Goal: Transaction & Acquisition: Purchase product/service

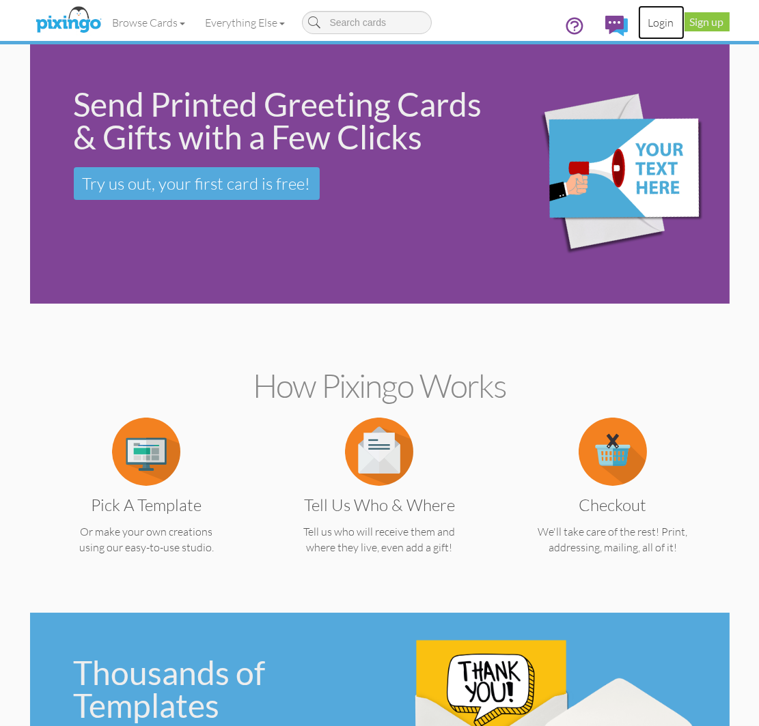
click at [660, 20] on link "Login" at bounding box center [661, 22] width 46 height 34
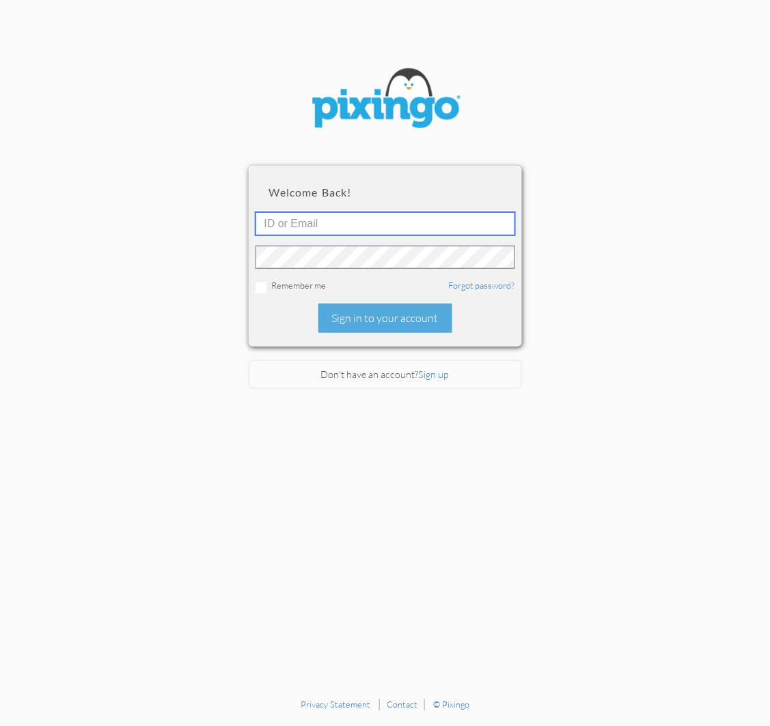
click at [320, 224] on input "text" at bounding box center [384, 223] width 259 height 23
type input "[PERSON_NAME][EMAIL_ADDRESS][DOMAIN_NAME]"
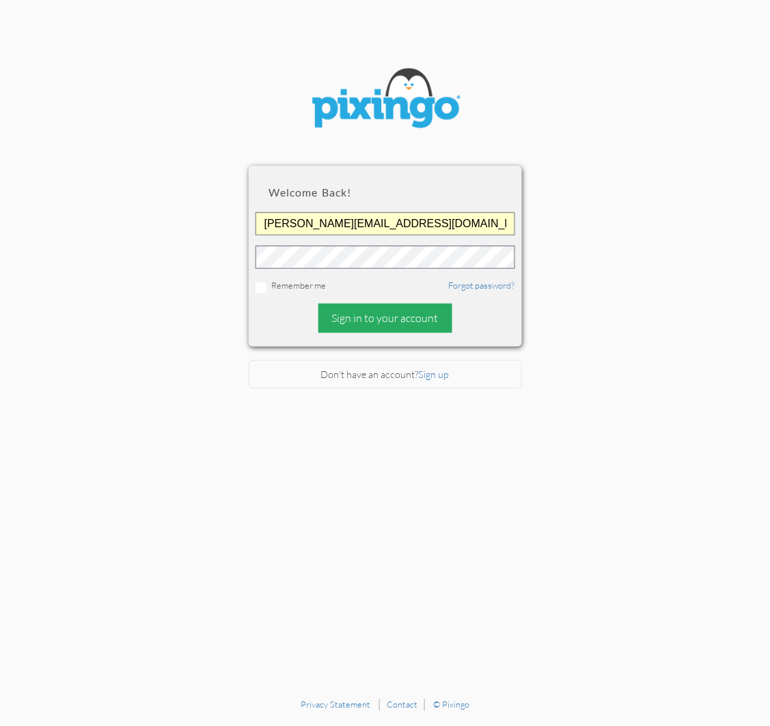
click at [352, 315] on div "Sign in to your account" at bounding box center [385, 318] width 134 height 29
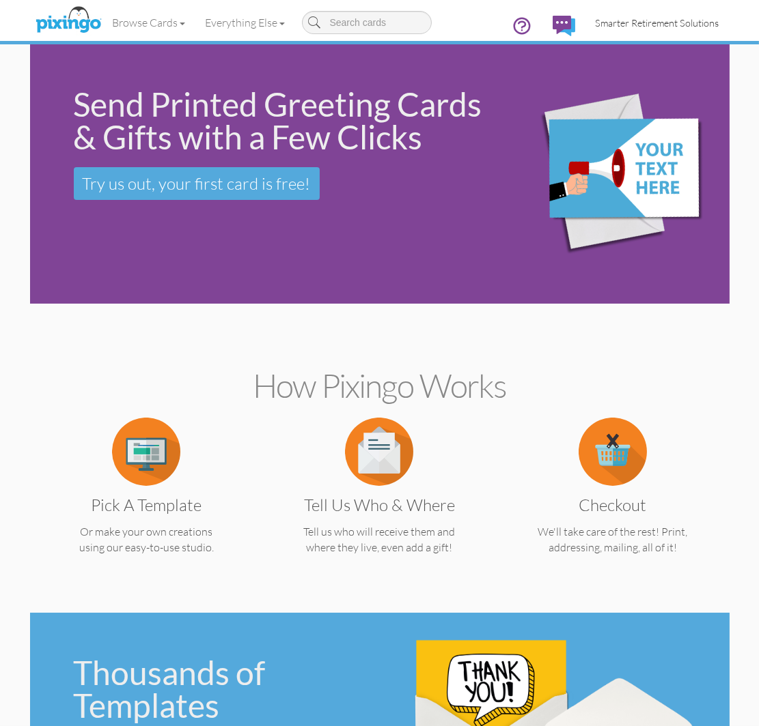
click at [643, 30] on link "Smarter Retirement Solutions" at bounding box center [657, 22] width 144 height 35
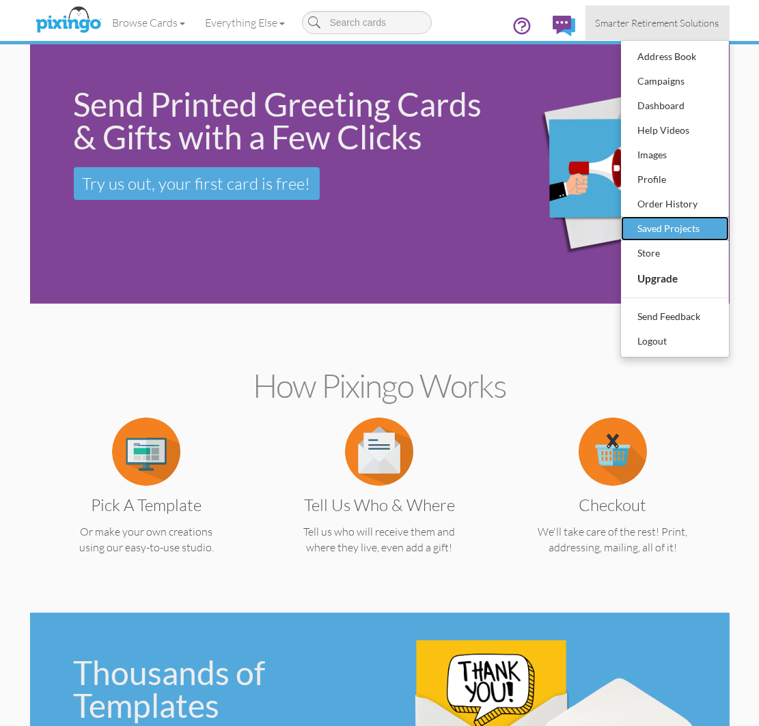
click at [646, 218] on div "Saved Projects" at bounding box center [674, 228] width 81 height 20
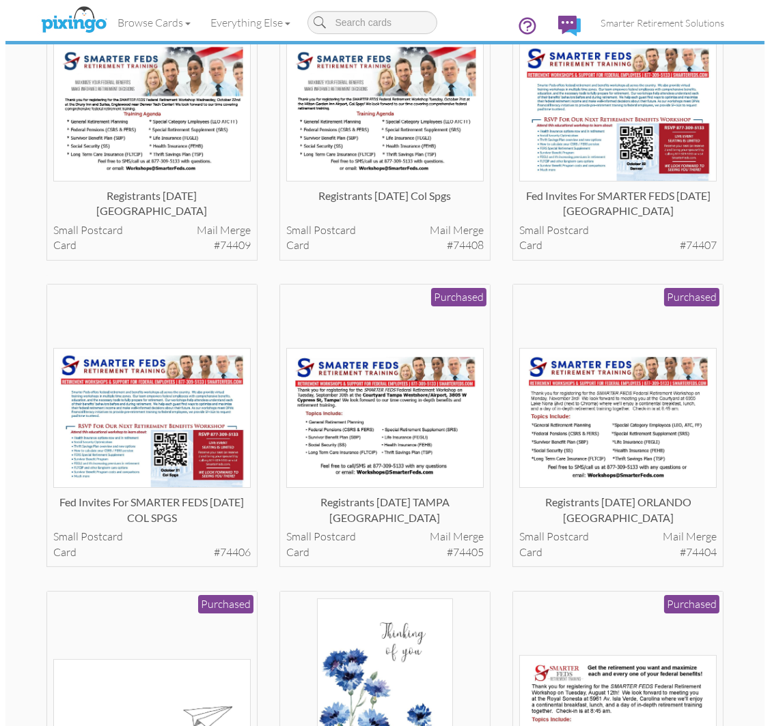
scroll to position [152, 0]
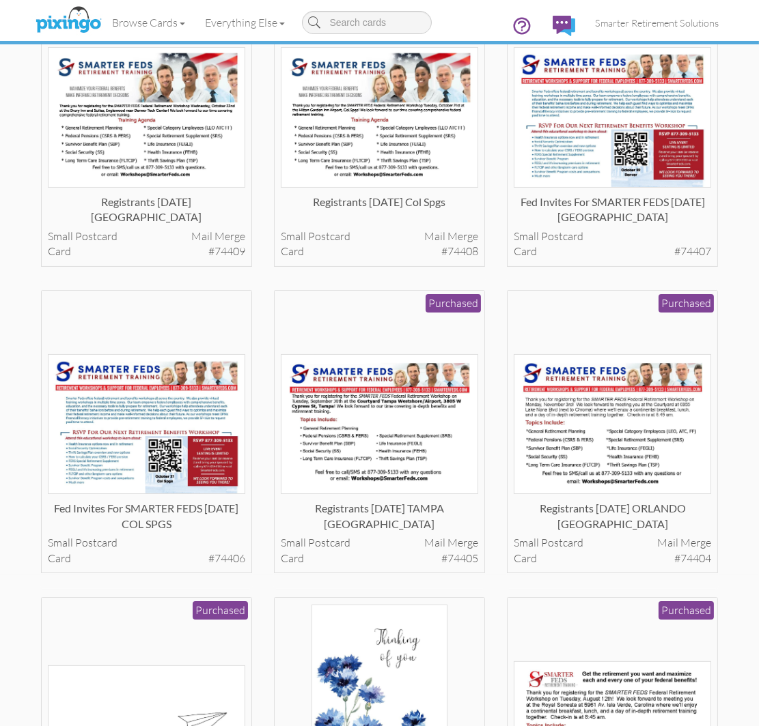
click at [394, 475] on img at bounding box center [379, 424] width 197 height 140
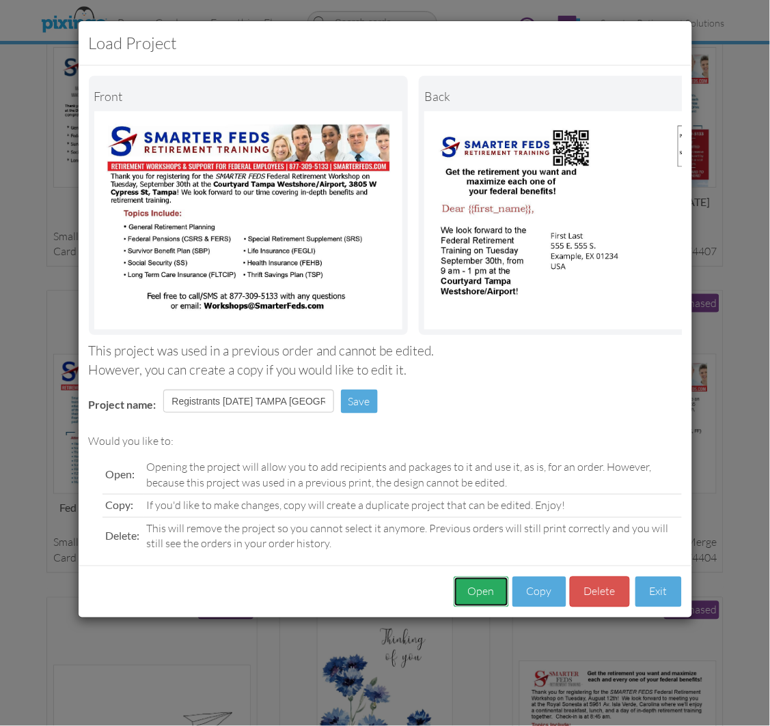
click at [457, 602] on button "Open" at bounding box center [480, 592] width 55 height 31
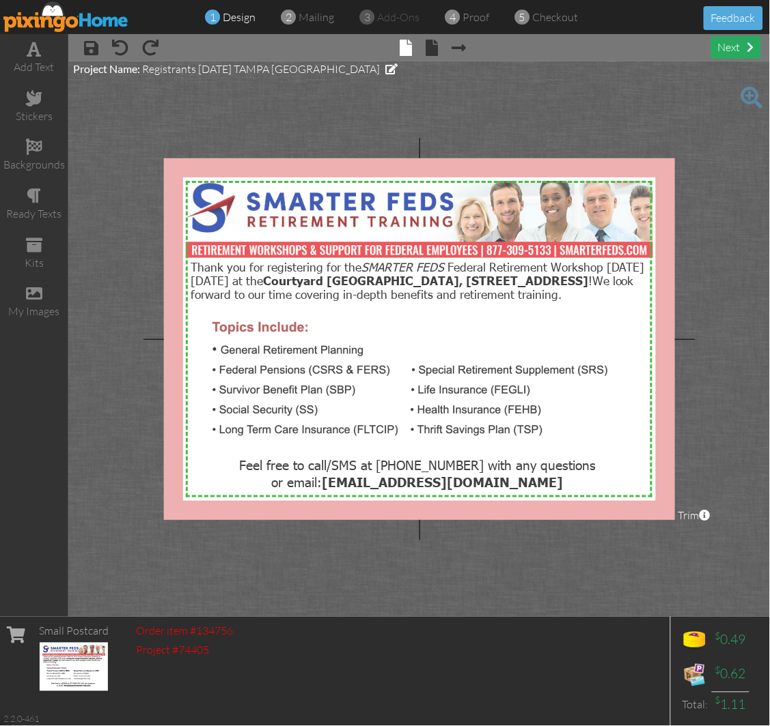
click at [737, 55] on div "next" at bounding box center [736, 47] width 50 height 23
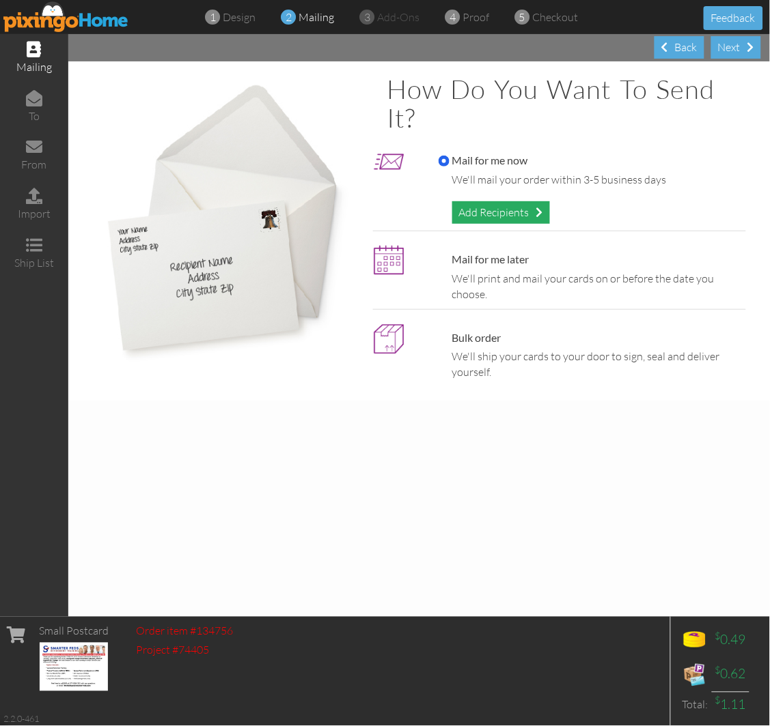
click at [504, 216] on div "Add Recipients" at bounding box center [501, 212] width 98 height 23
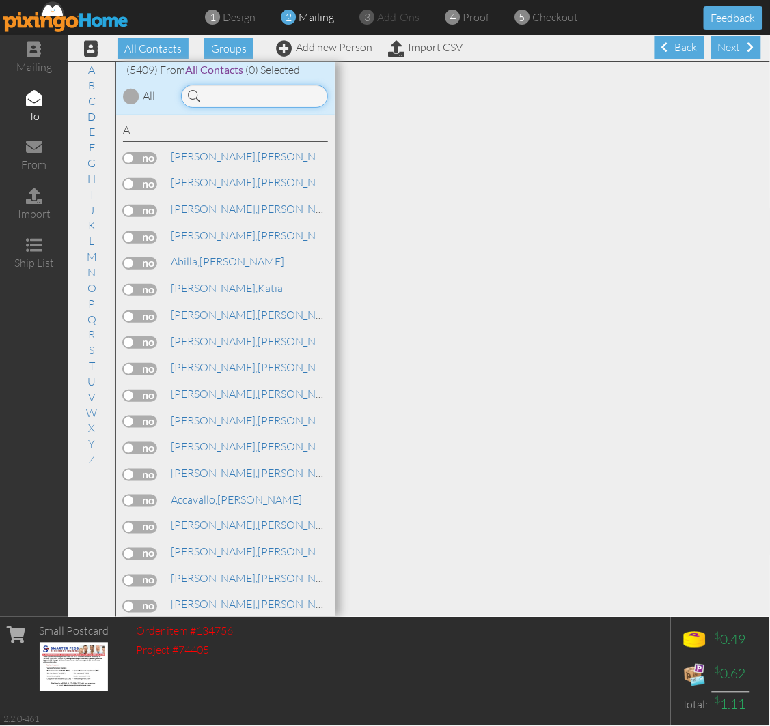
click at [223, 96] on input at bounding box center [254, 96] width 147 height 23
click at [224, 96] on input at bounding box center [254, 96] width 147 height 23
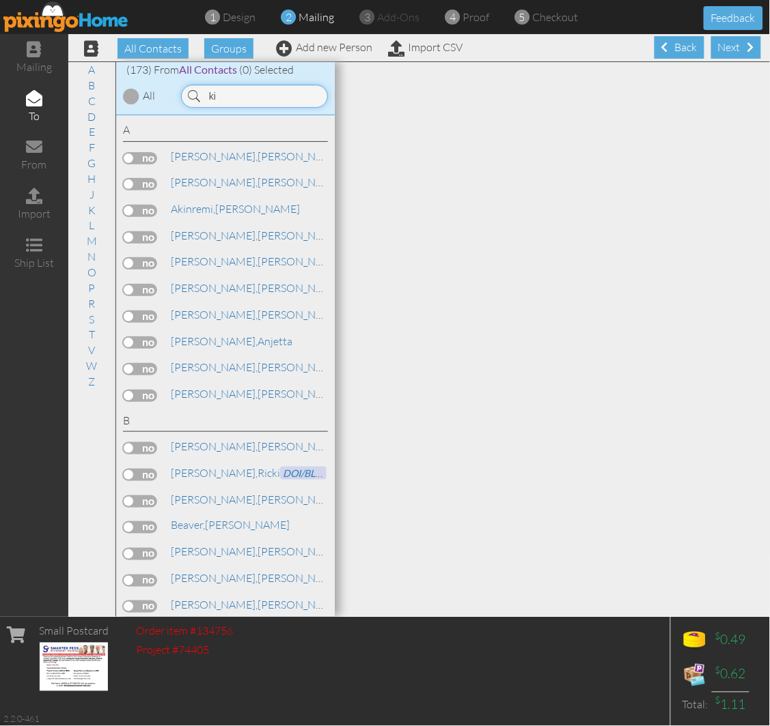
click at [234, 90] on input "ki" at bounding box center [254, 96] width 147 height 23
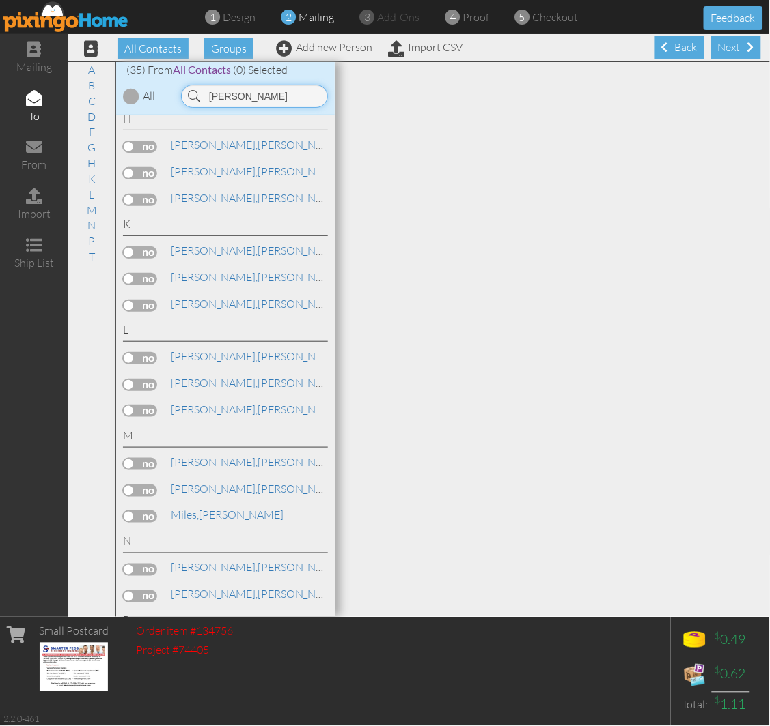
scroll to position [556, 0]
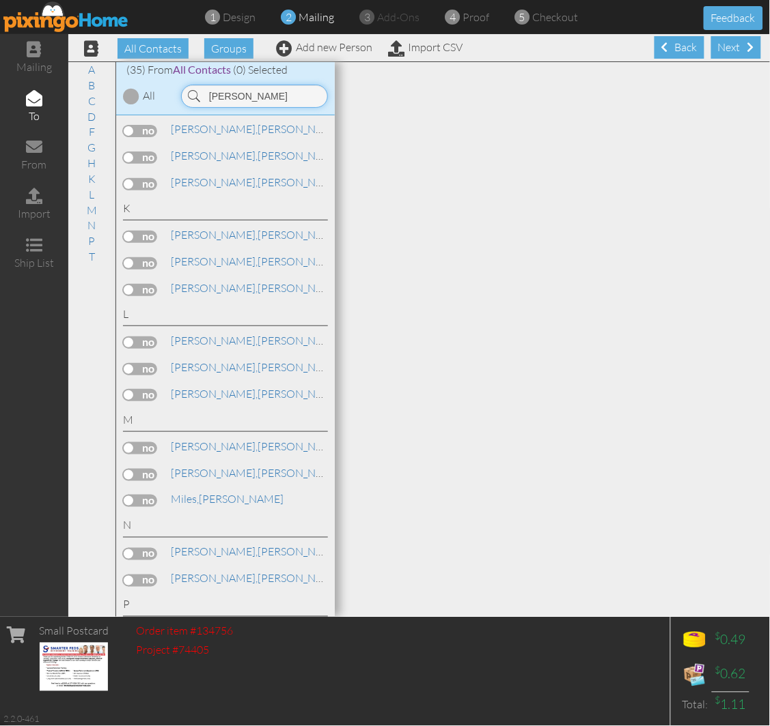
type input "kim"
click at [141, 452] on label at bounding box center [140, 448] width 34 height 12
click at [0, 0] on input "checkbox" at bounding box center [0, 0] width 0 height 0
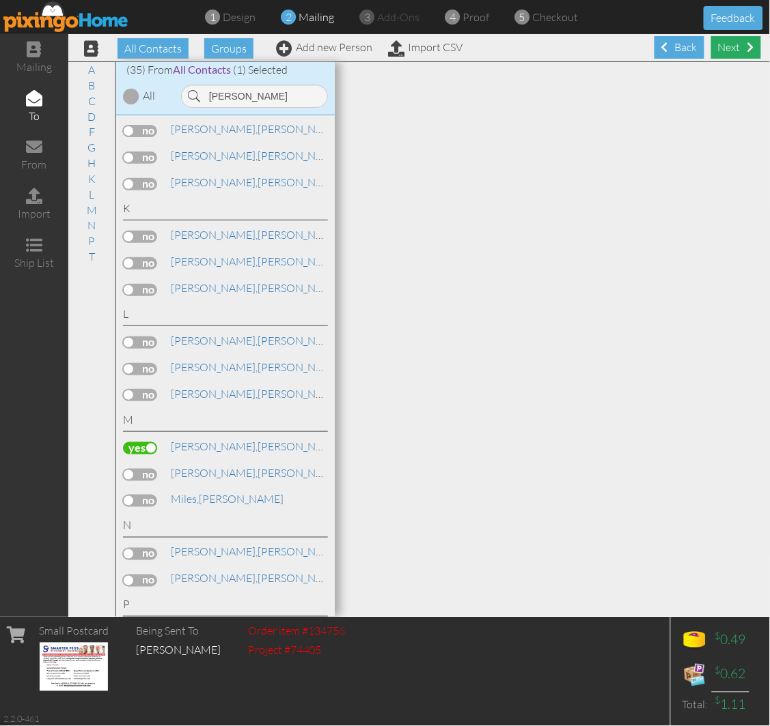
click at [720, 43] on div "Next" at bounding box center [736, 47] width 50 height 23
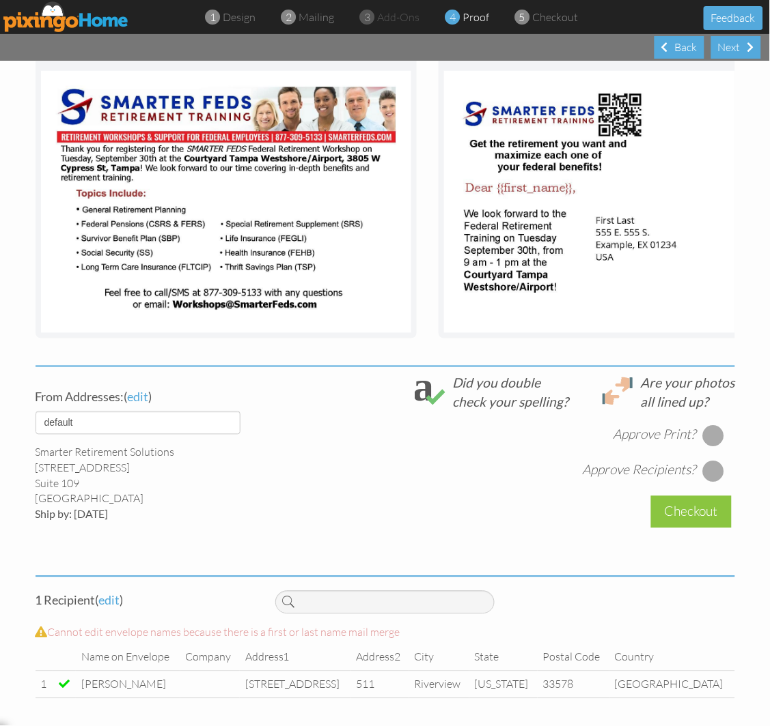
scroll to position [244, 0]
click at [203, 424] on select "default HOME DENVER Team AUSTIN Team COL SPGS team ORLANDO Team Replica Wealth …" at bounding box center [138, 423] width 205 height 23
click at [36, 412] on select "default HOME DENVER Team AUSTIN Team COL SPGS team ORLANDO Team Replica Wealth …" at bounding box center [138, 423] width 205 height 23
click at [195, 420] on select "default HOME DENVER Team AUSTIN Team COL SPGS team ORLANDO Team Replica Wealth …" at bounding box center [138, 423] width 205 height 23
select select "object:17954"
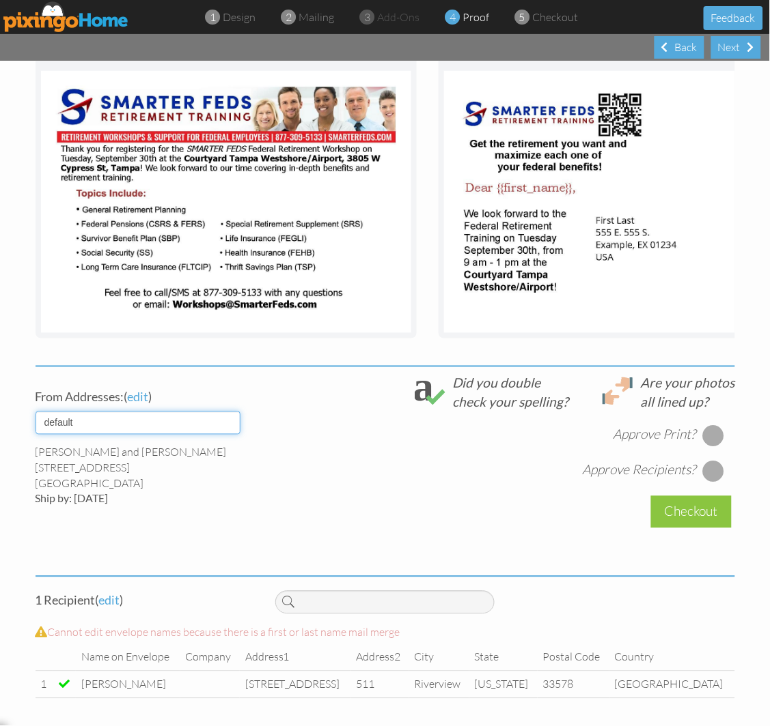
click at [36, 412] on select "default HOME DENVER Team AUSTIN Team COL SPGS team ORLANDO Team Replica Wealth …" at bounding box center [138, 423] width 205 height 23
click at [714, 437] on div at bounding box center [713, 436] width 22 height 22
click at [702, 471] on div at bounding box center [713, 472] width 22 height 22
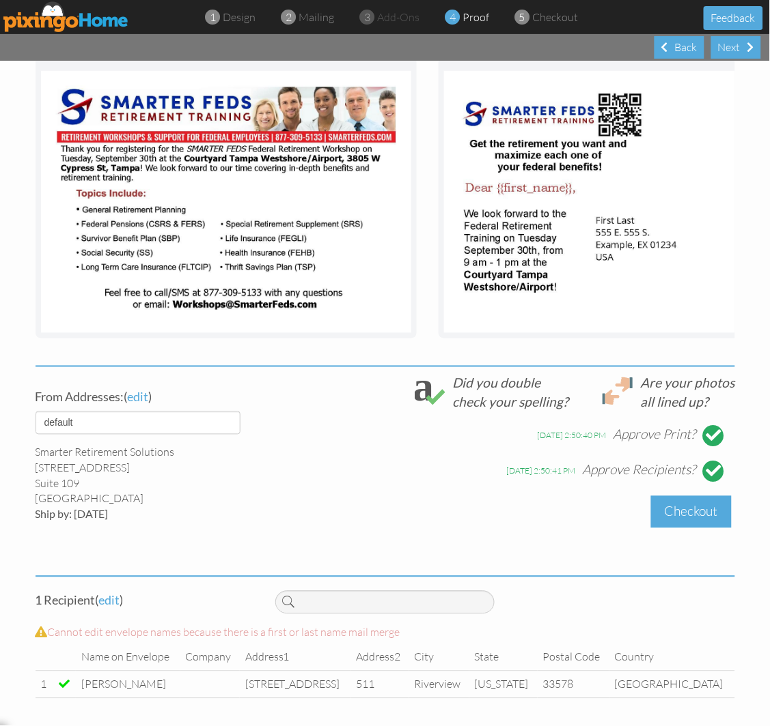
click at [665, 516] on div "Checkout" at bounding box center [691, 512] width 81 height 32
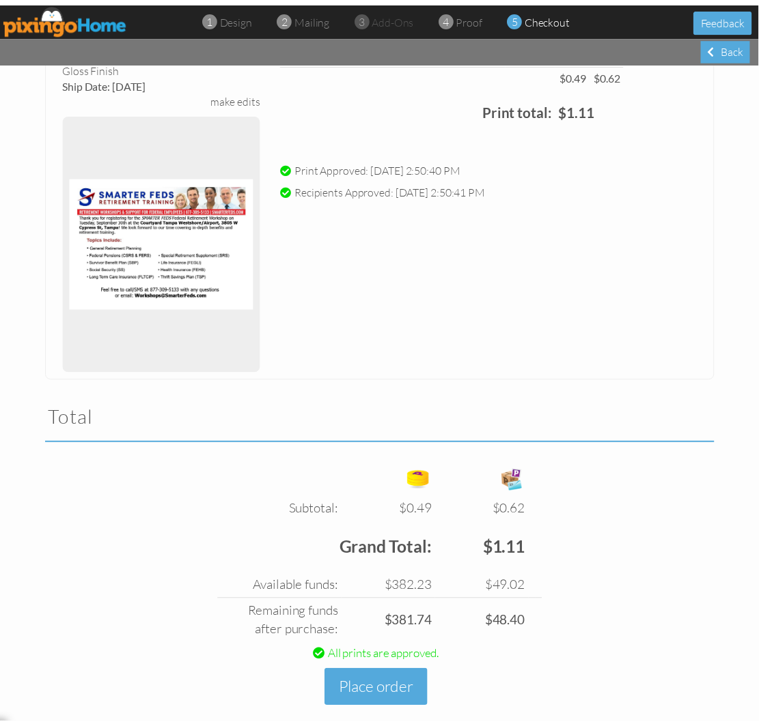
scroll to position [154, 0]
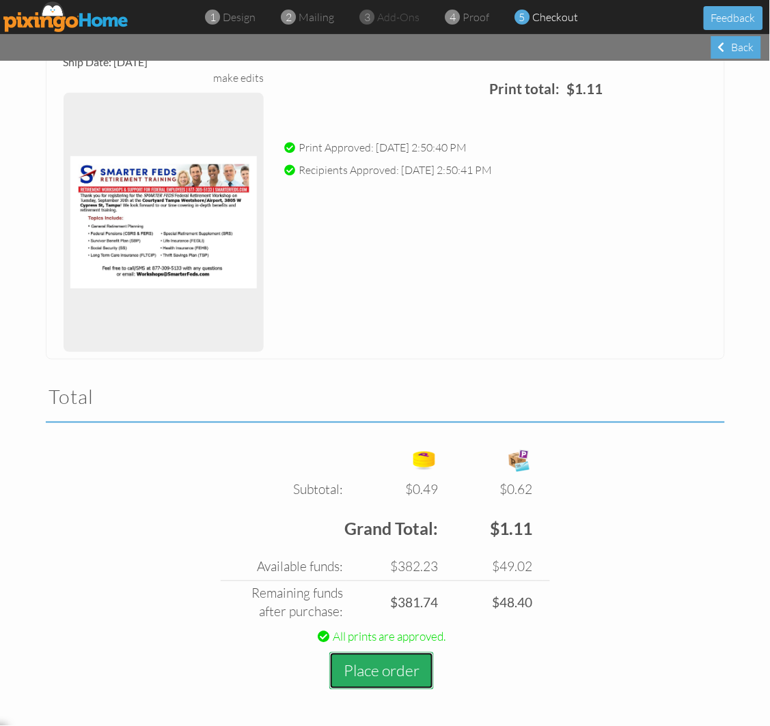
click at [404, 671] on button "Place order" at bounding box center [381, 672] width 104 height 38
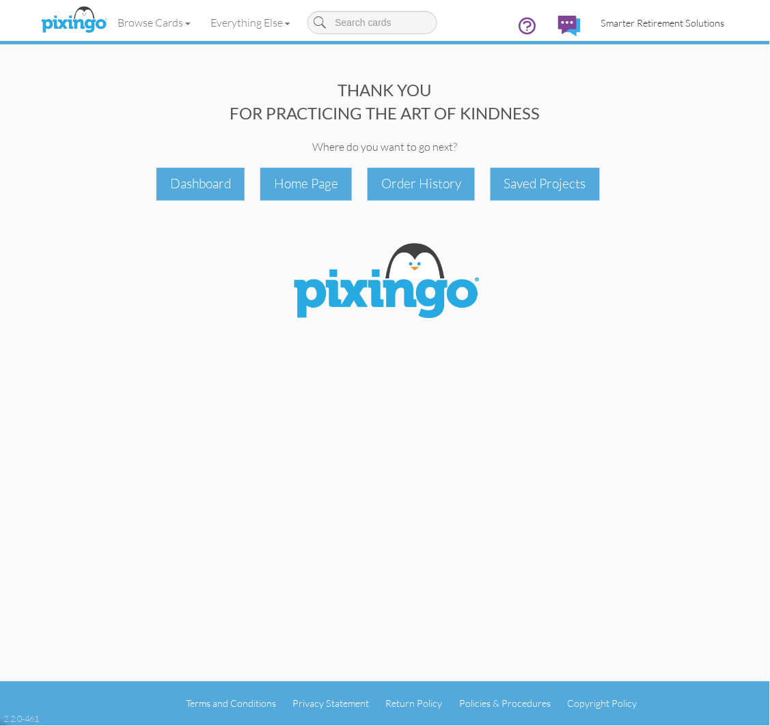
click at [680, 23] on span "Smarter Retirement Solutions" at bounding box center [663, 23] width 124 height 12
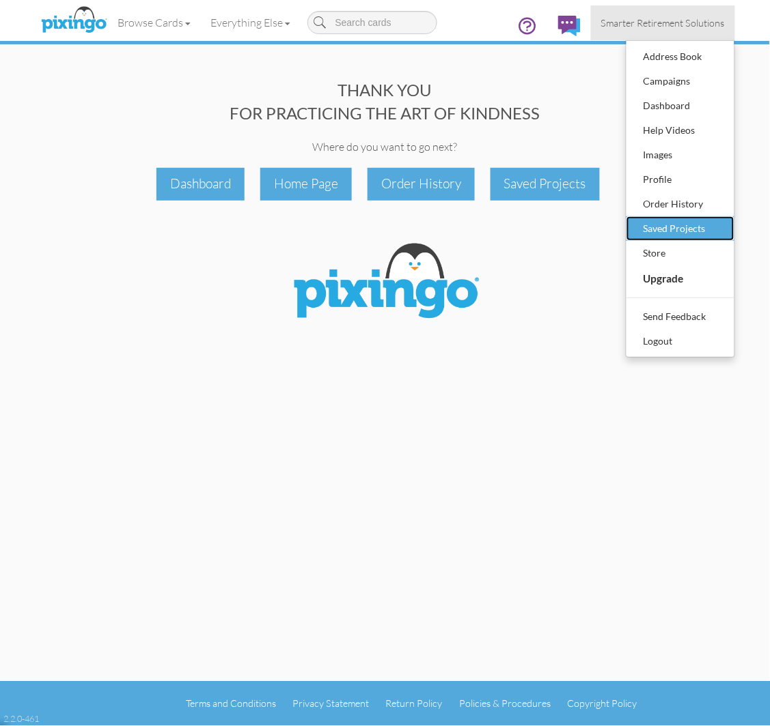
click at [677, 219] on div "Saved Projects" at bounding box center [680, 228] width 81 height 20
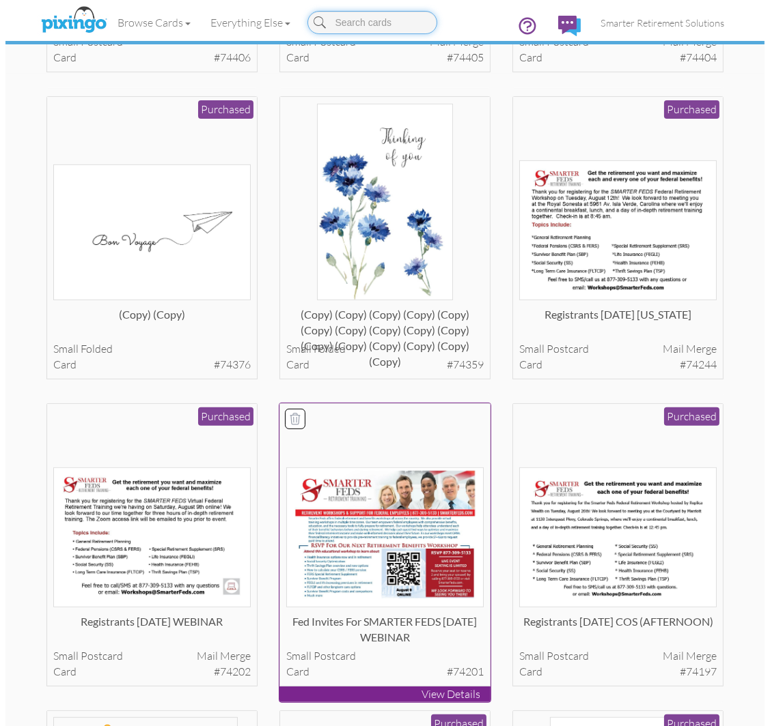
scroll to position [809, 0]
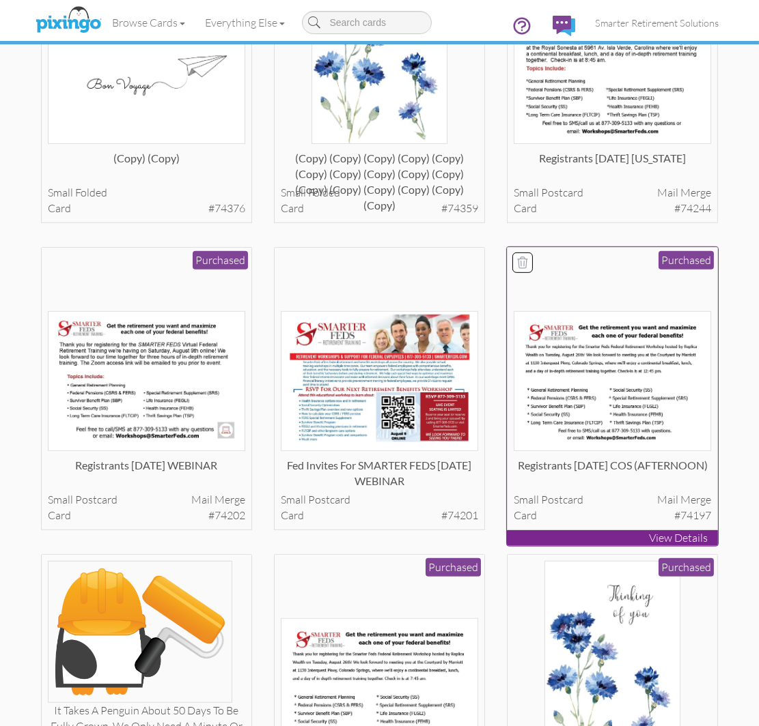
click at [606, 363] on img at bounding box center [611, 381] width 197 height 140
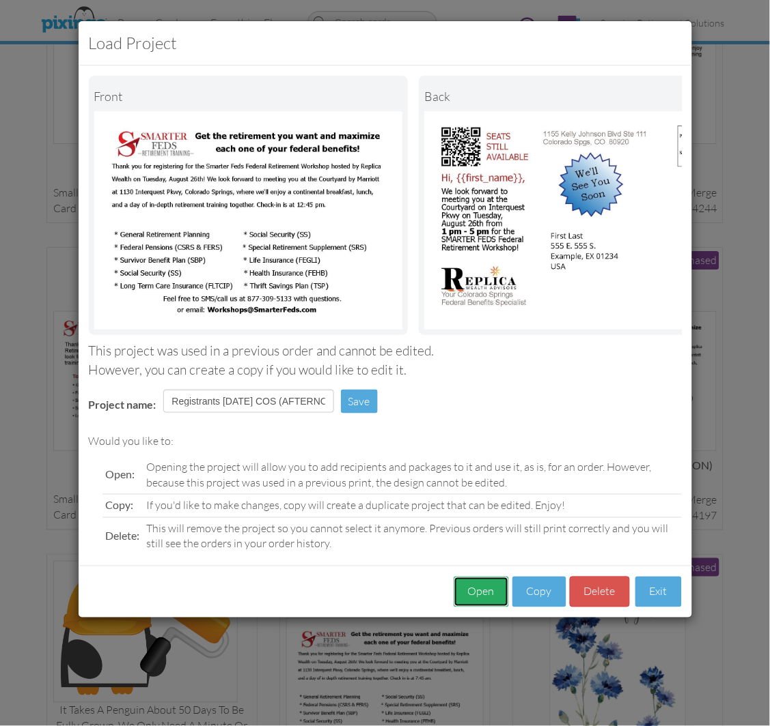
click at [465, 596] on button "Open" at bounding box center [480, 592] width 55 height 31
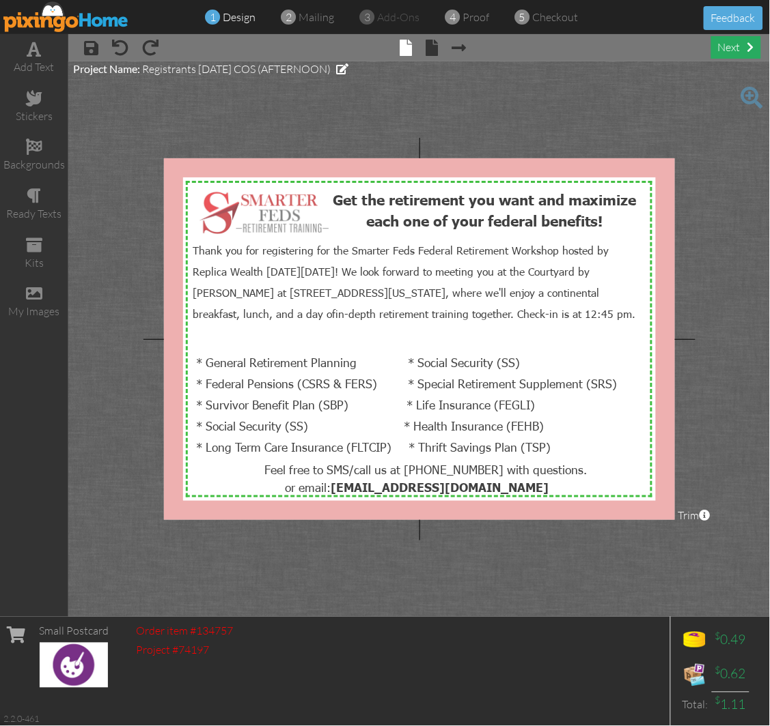
click at [724, 45] on div "next" at bounding box center [736, 47] width 50 height 23
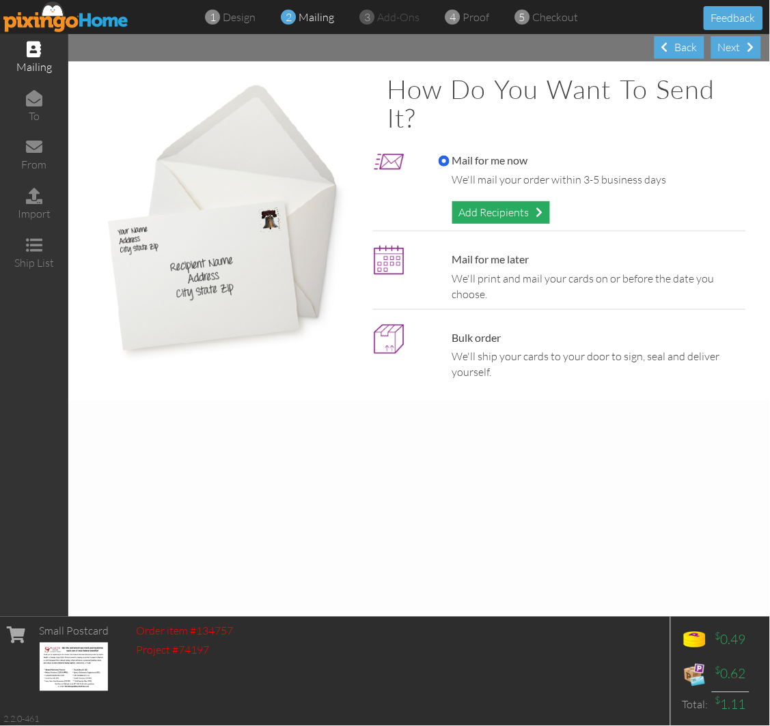
click at [531, 214] on div "Add Recipients" at bounding box center [501, 212] width 98 height 23
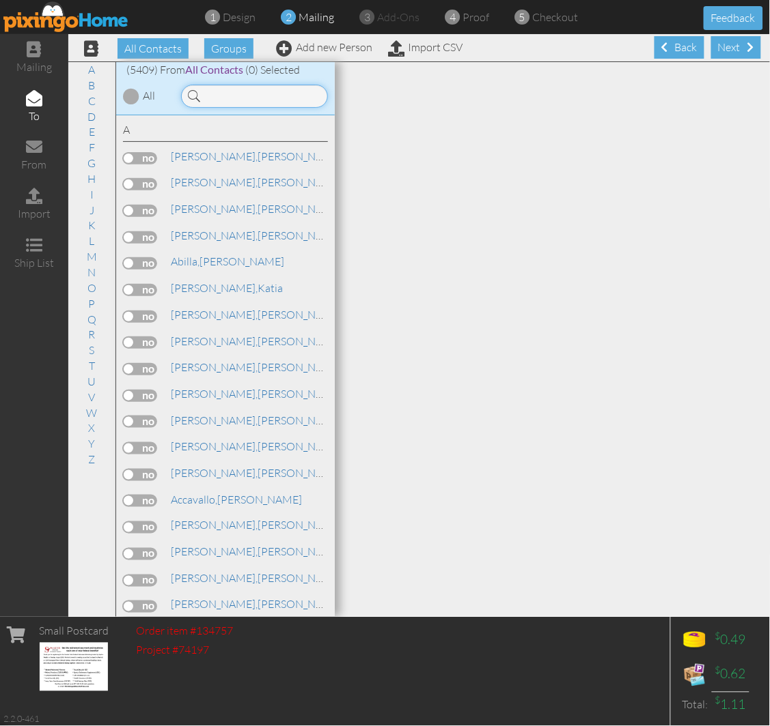
click at [236, 94] on input at bounding box center [254, 96] width 147 height 23
click at [266, 94] on input at bounding box center [254, 96] width 147 height 23
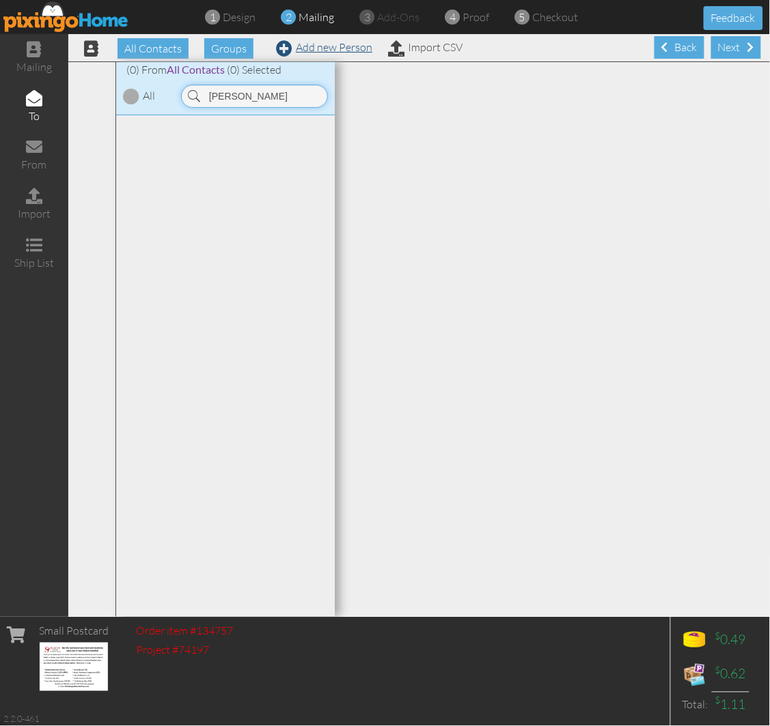
type input "morton"
click at [287, 44] on span at bounding box center [284, 48] width 16 height 16
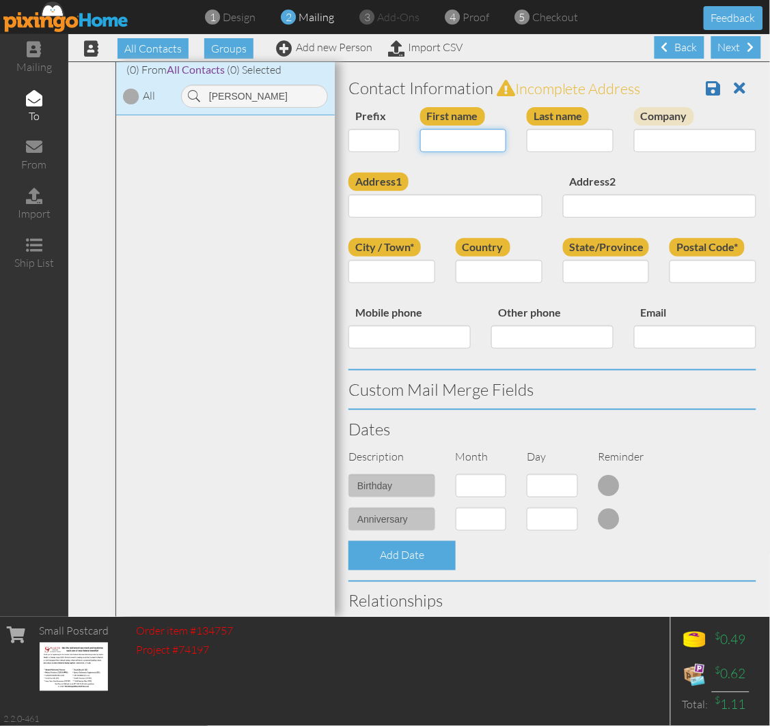
click at [448, 143] on input "First name" at bounding box center [463, 140] width 87 height 23
type input "[PERSON_NAME]"
click at [540, 137] on input "Last name" at bounding box center [569, 140] width 87 height 23
type input "Morton"
click at [406, 210] on input "Address1" at bounding box center [445, 206] width 194 height 23
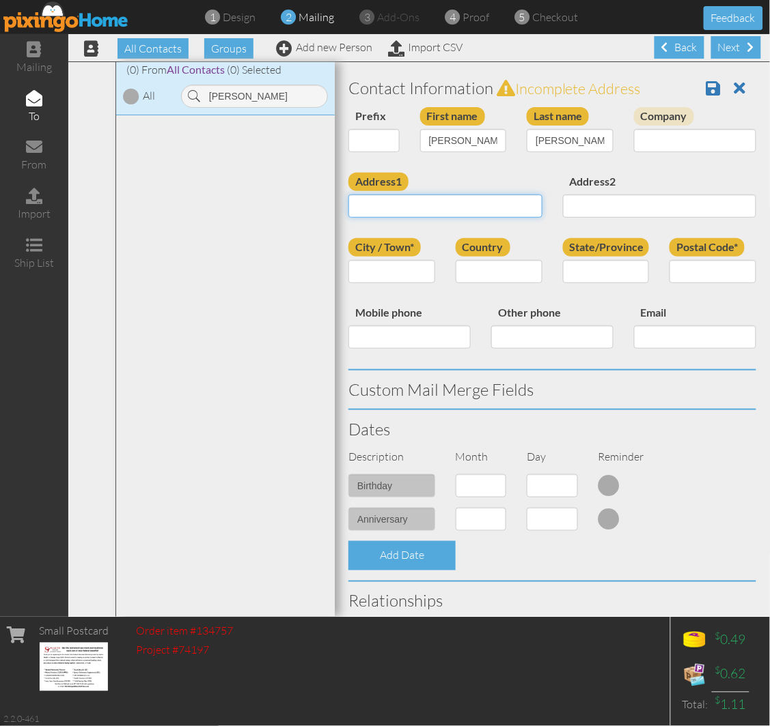
paste input "[STREET_ADDRESS]"
type input "[STREET_ADDRESS]"
click at [690, 271] on input "Postal Code*" at bounding box center [712, 271] width 87 height 23
paste input "80921"
type input "80921"
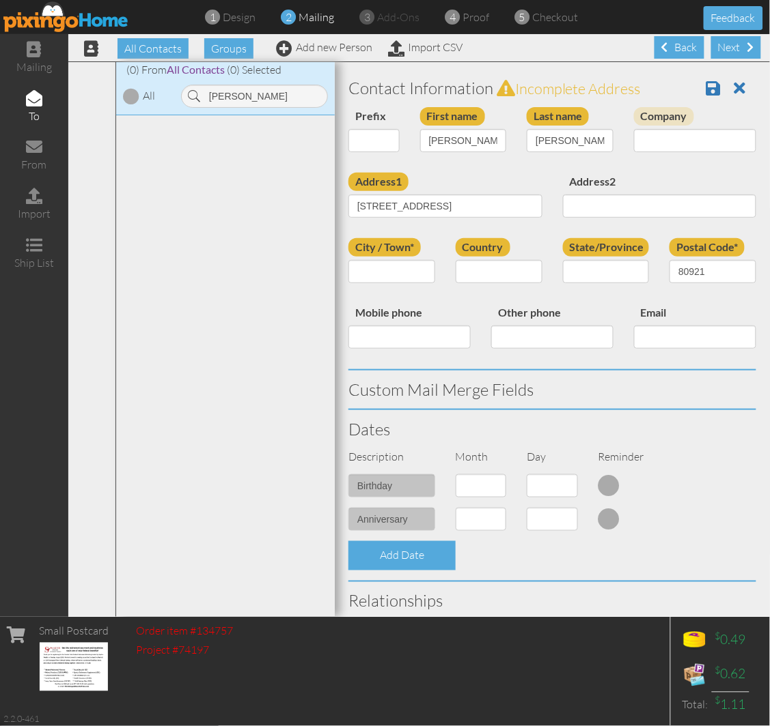
click at [500, 231] on div "Address1 14758 Air Garden Ln Address2" at bounding box center [552, 206] width 428 height 66
click at [480, 270] on select "[GEOGRAPHIC_DATA] -------------- [GEOGRAPHIC_DATA] [GEOGRAPHIC_DATA] [GEOGRAPHI…" at bounding box center [498, 271] width 87 height 23
select select "object:30337"
click at [455, 260] on select "[GEOGRAPHIC_DATA] -------------- [GEOGRAPHIC_DATA] [GEOGRAPHIC_DATA] [GEOGRAPHI…" at bounding box center [498, 271] width 87 height 23
click at [582, 274] on select "AA (Military) AE (Military) [US_STATE] [US_STATE] [US_STATE] AP (Military) [US_…" at bounding box center [606, 271] width 87 height 23
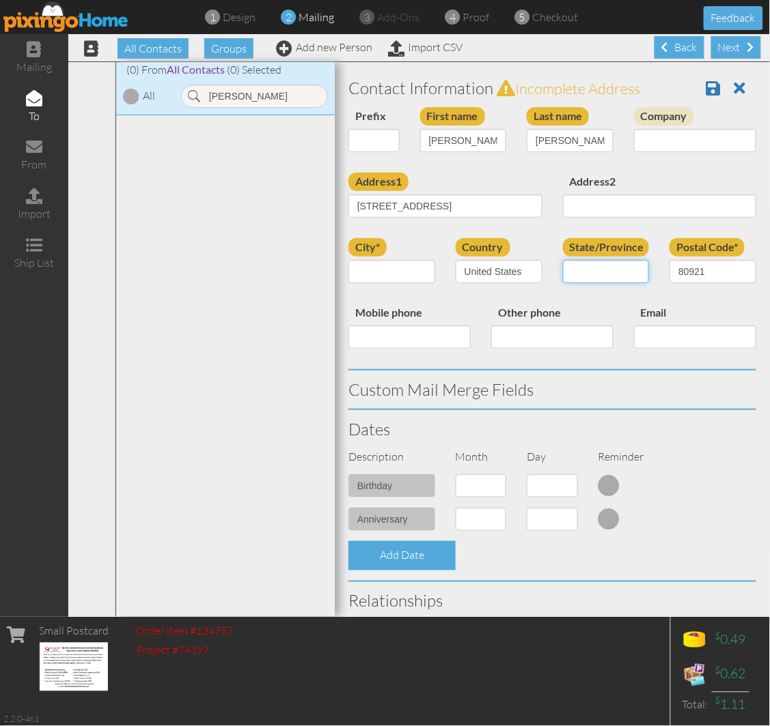
select select "object:30591"
click at [563, 260] on select "AA (Military) AE (Military) [US_STATE] [US_STATE] [US_STATE] AP (Military) [US_…" at bounding box center [606, 271] width 87 height 23
click at [388, 283] on div "city*" at bounding box center [391, 265] width 107 height 55
click at [385, 270] on input "city*" at bounding box center [391, 271] width 87 height 23
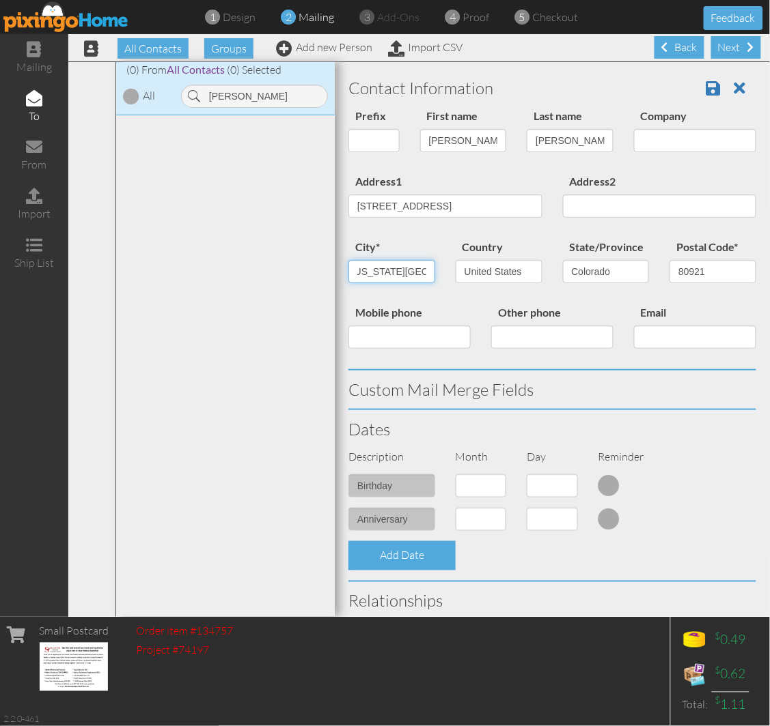
scroll to position [0, 10]
type input "[US_STATE][GEOGRAPHIC_DATA]"
click at [419, 236] on div "Address1 14758 Air Garden Ln Address2" at bounding box center [552, 206] width 428 height 66
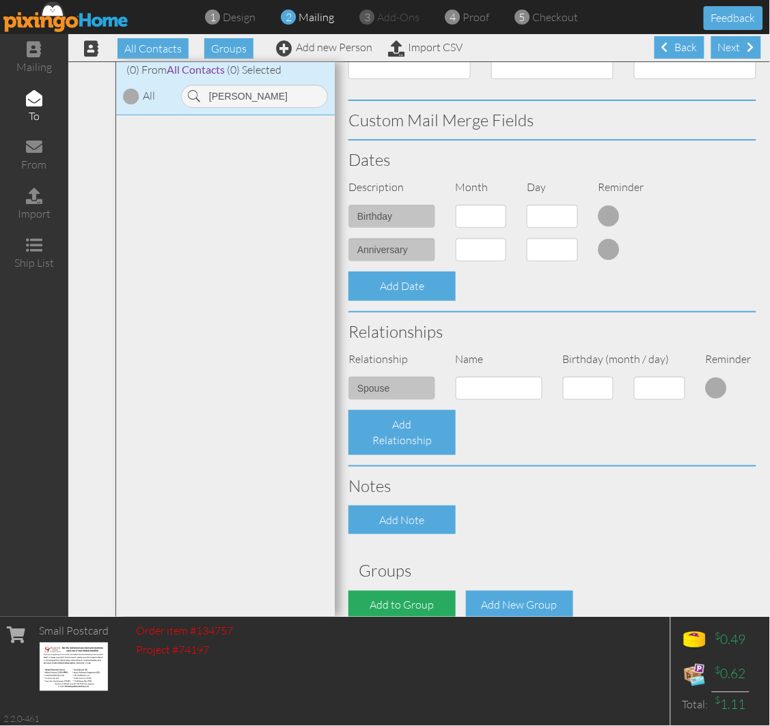
scroll to position [356, 0]
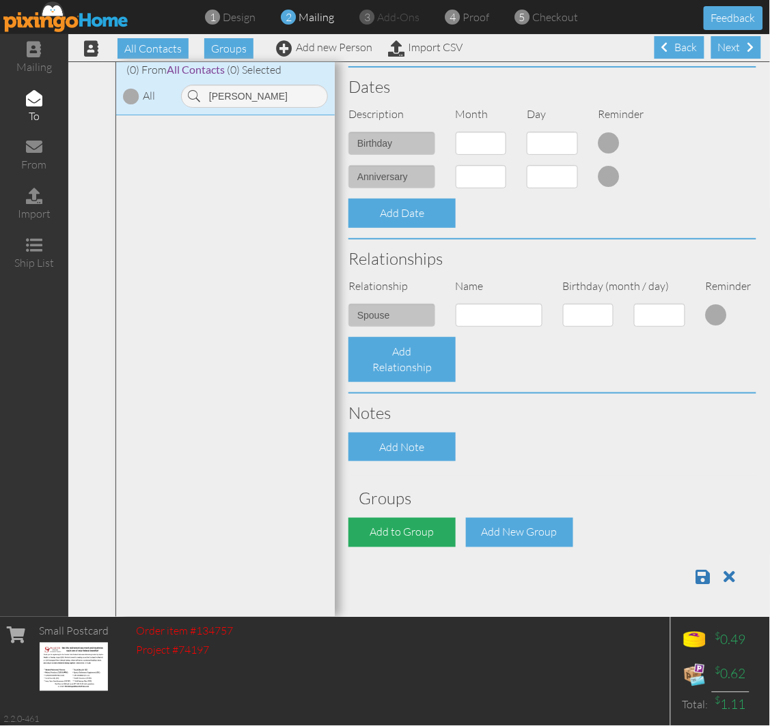
click at [404, 528] on div "Add to Group" at bounding box center [401, 532] width 107 height 29
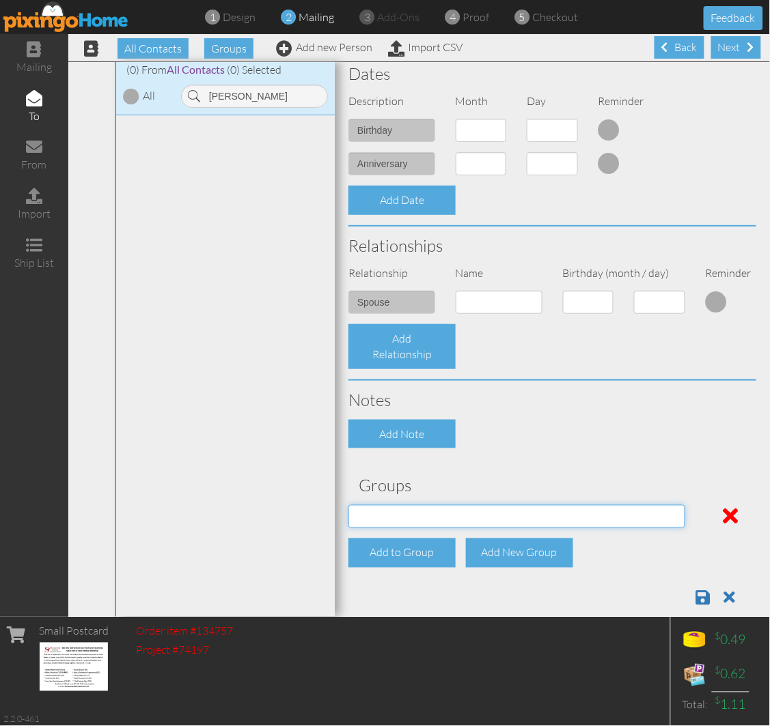
click at [424, 518] on select "[DATE] SMARTER FEDS OSD DMEA [US_STATE] [DATE] BOP Onsite 08/12 [US_STATE] Regi…" at bounding box center [516, 516] width 337 height 23
select select "object:30655"
click at [348, 505] on select "[DATE] SMARTER FEDS OSD DMEA [US_STATE] [DATE] BOP Onsite 08/12 [US_STATE] Regi…" at bounding box center [516, 516] width 337 height 23
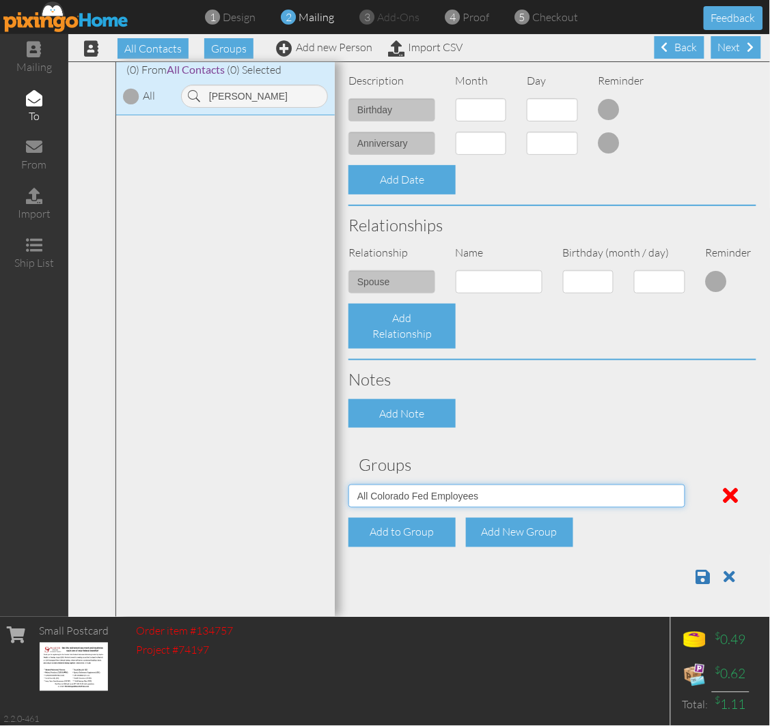
scroll to position [389, 0]
click at [696, 577] on span at bounding box center [703, 577] width 14 height 16
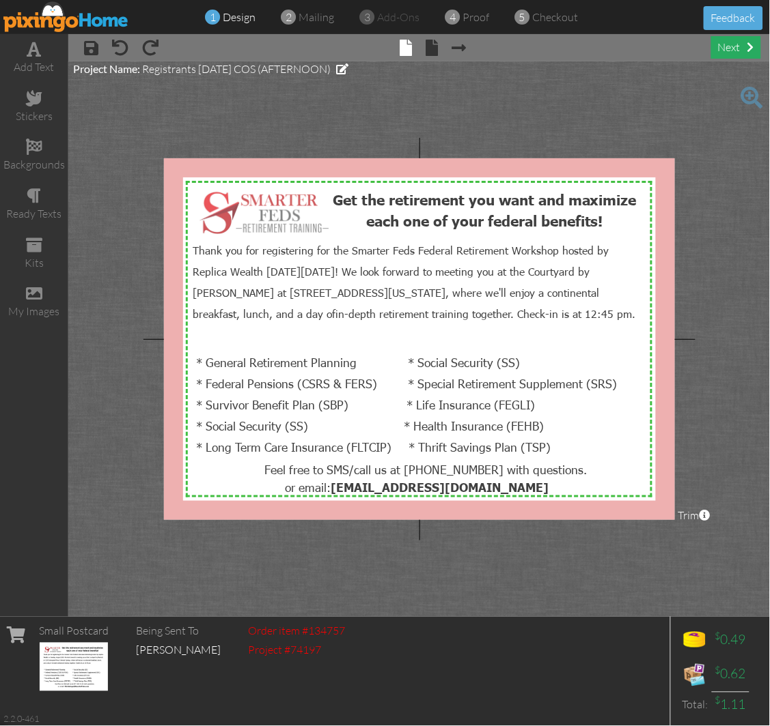
click at [722, 46] on div "next" at bounding box center [736, 47] width 50 height 23
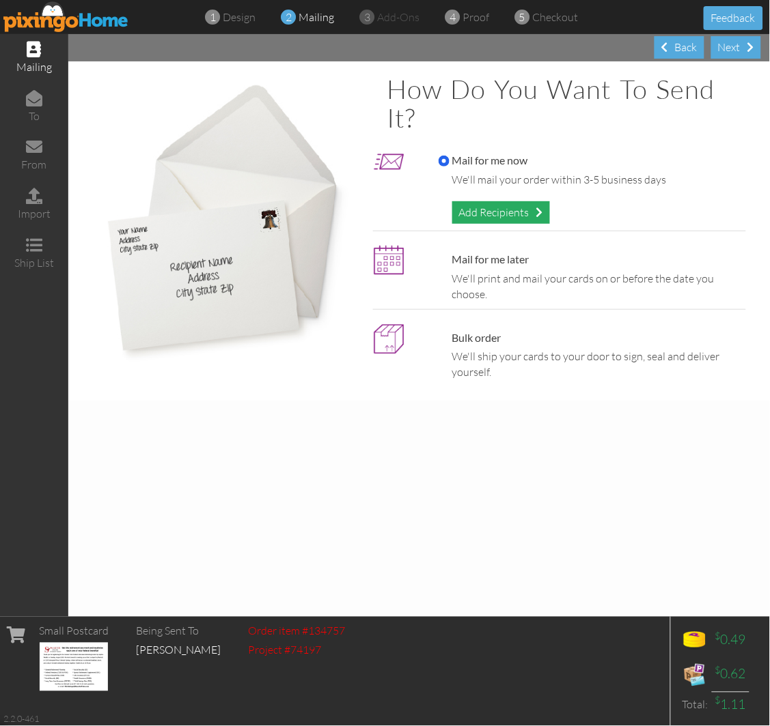
click at [494, 221] on div "Add Recipients" at bounding box center [501, 212] width 98 height 23
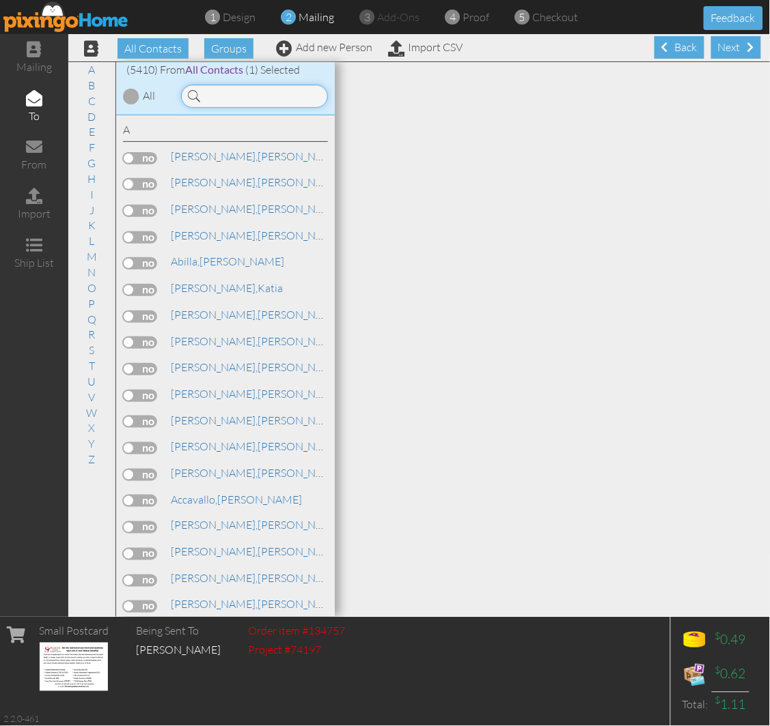
click at [285, 98] on input at bounding box center [254, 96] width 147 height 23
click at [247, 106] on input at bounding box center [254, 96] width 147 height 23
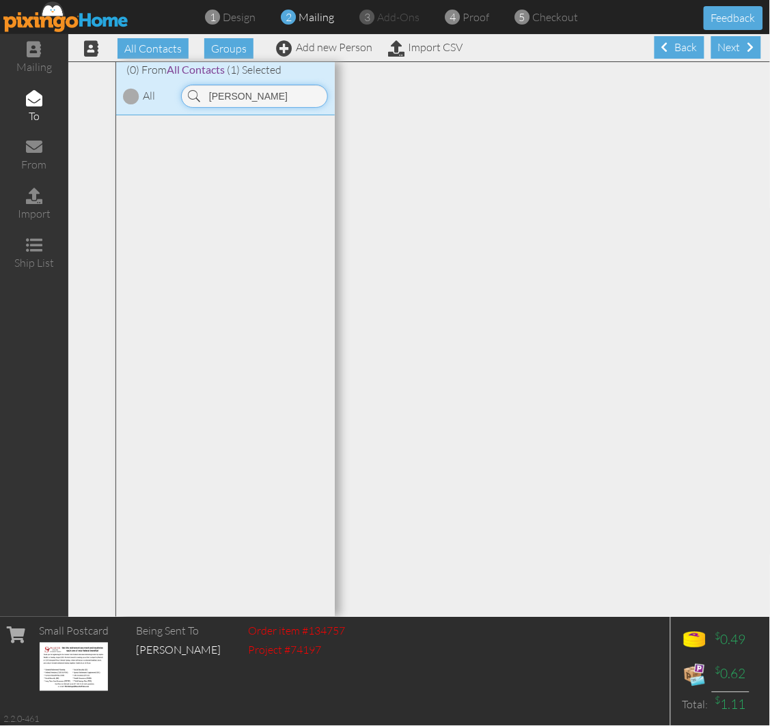
type input "[PERSON_NAME]"
click at [318, 53] on div "All Contacts Groups Add new Person Import CSV" at bounding box center [267, 48] width 395 height 24
click at [317, 46] on link "Add new Person" at bounding box center [324, 47] width 96 height 14
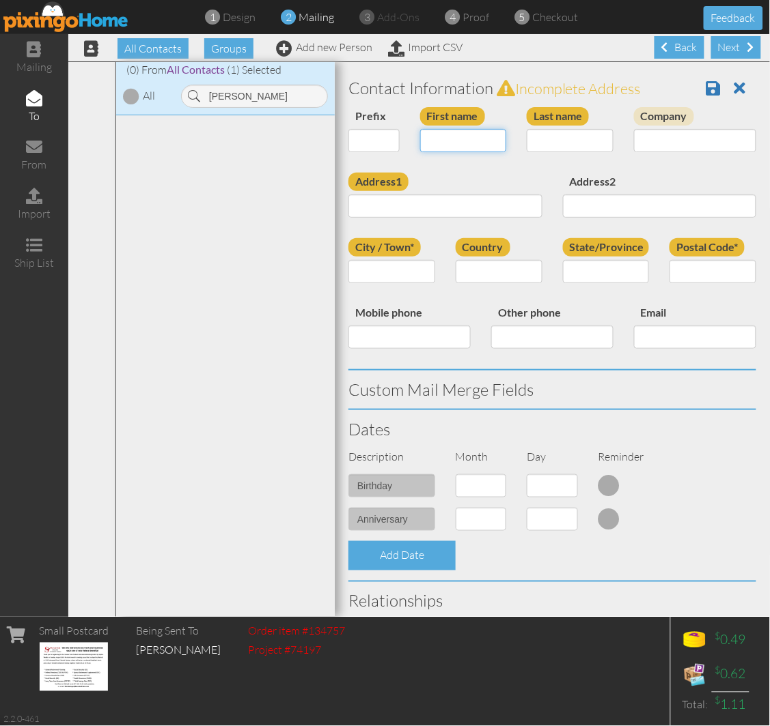
click at [456, 139] on input "First name" at bounding box center [463, 140] width 87 height 23
type input "[PERSON_NAME]"
click at [548, 138] on input "Last name" at bounding box center [569, 140] width 87 height 23
type input "[PERSON_NAME]"
click at [427, 208] on input "Address1" at bounding box center [445, 206] width 194 height 23
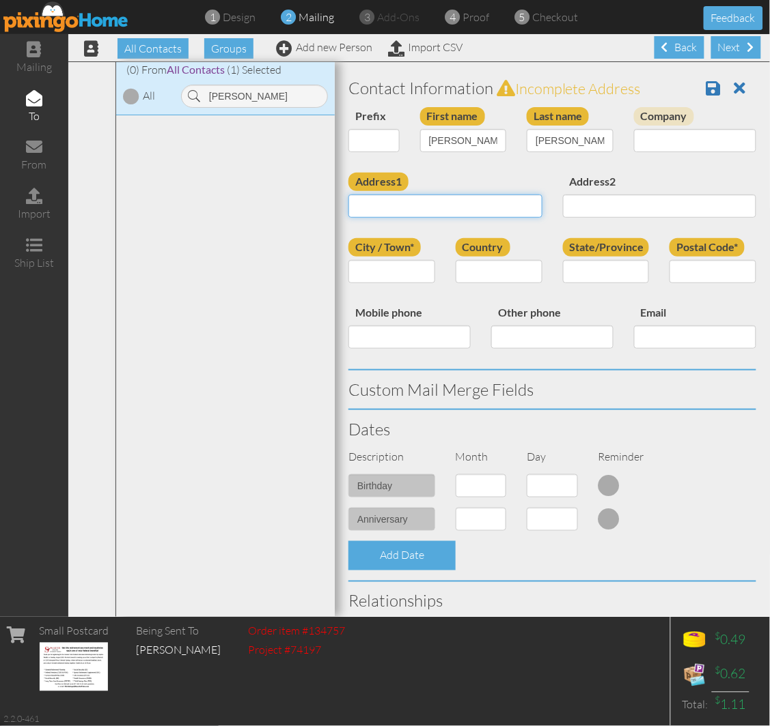
paste input "12542 Pensador Dr"
type input "12542 Pensador Dr"
click at [701, 271] on input "Postal Code*" at bounding box center [712, 271] width 87 height 23
paste input "80921"
type input "80921"
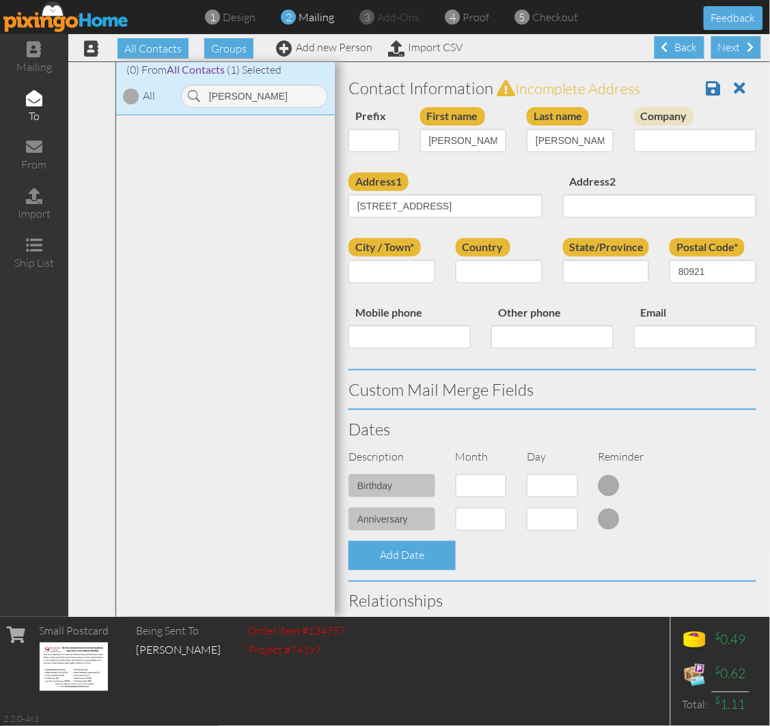
click at [534, 192] on div "Address1 12542 Pensador Dr" at bounding box center [445, 200] width 214 height 55
click at [500, 278] on select "[GEOGRAPHIC_DATA] -------------- [GEOGRAPHIC_DATA] [GEOGRAPHIC_DATA] [GEOGRAPHI…" at bounding box center [498, 271] width 87 height 23
select select "object:17257"
click at [455, 260] on select "[GEOGRAPHIC_DATA] -------------- [GEOGRAPHIC_DATA] [GEOGRAPHIC_DATA] [GEOGRAPHI…" at bounding box center [498, 271] width 87 height 23
click at [582, 274] on select "AA (Military) AE (Military) [US_STATE] [US_STATE] [US_STATE] AP (Military) [US_…" at bounding box center [606, 271] width 87 height 23
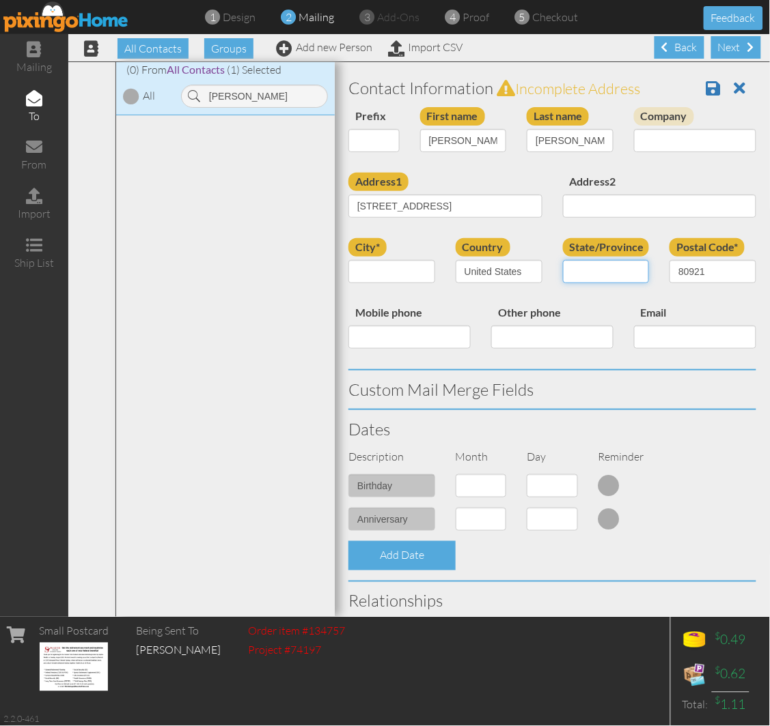
select select "object:17511"
click at [563, 260] on select "AA (Military) AE (Military) [US_STATE] [US_STATE] [US_STATE] AP (Military) [US_…" at bounding box center [606, 271] width 87 height 23
click at [412, 273] on input "city*" at bounding box center [391, 271] width 87 height 23
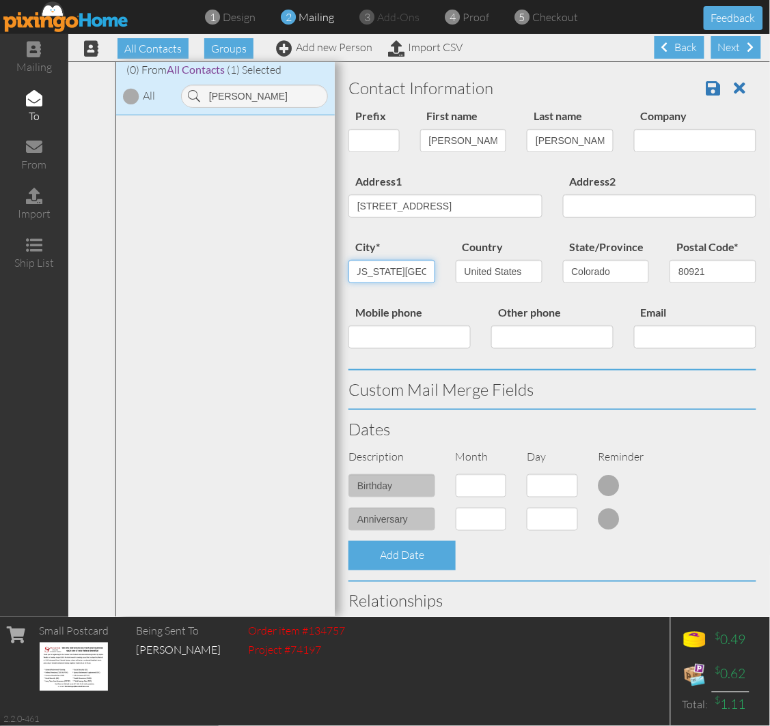
scroll to position [0, 10]
type input "[US_STATE][GEOGRAPHIC_DATA]"
click at [435, 224] on div "Address1 12542 Pensador Dr" at bounding box center [445, 200] width 214 height 55
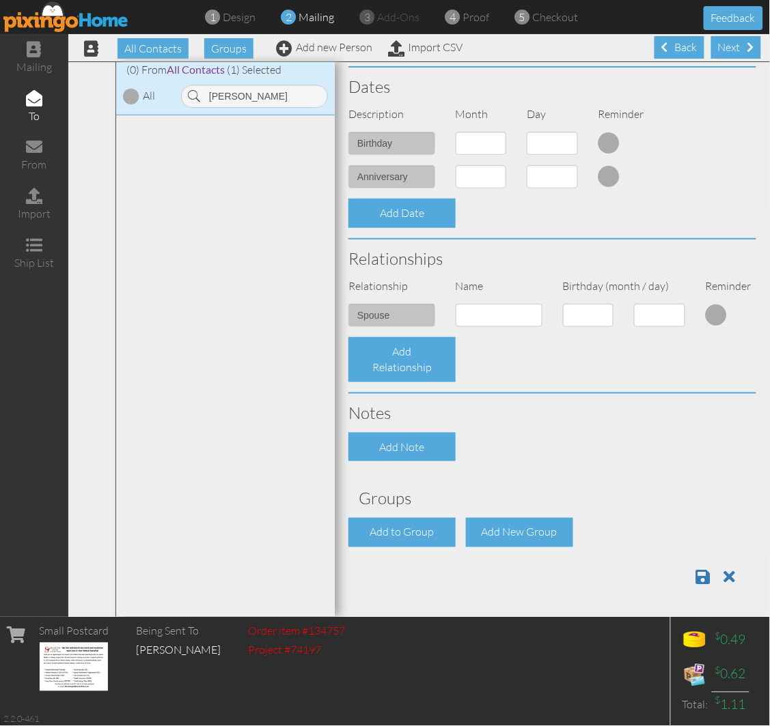
scroll to position [1, 0]
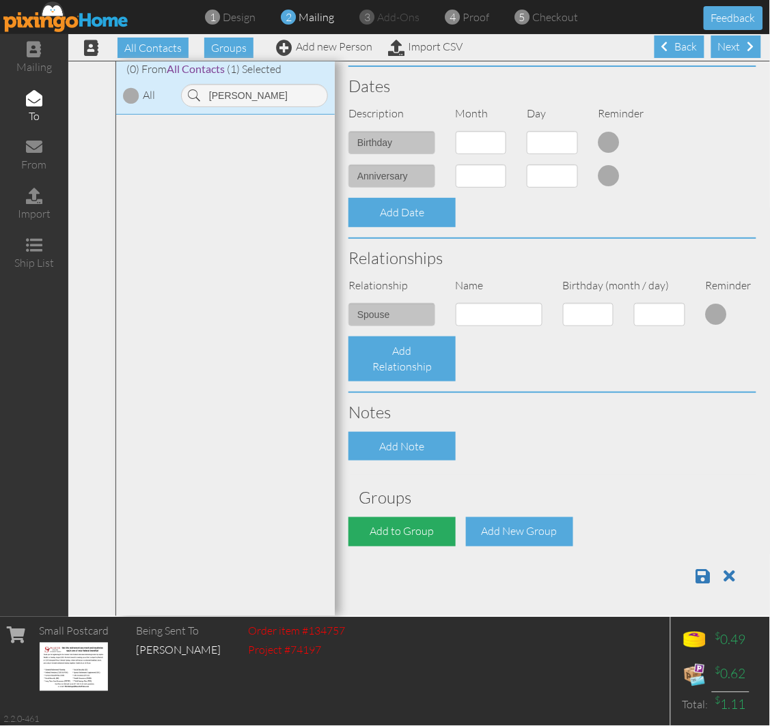
click at [432, 524] on div "Add to Group" at bounding box center [401, 532] width 107 height 29
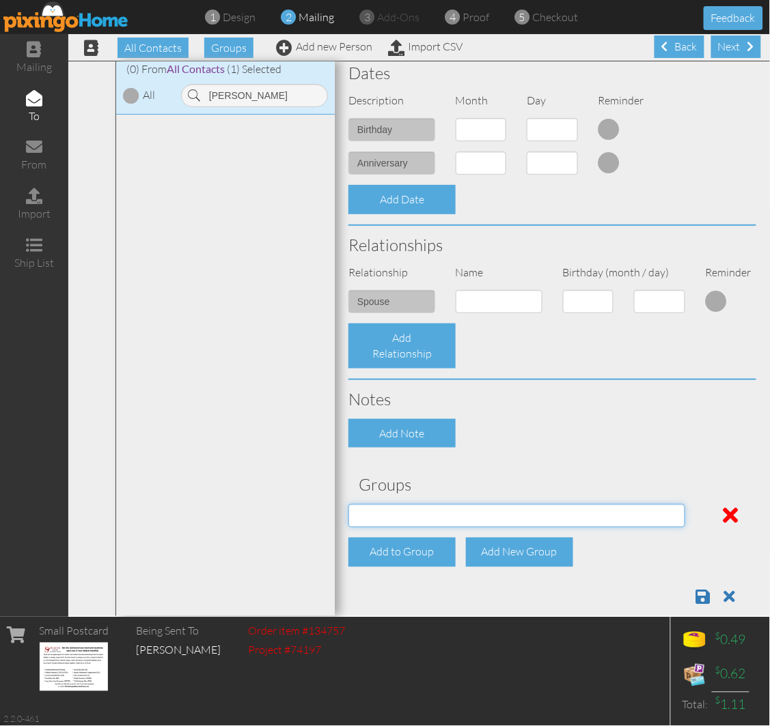
click at [424, 510] on select "[DATE] SMARTER FEDS OSD DMEA [US_STATE] [DATE] BOP Onsite 08/12 [US_STATE] Regi…" at bounding box center [516, 516] width 337 height 23
select select "object:17575"
click at [348, 505] on select "[DATE] SMARTER FEDS OSD DMEA [US_STATE] [DATE] BOP Onsite 08/12 [US_STATE] Regi…" at bounding box center [516, 516] width 337 height 23
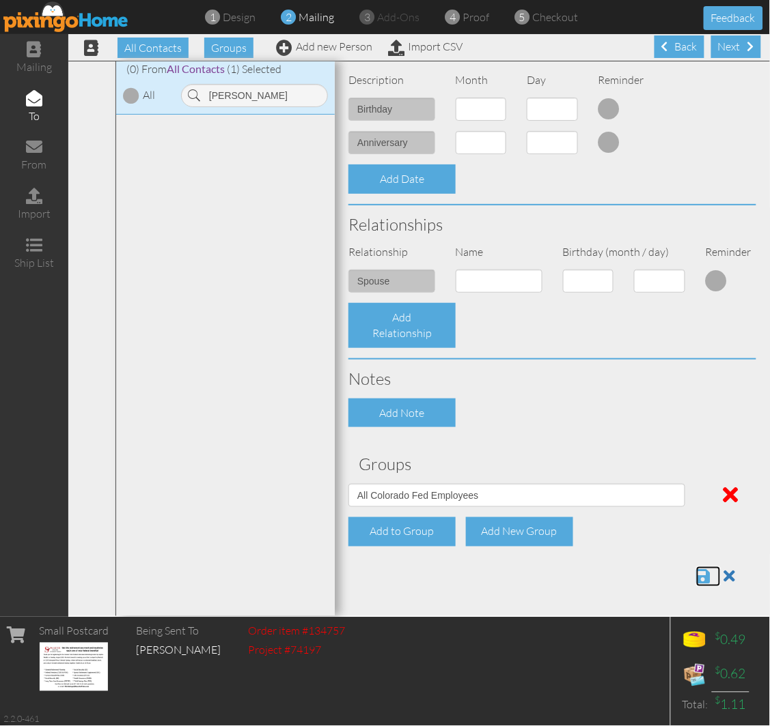
click at [696, 578] on span at bounding box center [703, 577] width 14 height 16
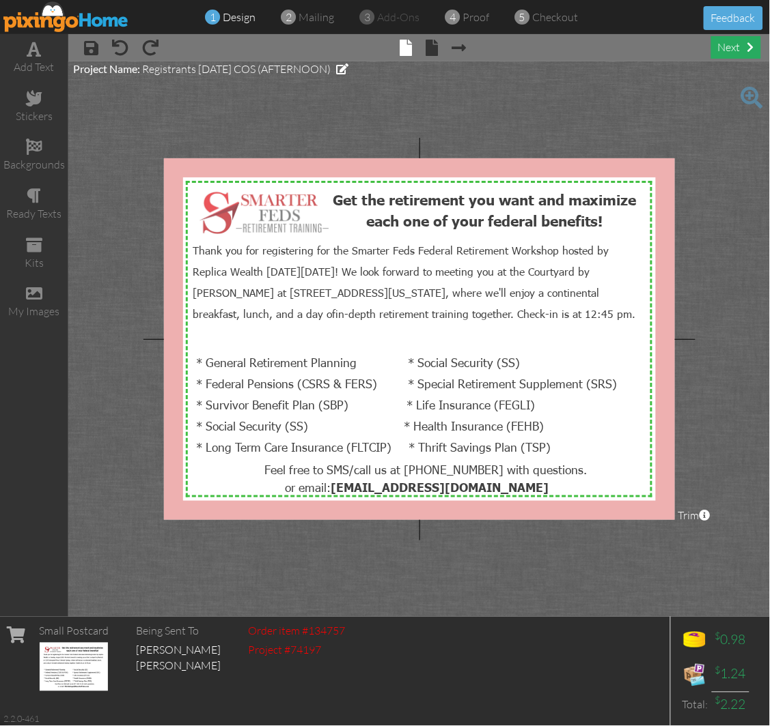
click at [733, 37] on div "next" at bounding box center [736, 47] width 50 height 23
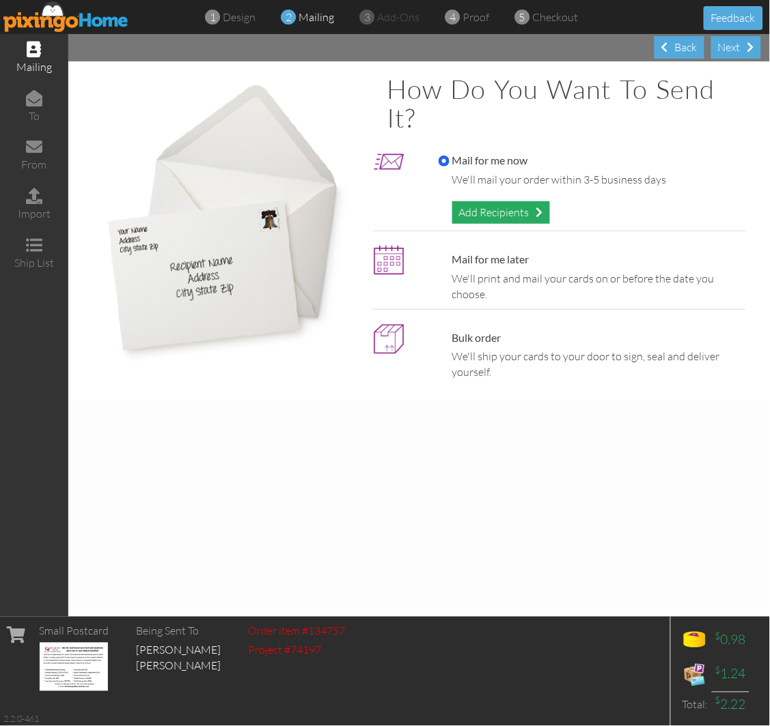
click at [473, 212] on div "Add Recipients" at bounding box center [501, 212] width 98 height 23
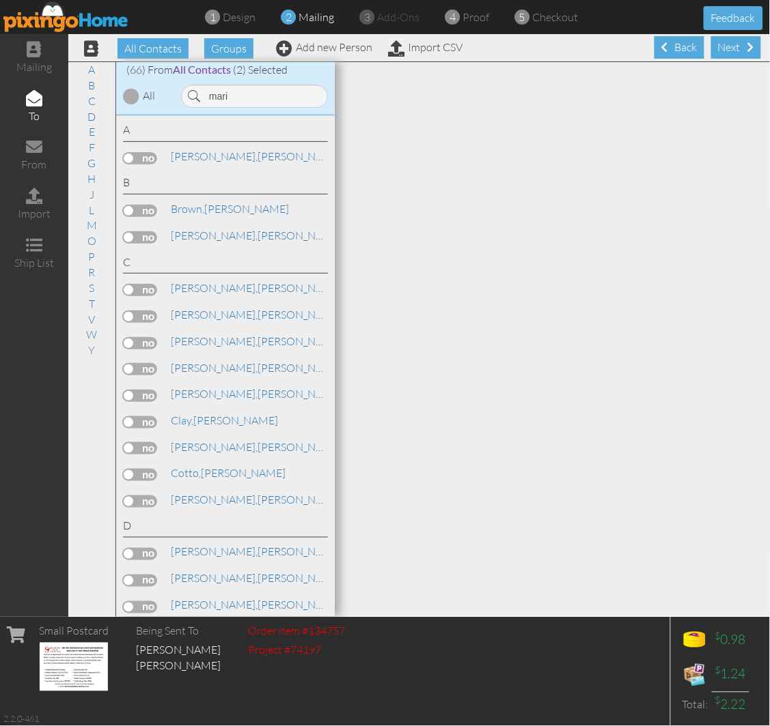
type input "mari"
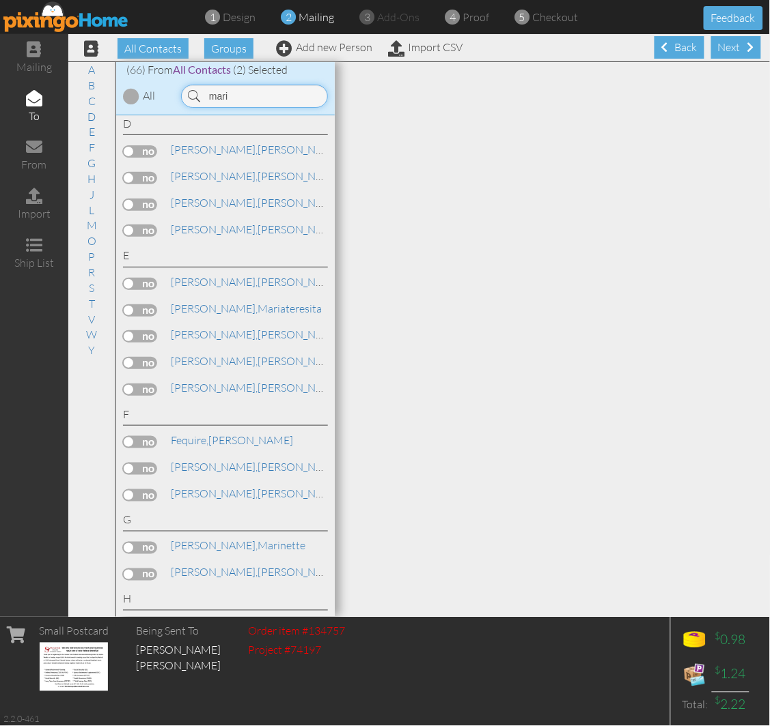
scroll to position [404, 0]
click at [333, 44] on link "Add new Person" at bounding box center [324, 47] width 96 height 14
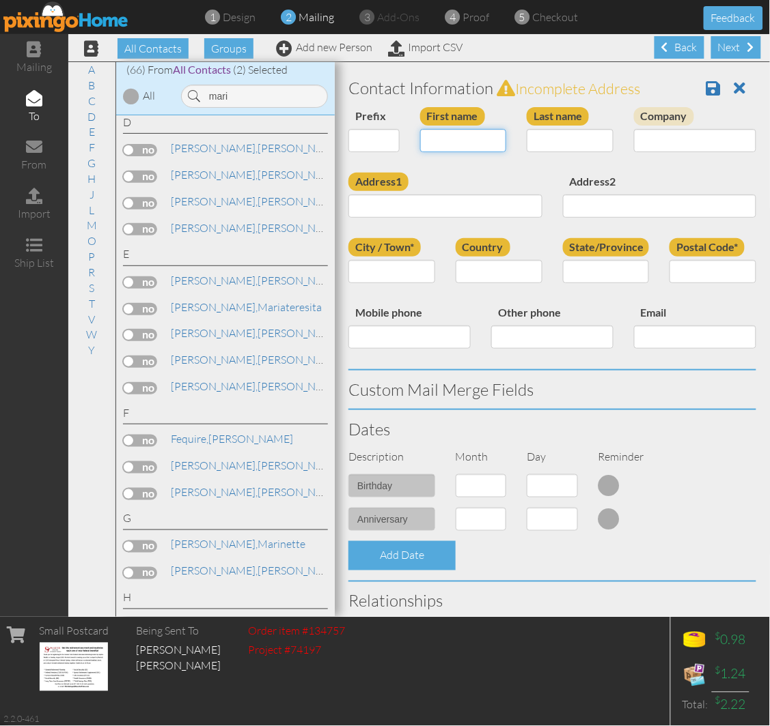
click at [448, 141] on input "First name" at bounding box center [463, 140] width 87 height 23
type input "[PERSON_NAME]"
click at [550, 142] on input "Last name" at bounding box center [569, 140] width 87 height 23
type input "Ferguson"
paste input "1555 Bowstring Road"
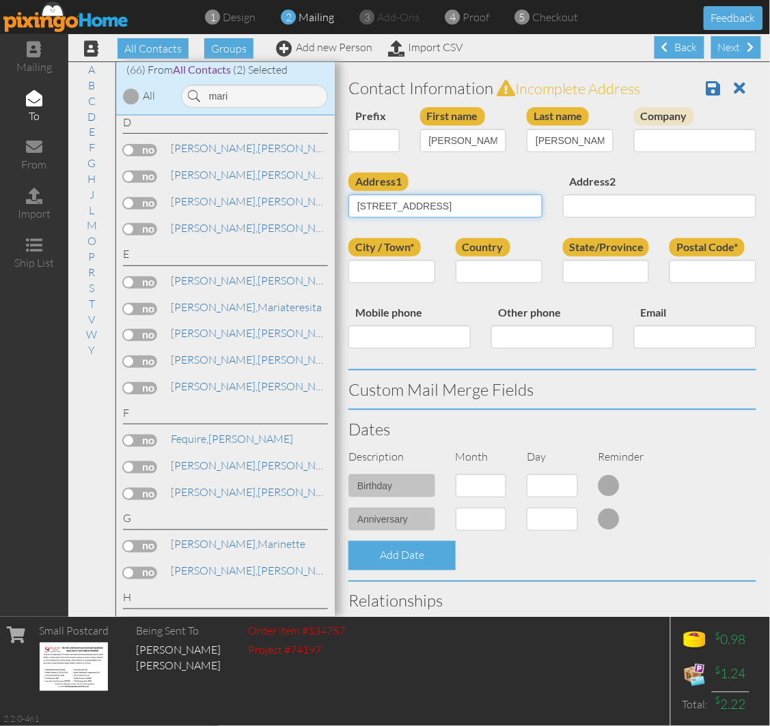
type input "1555 Bowstring Road"
click at [483, 164] on div "Prefix Dr. Mr. Mrs. First name Marilyn Last name Ferguson Company" at bounding box center [552, 140] width 428 height 66
click at [367, 273] on input "City / Town*" at bounding box center [391, 271] width 87 height 23
type input "Monument"
click at [500, 274] on select "[GEOGRAPHIC_DATA] -------------- [GEOGRAPHIC_DATA] [GEOGRAPHIC_DATA] [GEOGRAPHI…" at bounding box center [498, 271] width 87 height 23
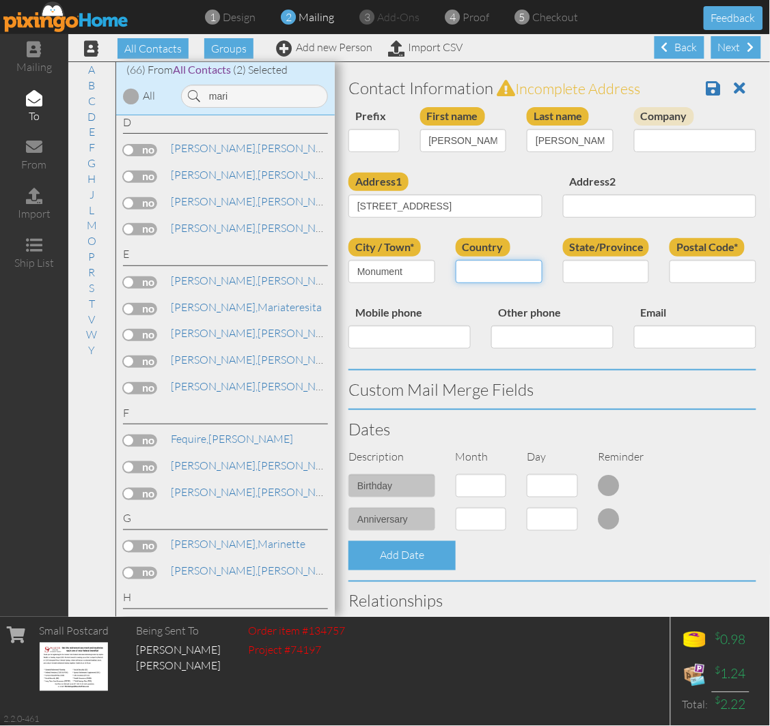
select select "object:17297"
click at [455, 260] on select "[GEOGRAPHIC_DATA] -------------- [GEOGRAPHIC_DATA] [GEOGRAPHIC_DATA] [GEOGRAPHI…" at bounding box center [498, 271] width 87 height 23
click at [589, 261] on select "AA (Military) AE (Military) [US_STATE] [US_STATE] [US_STATE] AP (Military) [US_…" at bounding box center [606, 271] width 87 height 23
select select "object:17551"
click at [563, 260] on select "AA (Military) AE (Military) [US_STATE] [US_STATE] [US_STATE] AP (Military) [US_…" at bounding box center [606, 271] width 87 height 23
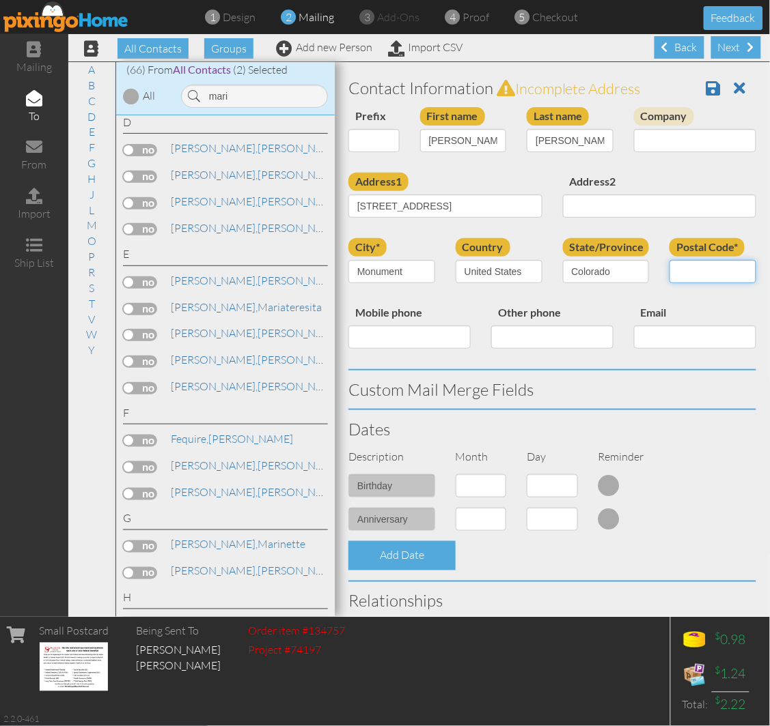
click at [669, 273] on input "Postal Code*" at bounding box center [712, 271] width 87 height 23
paste input "80132"
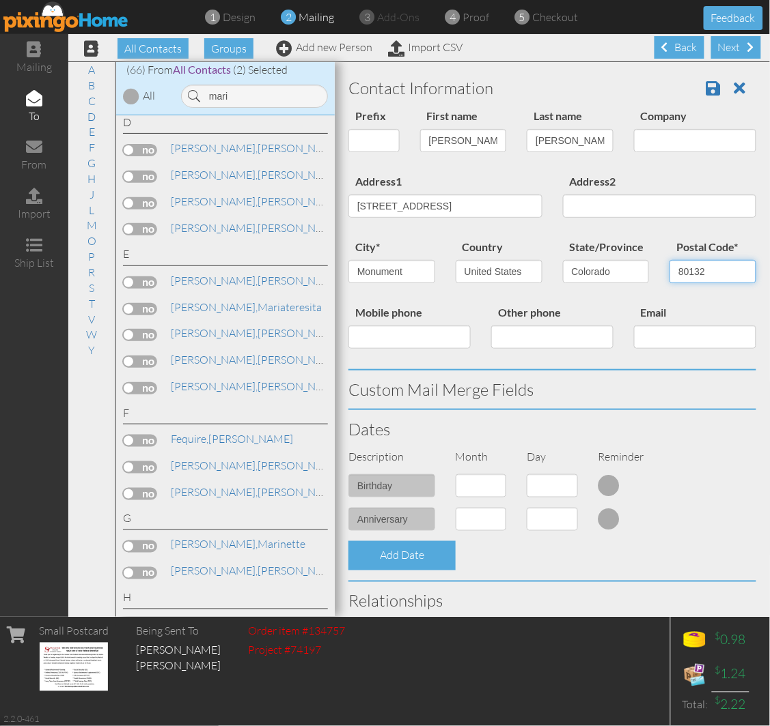
type input "80132"
click at [699, 302] on div "city* Monument Country United States -------------- Afghanistan Albania Algeria…" at bounding box center [552, 271] width 428 height 66
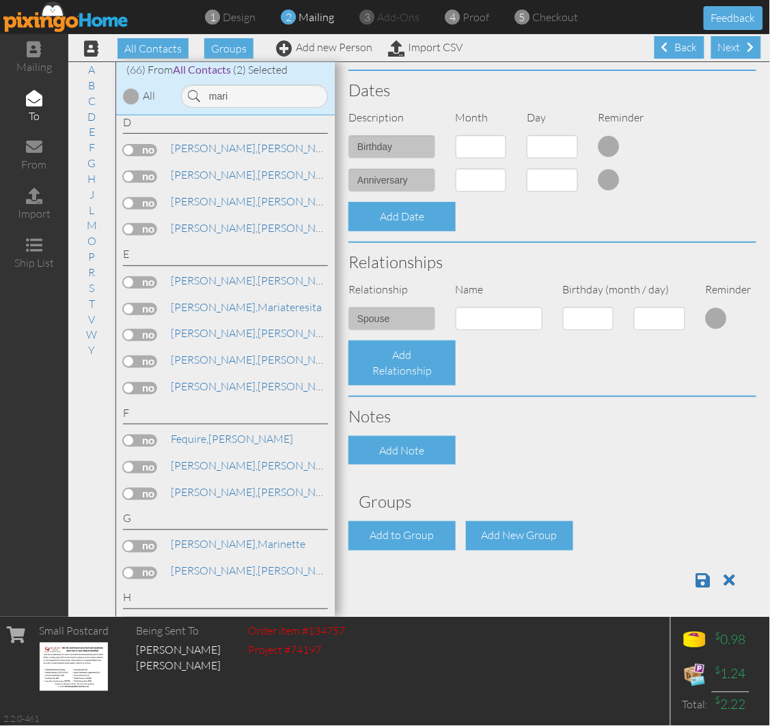
scroll to position [354, 0]
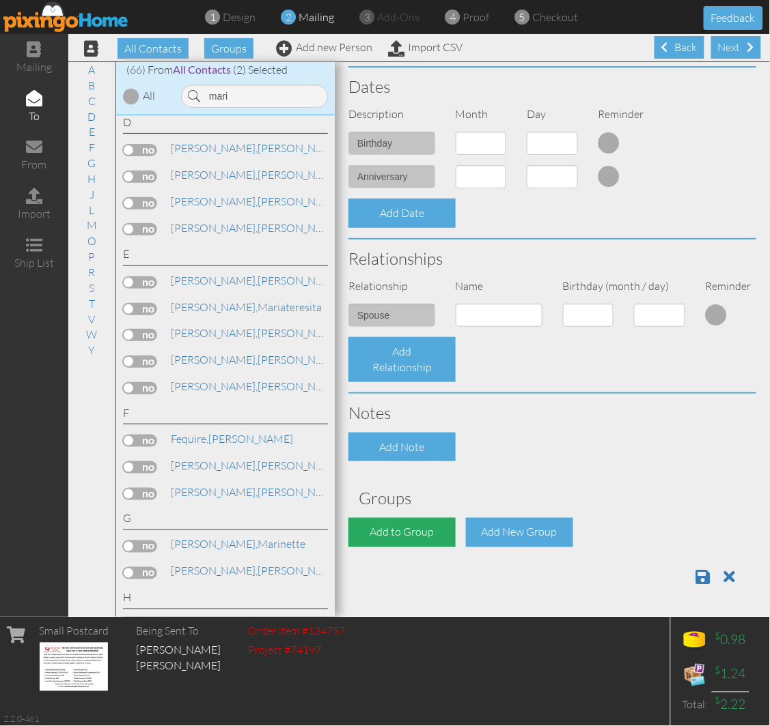
click at [392, 524] on div "Add to Group" at bounding box center [401, 532] width 107 height 29
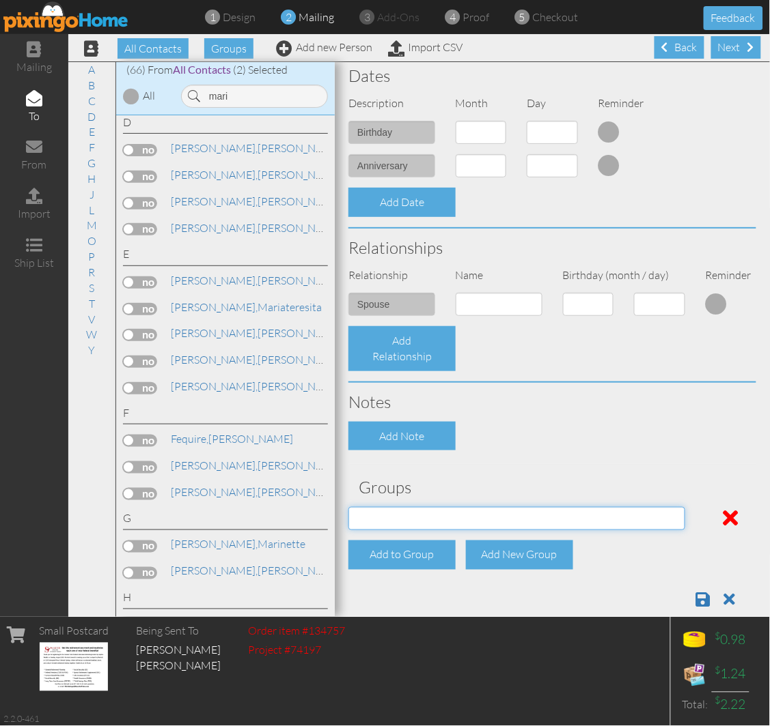
click at [417, 516] on select "[DATE] SMARTER FEDS OSD DMEA [US_STATE] [DATE] BOP Onsite 08/12 [US_STATE] Regi…" at bounding box center [516, 518] width 337 height 23
select select "object:17615"
click at [348, 507] on select "[DATE] SMARTER FEDS OSD DMEA [US_STATE] [DATE] BOP Onsite 08/12 [US_STATE] Regi…" at bounding box center [516, 518] width 337 height 23
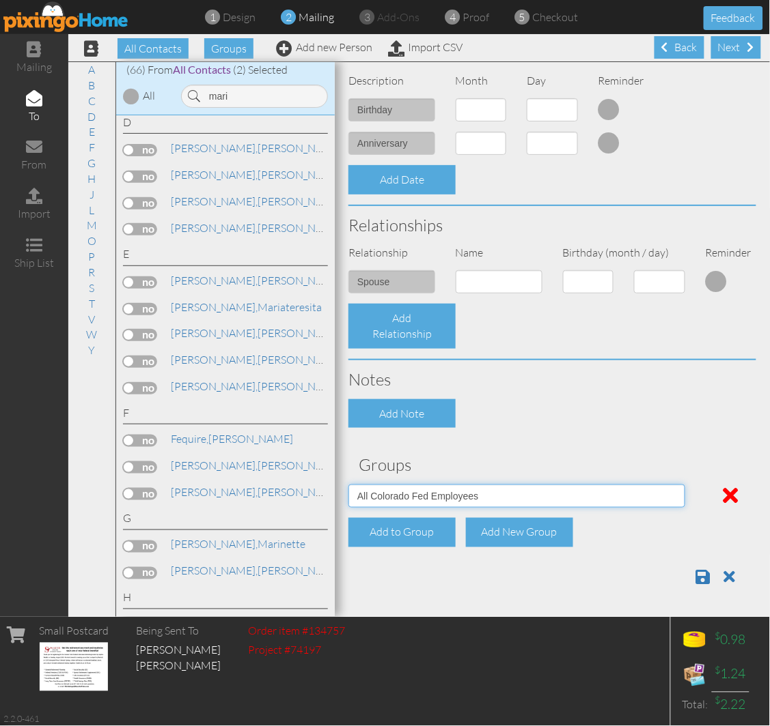
scroll to position [389, 0]
click at [696, 584] on span at bounding box center [703, 577] width 14 height 16
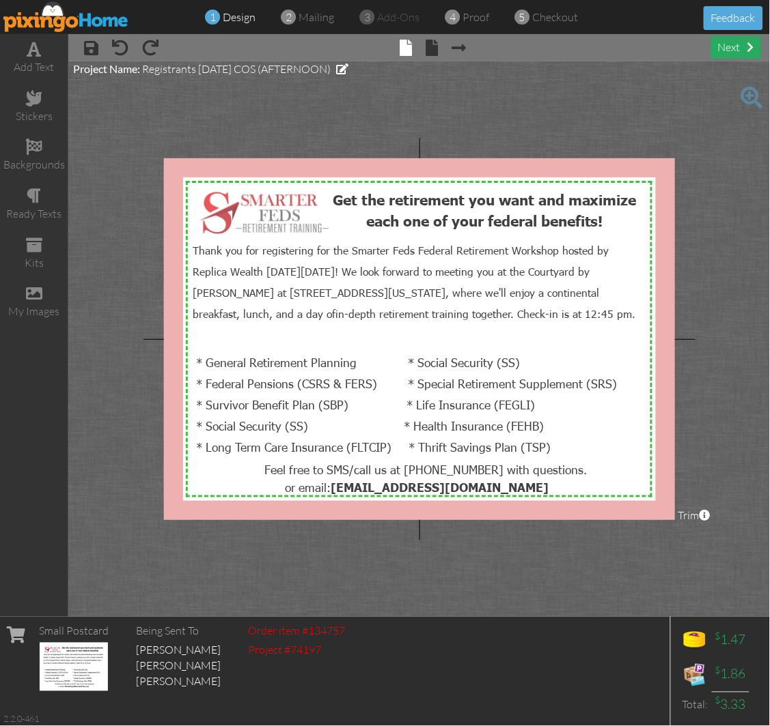
click at [714, 48] on div "next" at bounding box center [736, 47] width 50 height 23
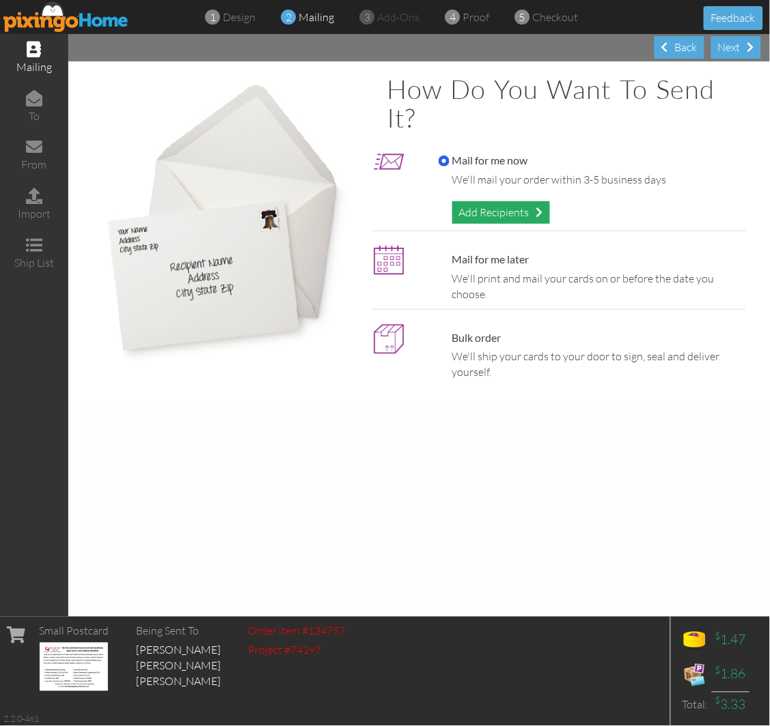
click at [499, 206] on div "Add Recipients" at bounding box center [501, 212] width 98 height 23
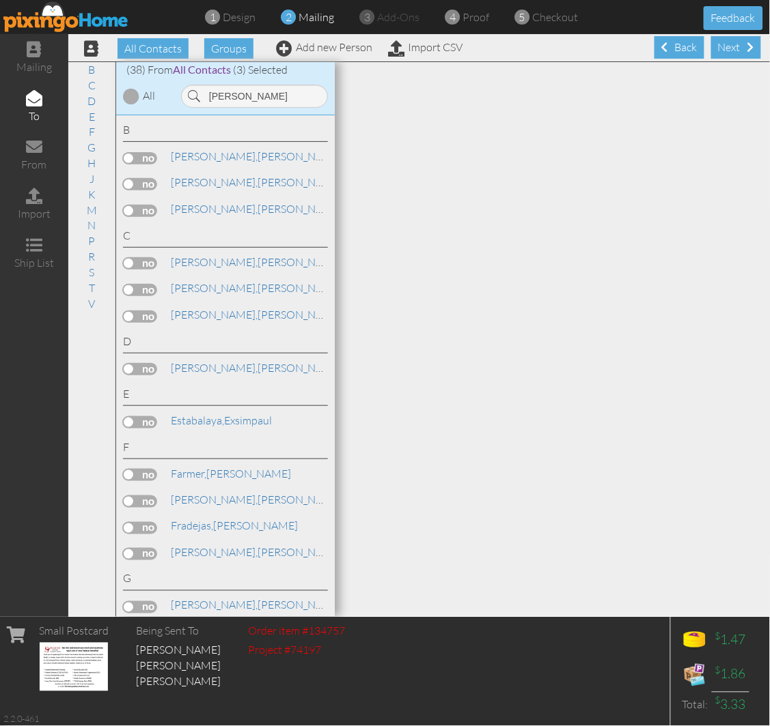
type input "[PERSON_NAME]"
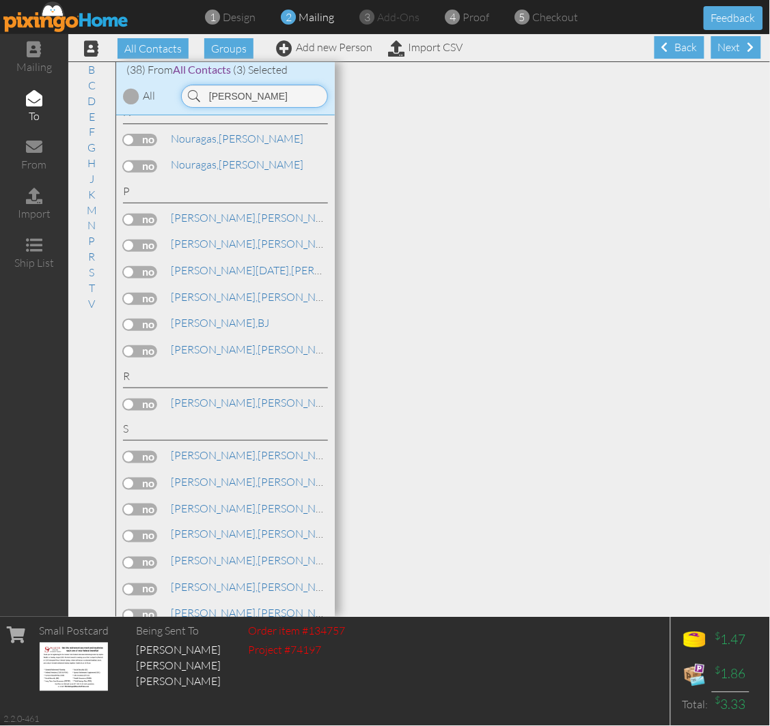
scroll to position [809, 0]
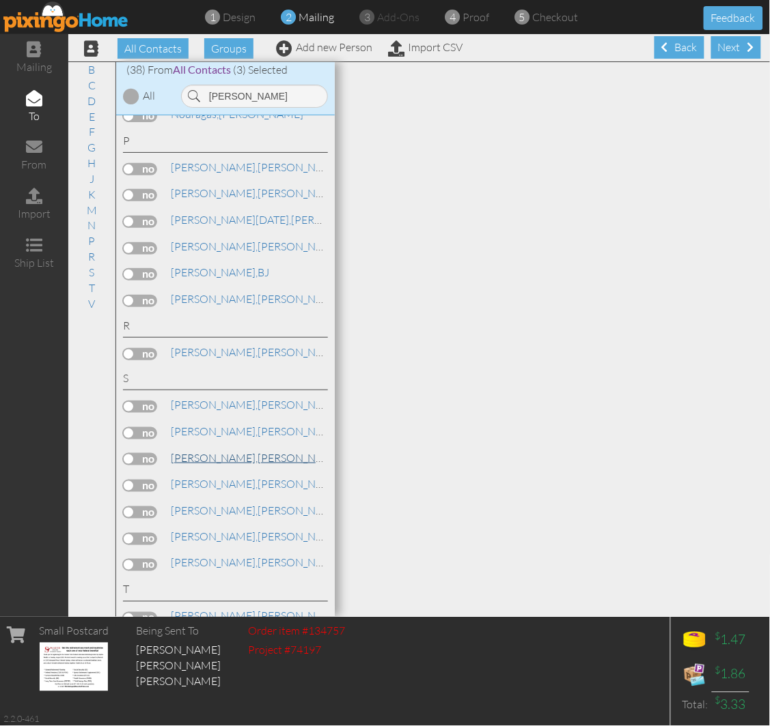
click at [216, 462] on link "[PERSON_NAME]" at bounding box center [256, 458] width 174 height 16
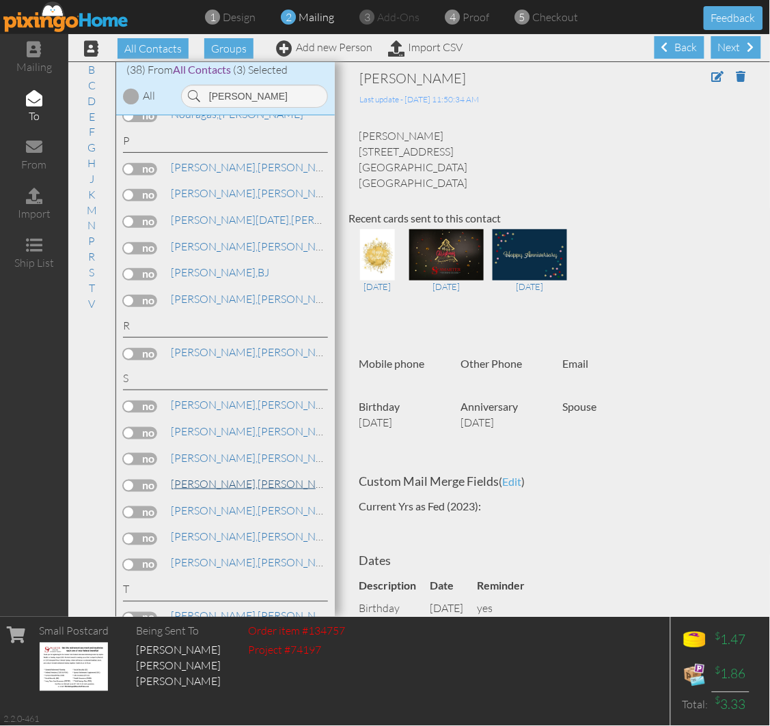
click at [196, 491] on span "[PERSON_NAME]," at bounding box center [214, 484] width 87 height 14
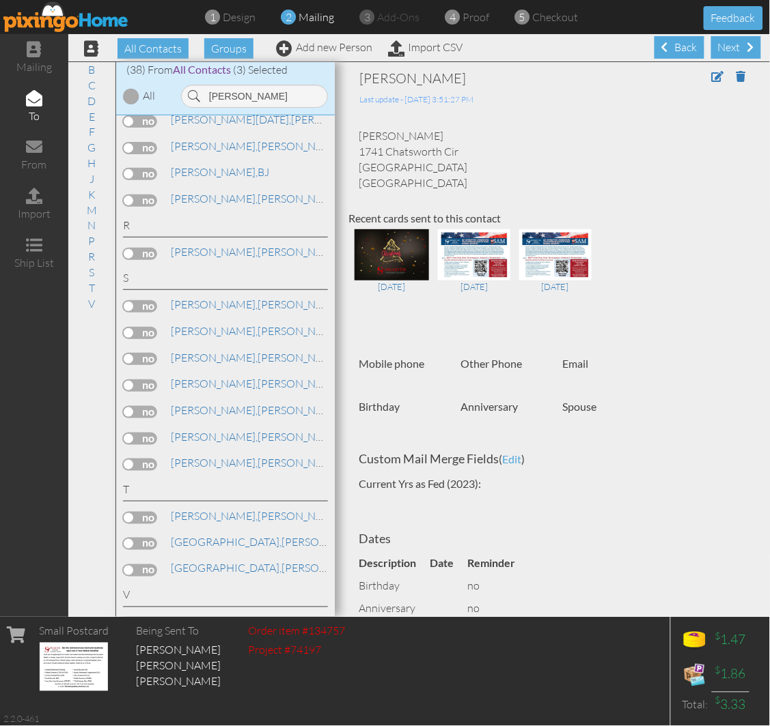
scroll to position [910, 0]
click at [305, 48] on link "Add new Person" at bounding box center [324, 47] width 96 height 14
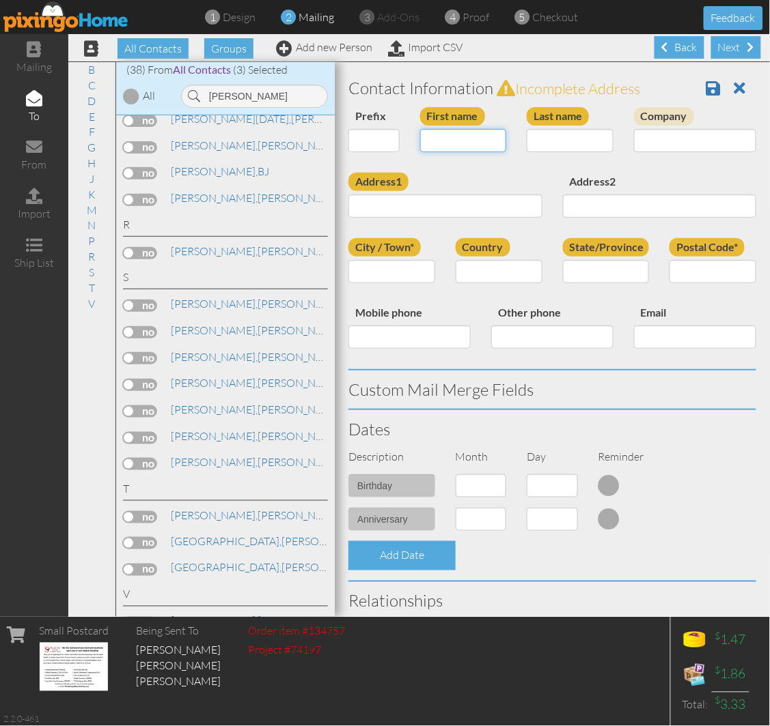
click at [447, 153] on div "First name" at bounding box center [463, 134] width 107 height 55
type input "[PERSON_NAME]"
click at [527, 145] on input "Last name" at bounding box center [569, 140] width 87 height 23
type input "[PERSON_NAME]"
click at [451, 202] on input "Address1" at bounding box center [445, 206] width 194 height 23
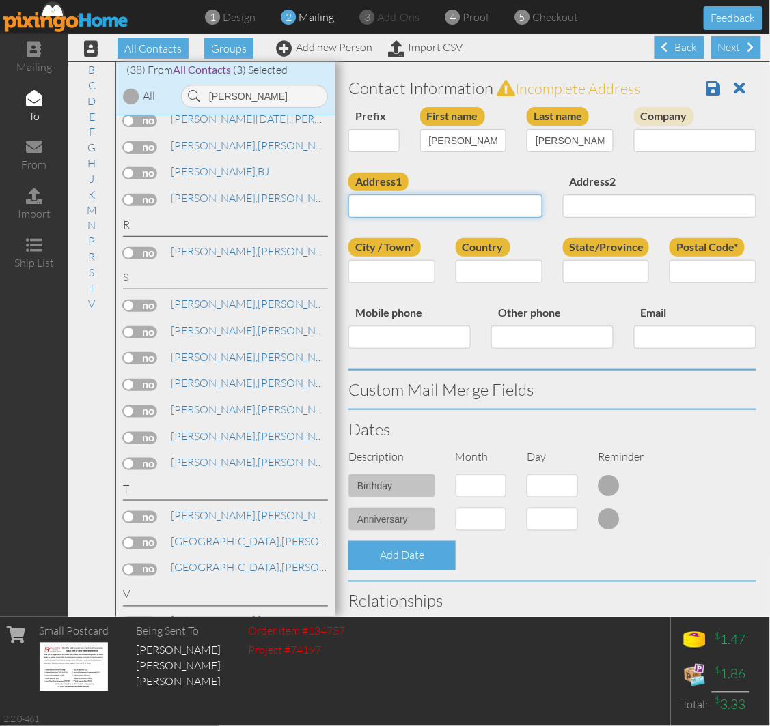
paste input "[STREET_ADDRESS]"
type input "[STREET_ADDRESS]"
click at [678, 287] on div "Postal Code*" at bounding box center [712, 265] width 107 height 55
click at [674, 268] on input "Postal Code*" at bounding box center [712, 271] width 87 height 23
paste input "80831"
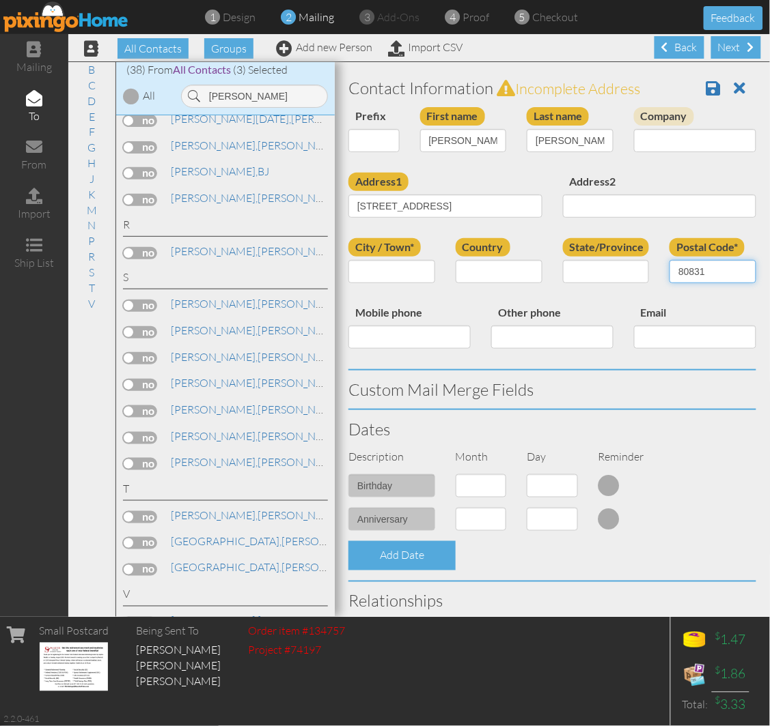
type input "80831"
click at [548, 234] on div "Address1 [STREET_ADDRESS] Address2" at bounding box center [552, 206] width 428 height 66
click at [481, 267] on select "[GEOGRAPHIC_DATA] -------------- [GEOGRAPHIC_DATA] [GEOGRAPHIC_DATA] [GEOGRAPHI…" at bounding box center [498, 271] width 87 height 23
select select "object:17356"
click at [455, 260] on select "[GEOGRAPHIC_DATA] -------------- [GEOGRAPHIC_DATA] [GEOGRAPHIC_DATA] [GEOGRAPHI…" at bounding box center [498, 271] width 87 height 23
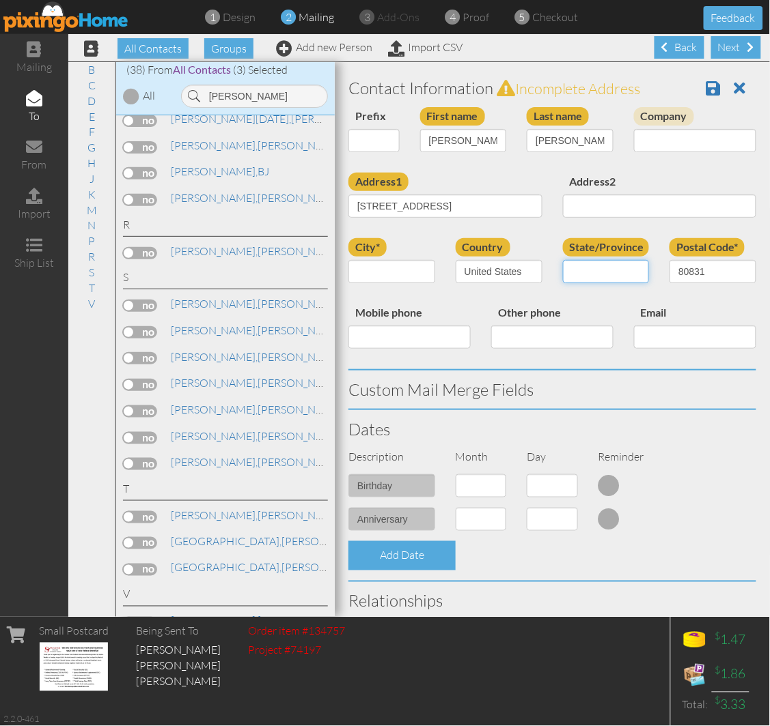
click at [597, 268] on select "AA (Military) AE (Military) [US_STATE] [US_STATE] [US_STATE] AP (Military) [US_…" at bounding box center [606, 271] width 87 height 23
select select "object:17610"
click at [563, 260] on select "AA (Military) AE (Military) [US_STATE] [US_STATE] [US_STATE] AP (Military) [US_…" at bounding box center [606, 271] width 87 height 23
click at [393, 272] on input "city*" at bounding box center [391, 271] width 87 height 23
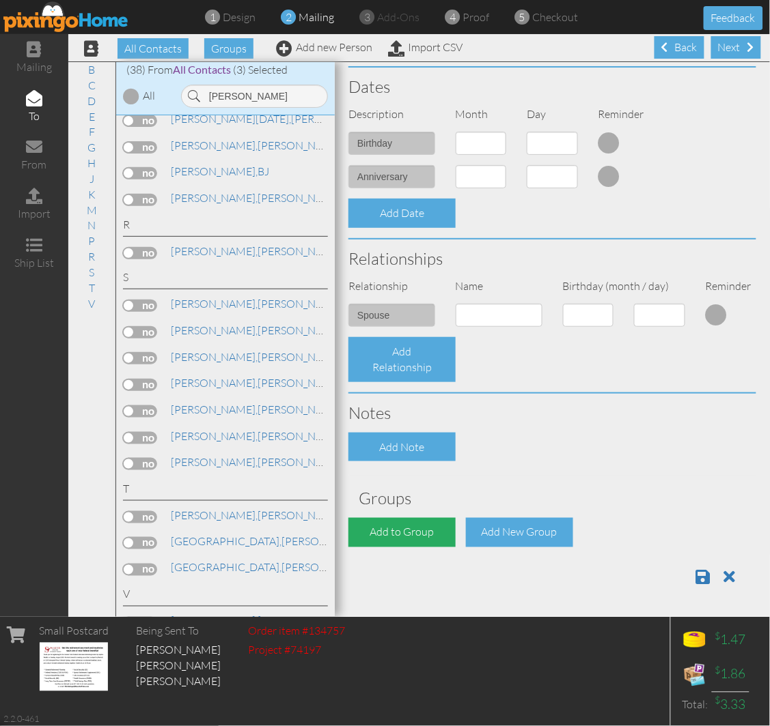
scroll to position [356, 0]
type input "Peyton"
click at [411, 524] on div "Add to Group" at bounding box center [401, 532] width 107 height 29
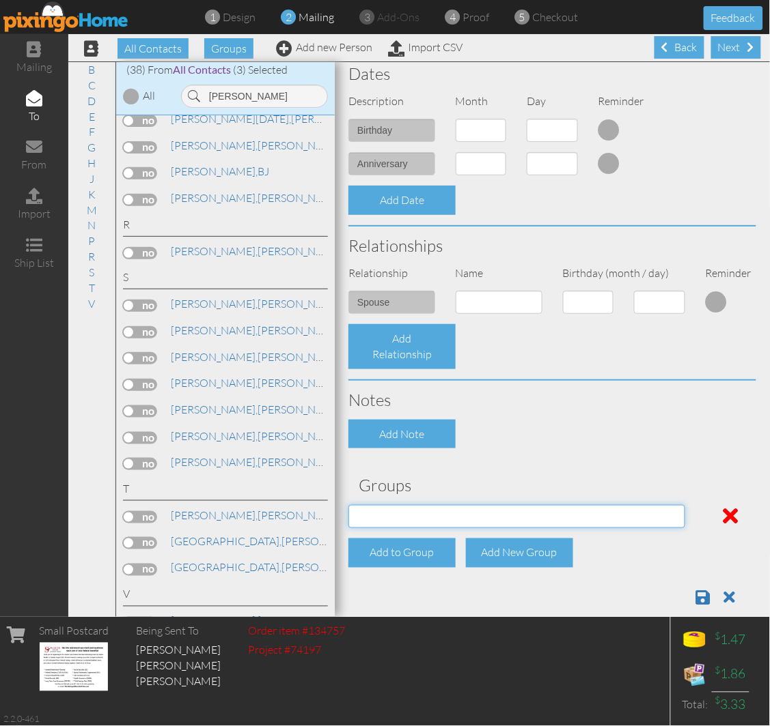
click at [415, 519] on select "[DATE] SMARTER FEDS OSD DMEA [US_STATE] [DATE] BOP Onsite 08/12 [US_STATE] Regi…" at bounding box center [516, 516] width 337 height 23
select select "object:17674"
click at [348, 505] on select "[DATE] SMARTER FEDS OSD DMEA [US_STATE] [DATE] BOP Onsite 08/12 [US_STATE] Regi…" at bounding box center [516, 516] width 337 height 23
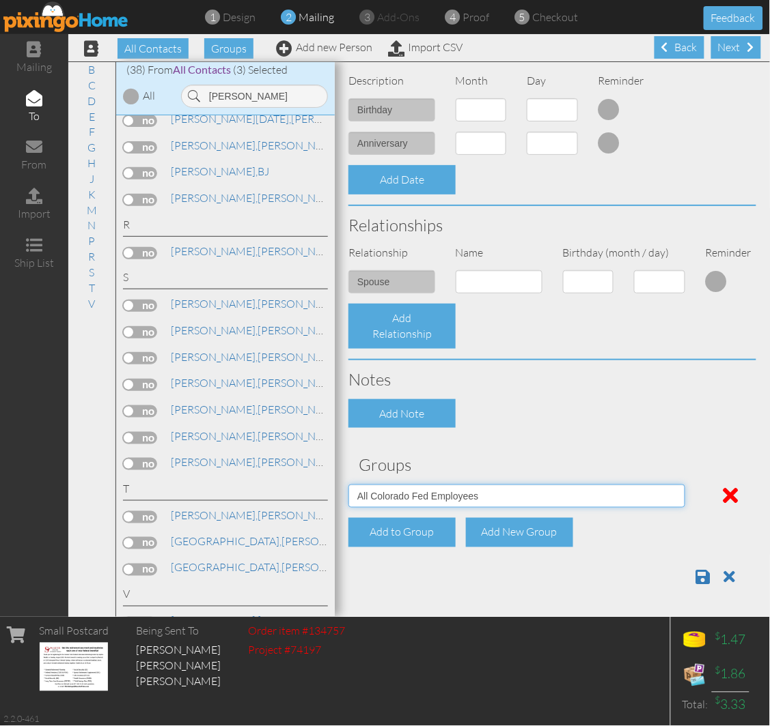
scroll to position [389, 0]
click at [696, 569] on span at bounding box center [703, 577] width 14 height 16
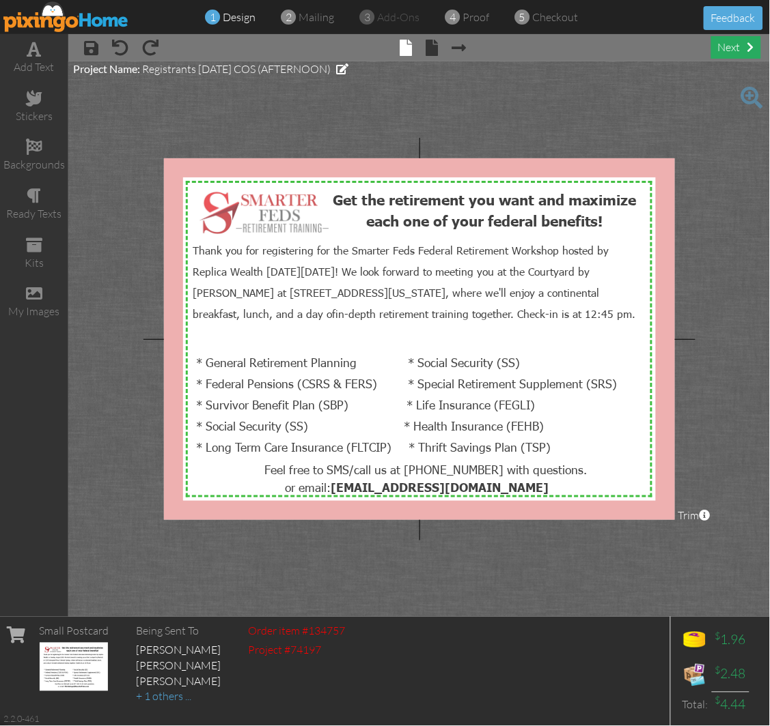
click at [727, 42] on div "next" at bounding box center [736, 47] width 50 height 23
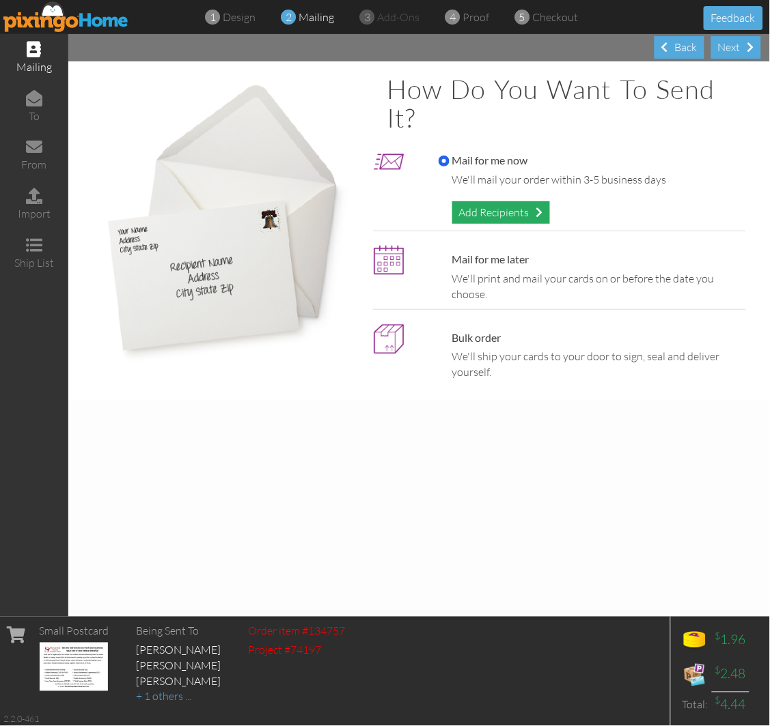
click at [464, 218] on div "Add Recipients" at bounding box center [501, 212] width 98 height 23
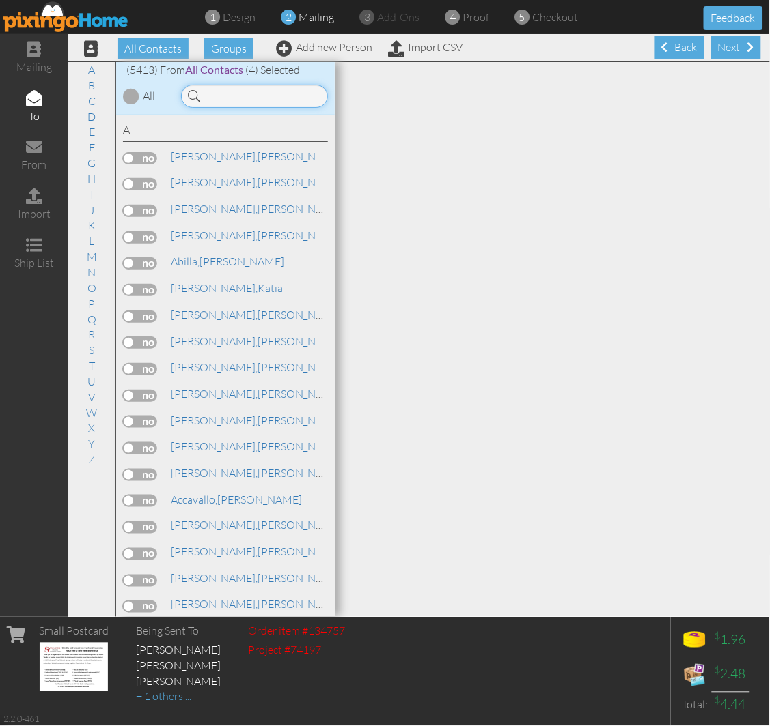
click at [274, 101] on input at bounding box center [254, 96] width 147 height 23
click at [228, 97] on input at bounding box center [254, 96] width 147 height 23
click at [242, 104] on input at bounding box center [254, 96] width 147 height 23
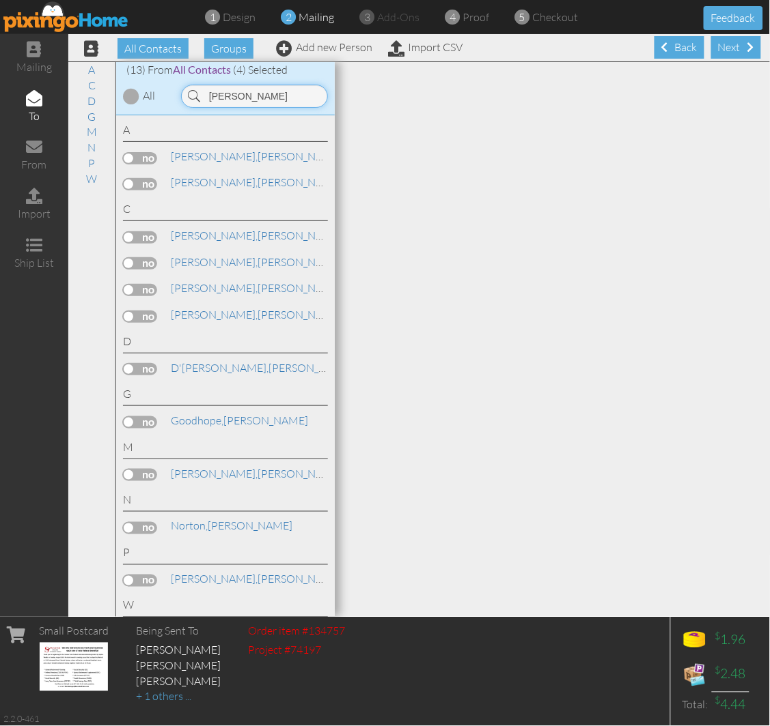
type input "andrea"
click at [337, 48] on link "Add new Person" at bounding box center [324, 47] width 96 height 14
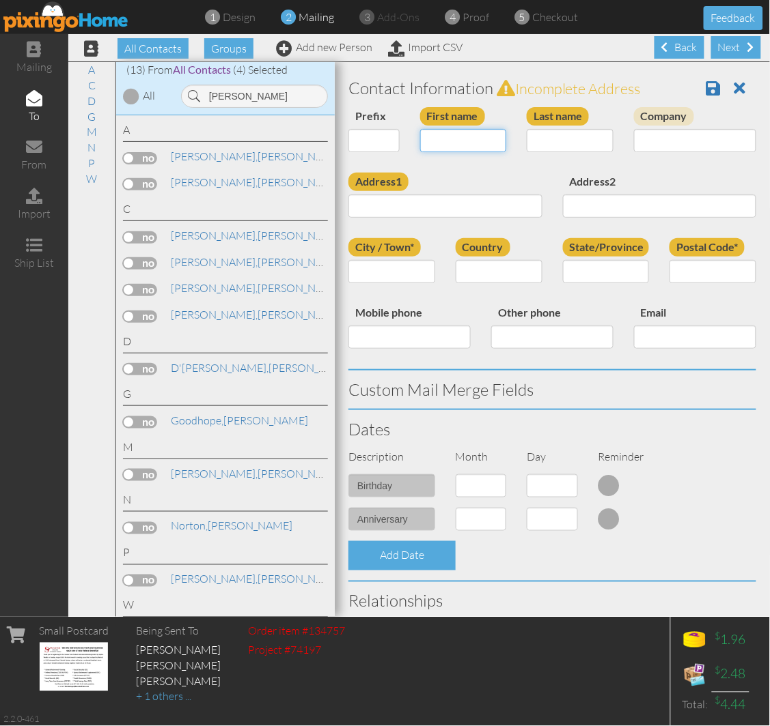
click at [457, 142] on input "First name" at bounding box center [463, 140] width 87 height 23
type input "[PERSON_NAME]"
click at [549, 141] on input "Last name" at bounding box center [569, 140] width 87 height 23
type input "Brunton"
click at [388, 198] on input "Address1" at bounding box center [445, 206] width 194 height 23
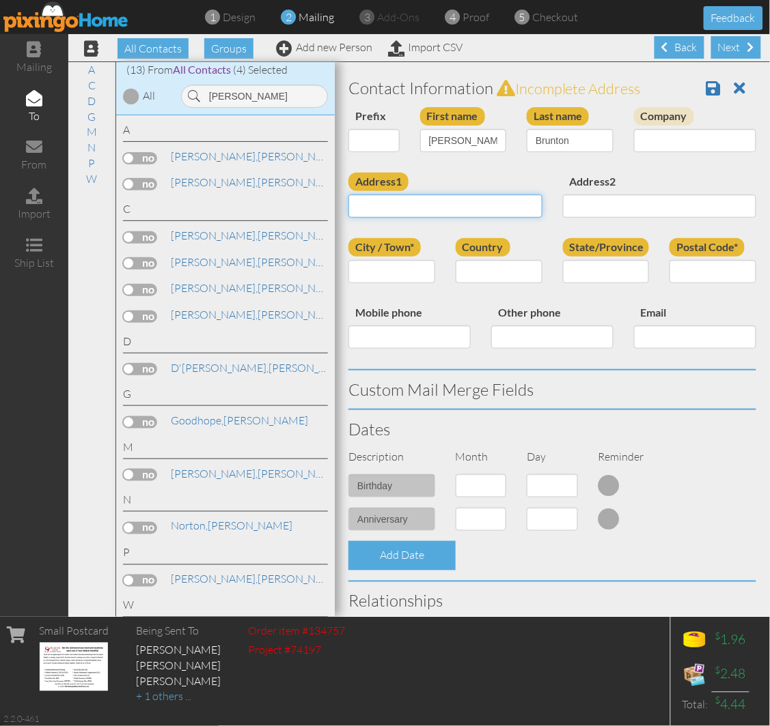
paste input "8100 US Highway 160"
type input "8100 US Highway 160"
click at [428, 326] on input "Mobile phone" at bounding box center [409, 337] width 122 height 23
click at [396, 274] on input "City / Town*" at bounding box center [391, 271] width 87 height 23
paste input "La Veta"
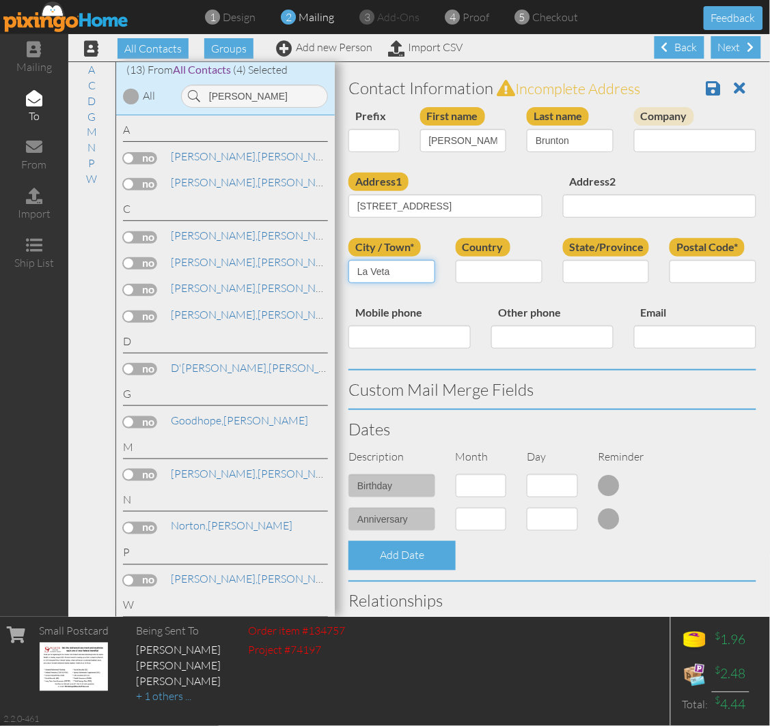
type input "La Veta"
click at [481, 277] on select "[GEOGRAPHIC_DATA] -------------- [GEOGRAPHIC_DATA] [GEOGRAPHIC_DATA] [GEOGRAPHI…" at bounding box center [498, 271] width 87 height 23
select select "object:17286"
click at [455, 260] on select "[GEOGRAPHIC_DATA] -------------- [GEOGRAPHIC_DATA] [GEOGRAPHIC_DATA] [GEOGRAPHI…" at bounding box center [498, 271] width 87 height 23
click at [583, 277] on select "AA (Military) AE (Military) [US_STATE] [US_STATE] [US_STATE] AP (Military) [US_…" at bounding box center [606, 271] width 87 height 23
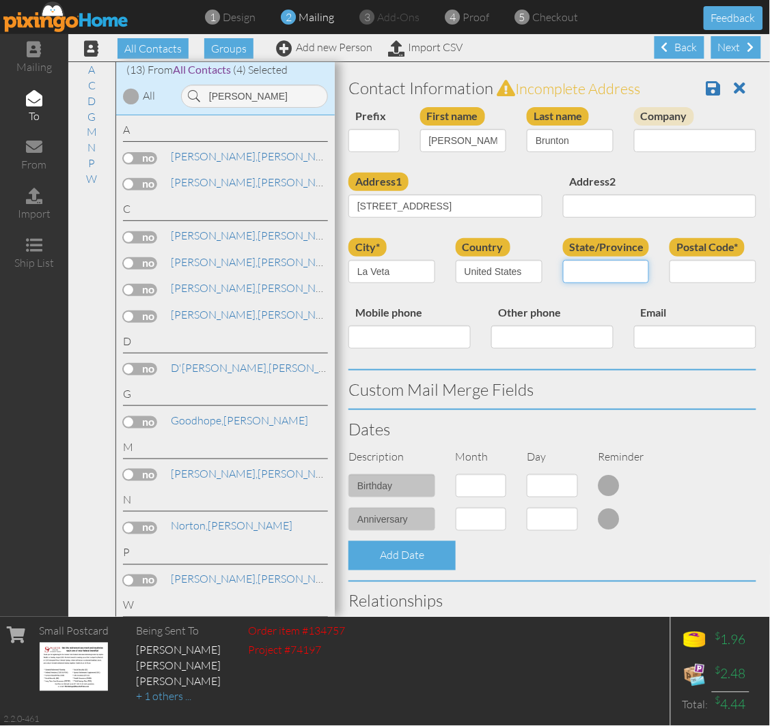
select select "object:17540"
click at [563, 260] on select "AA (Military) AE (Military) [US_STATE] [US_STATE] [US_STATE] AP (Military) [US_…" at bounding box center [606, 271] width 87 height 23
click at [673, 273] on input "Postal Code*" at bounding box center [712, 271] width 87 height 23
paste input "81055"
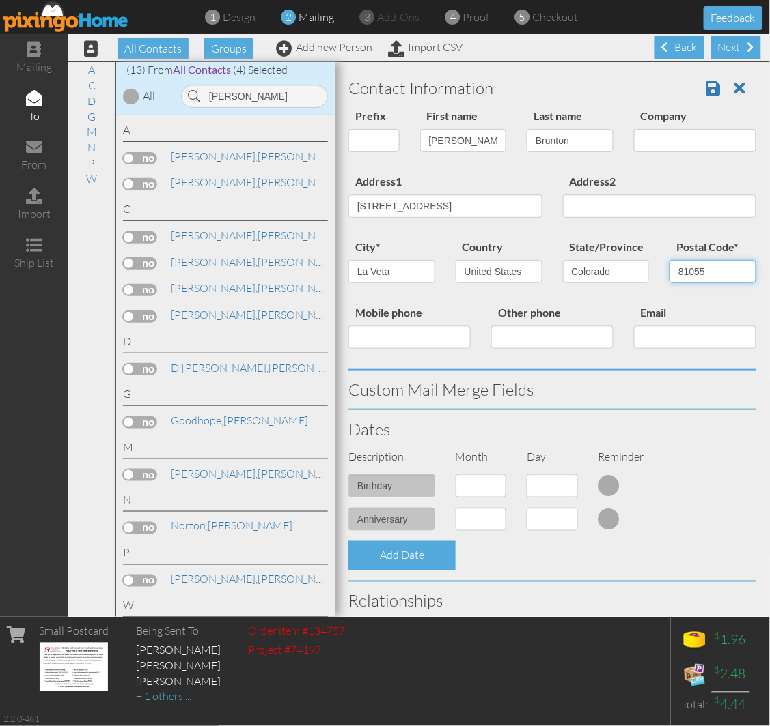
type input "81055"
click at [558, 227] on div "Address2" at bounding box center [659, 200] width 214 height 55
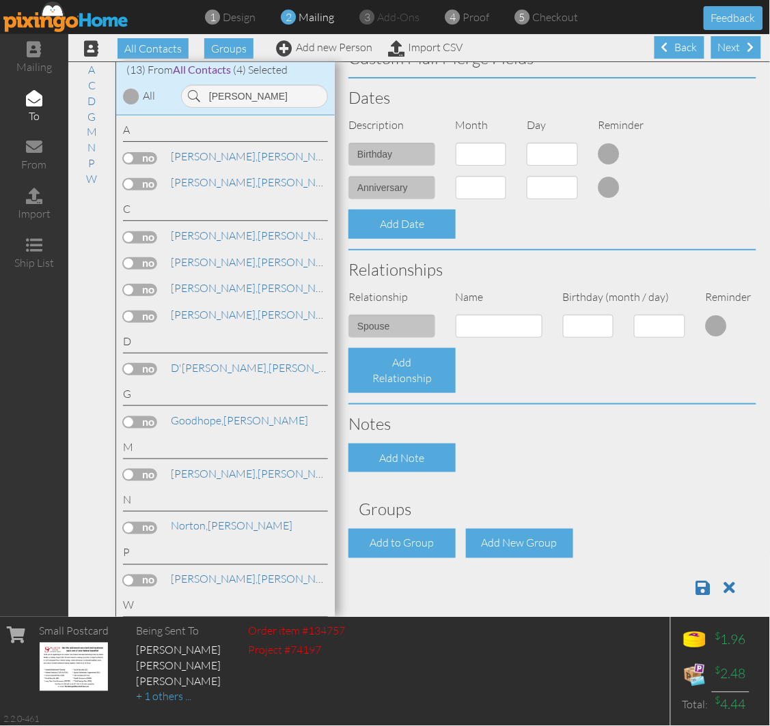
scroll to position [356, 0]
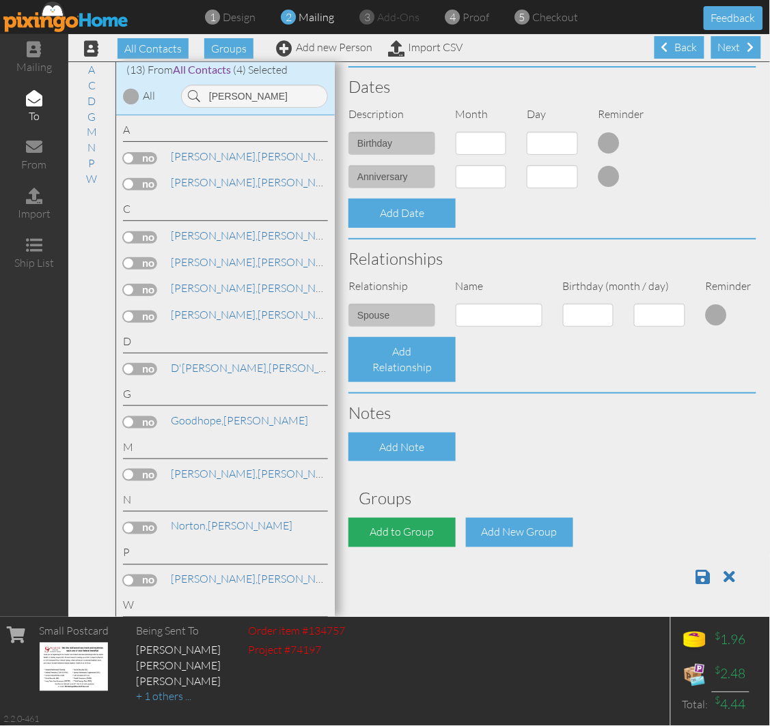
click at [382, 521] on div "Add to Group" at bounding box center [401, 532] width 107 height 29
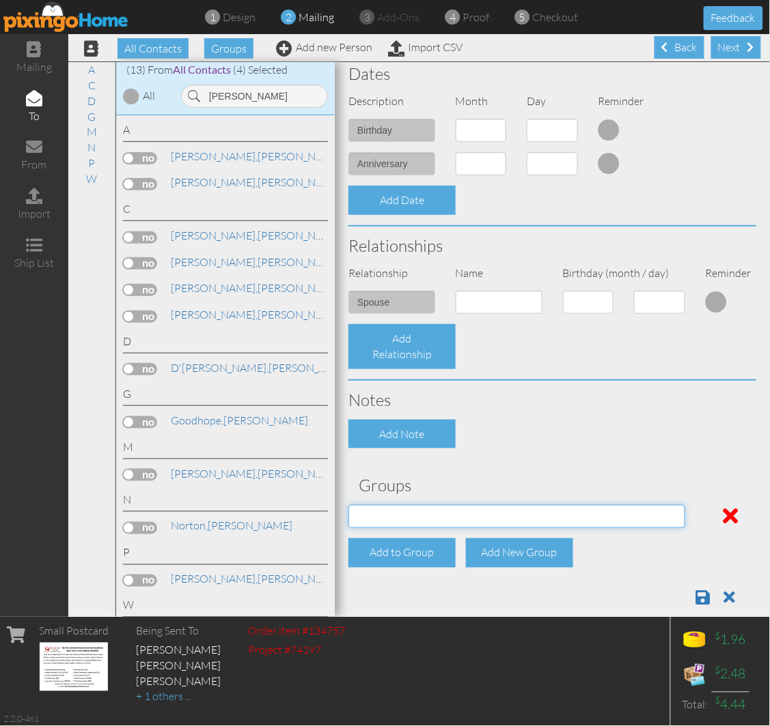
click at [413, 511] on select "[DATE] SMARTER FEDS OSD DMEA [US_STATE] [DATE] BOP Onsite 08/12 [US_STATE] Regi…" at bounding box center [516, 516] width 337 height 23
select select "object:17604"
click at [348, 505] on select "[DATE] SMARTER FEDS OSD DMEA [US_STATE] [DATE] BOP Onsite 08/12 [US_STATE] Regi…" at bounding box center [516, 516] width 337 height 23
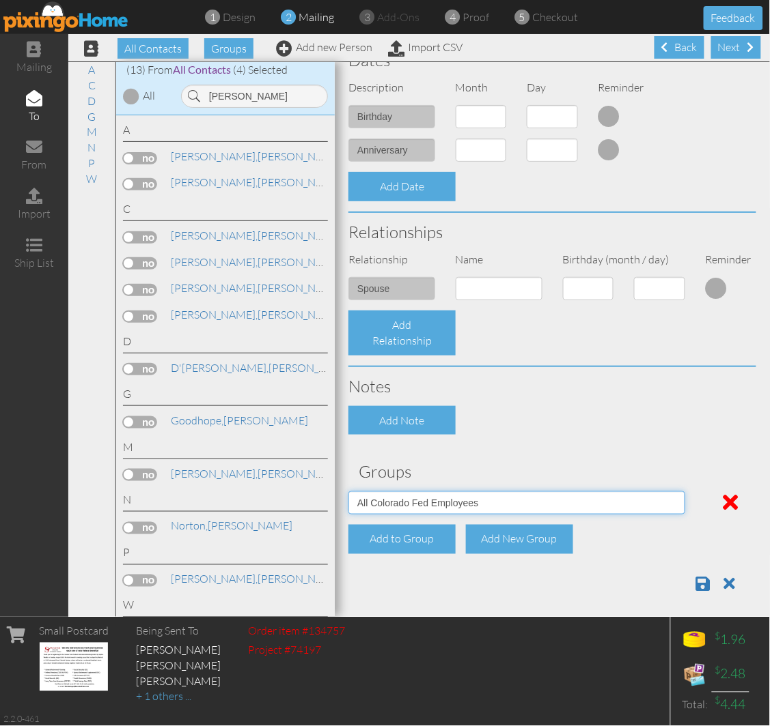
scroll to position [389, 0]
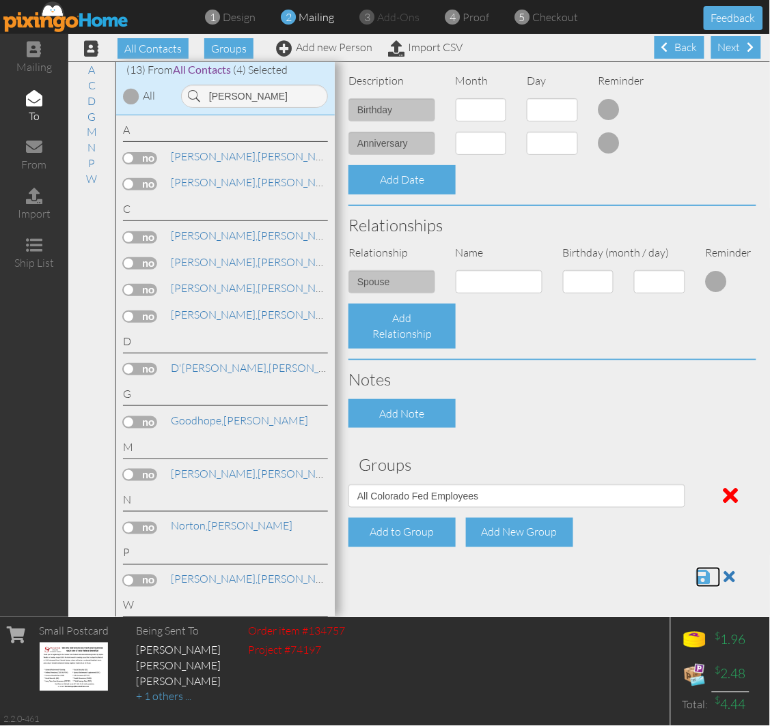
click at [696, 574] on span at bounding box center [703, 577] width 14 height 16
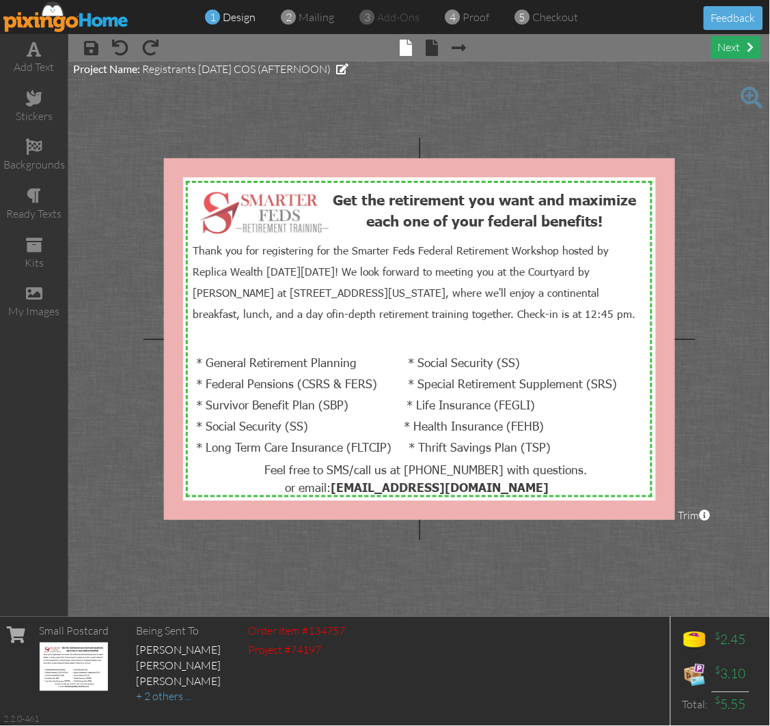
click at [724, 42] on div "next" at bounding box center [736, 47] width 50 height 23
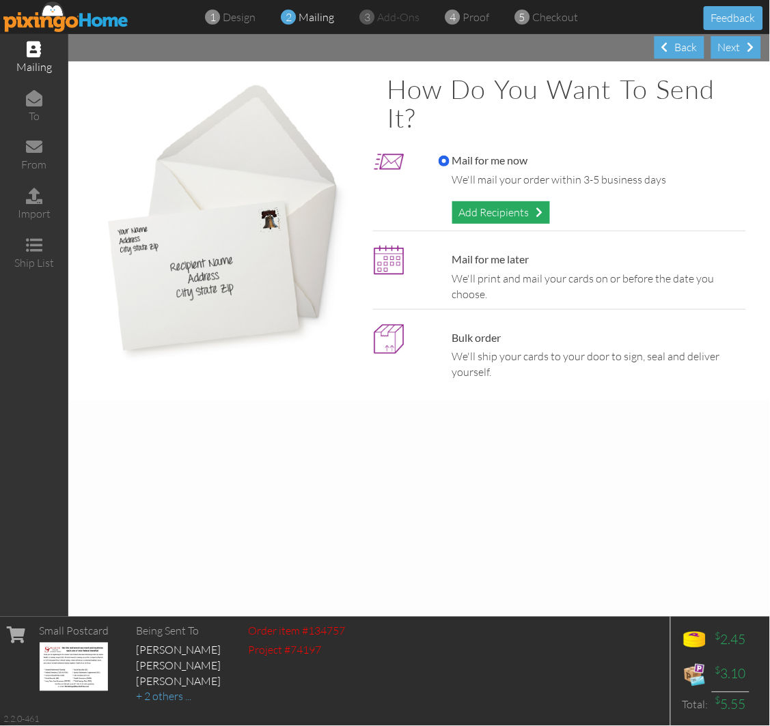
click at [485, 214] on div "Add Recipients" at bounding box center [501, 212] width 98 height 23
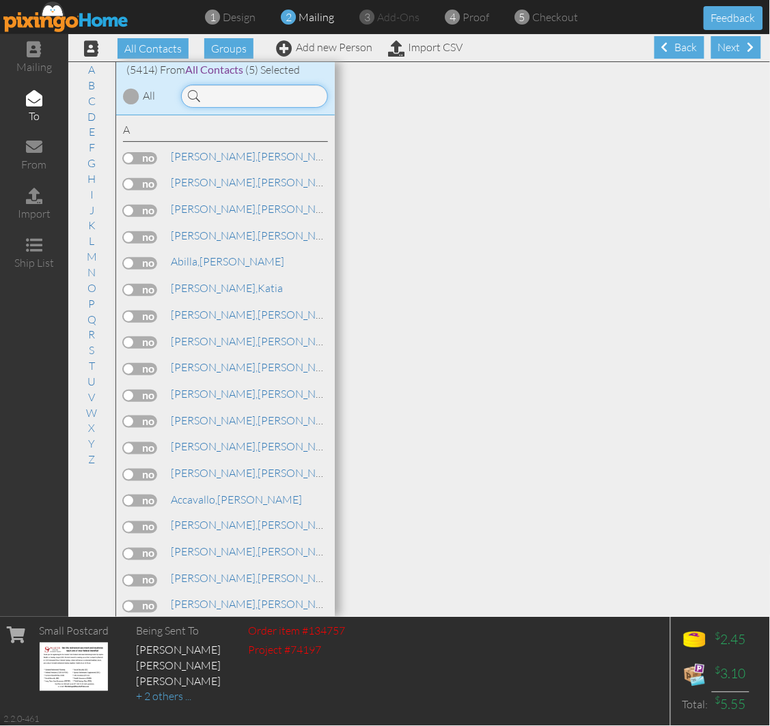
click at [226, 100] on input at bounding box center [254, 96] width 147 height 23
click at [257, 92] on input at bounding box center [254, 96] width 147 height 23
click at [220, 98] on input at bounding box center [254, 96] width 147 height 23
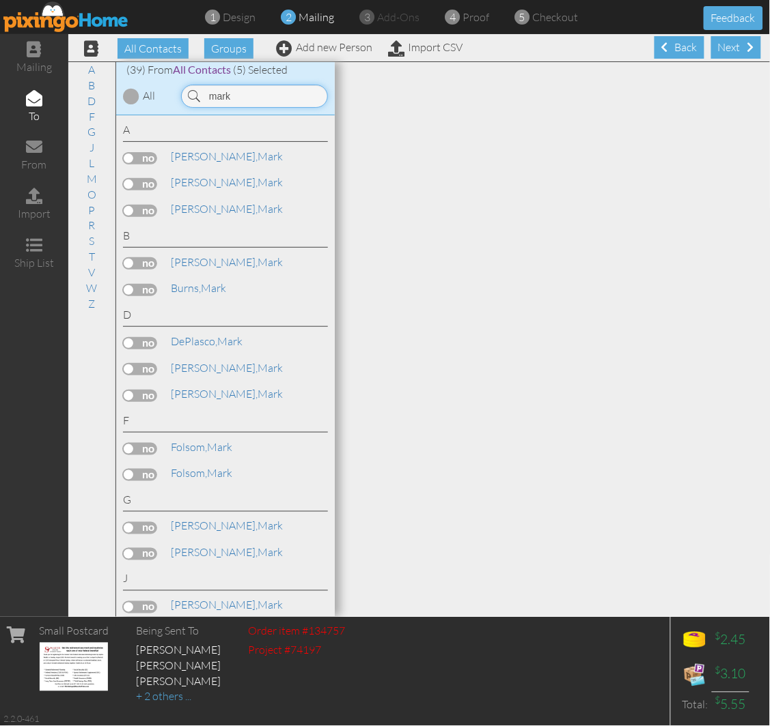
type input "mark"
click at [310, 44] on link "Add new Person" at bounding box center [324, 47] width 96 height 14
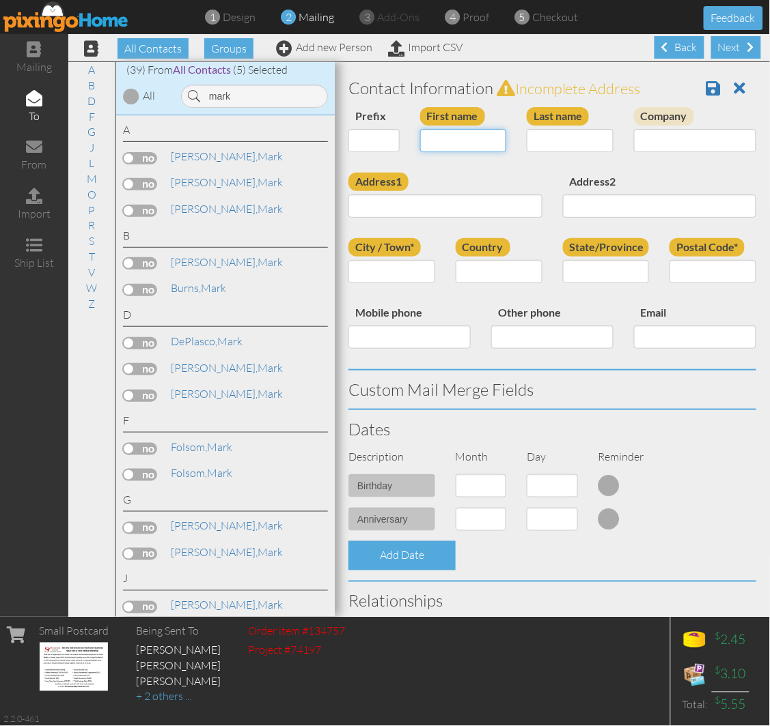
click at [425, 141] on input "First name" at bounding box center [463, 140] width 87 height 23
type input "Mark"
click at [533, 147] on input "Last name" at bounding box center [569, 140] width 87 height 23
type input "Anderson"
click at [399, 202] on input "Address1" at bounding box center [445, 206] width 194 height 23
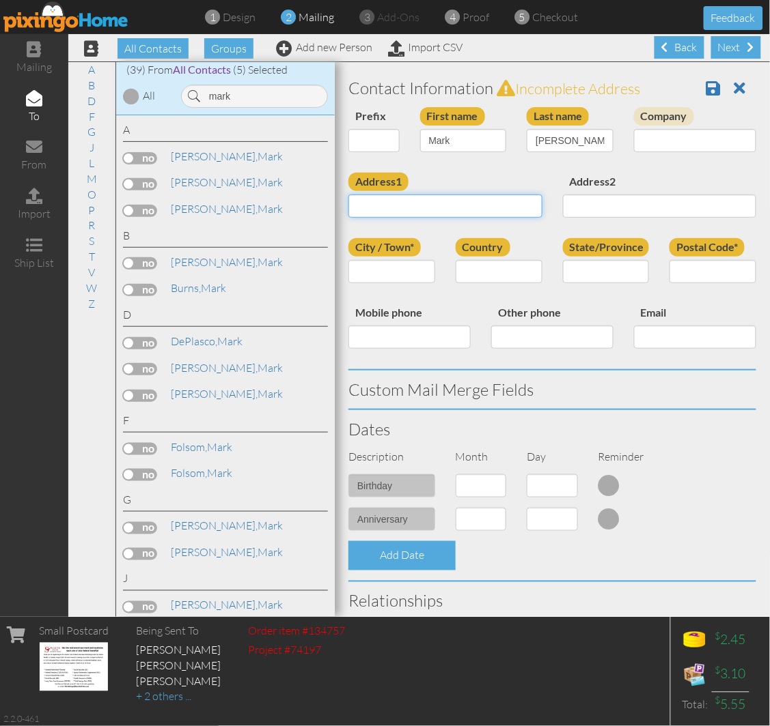
paste input "4006 Roan Dr"
type input "4006 Roan Dr"
click at [523, 167] on div "Prefix Dr. Mr. Mrs. First name Mark Last name Anderson Company" at bounding box center [552, 140] width 428 height 66
click at [711, 274] on input "Postal Code*" at bounding box center [712, 271] width 87 height 23
paste input "80922"
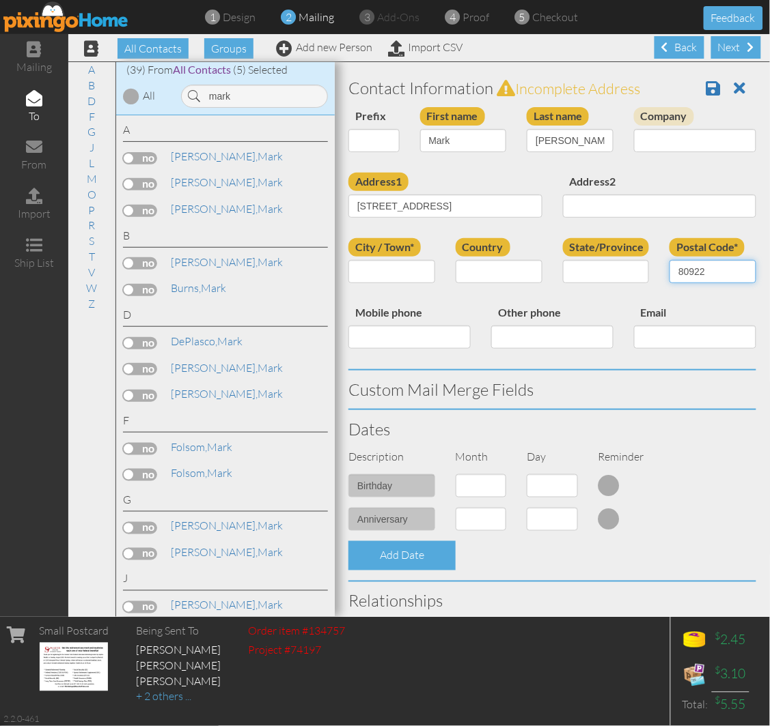
type input "80922"
click at [455, 241] on label "Country" at bounding box center [482, 247] width 55 height 18
click at [455, 260] on select "[GEOGRAPHIC_DATA] -------------- [GEOGRAPHIC_DATA] [GEOGRAPHIC_DATA] [GEOGRAPHI…" at bounding box center [498, 271] width 87 height 23
click at [478, 273] on select "[GEOGRAPHIC_DATA] -------------- [GEOGRAPHIC_DATA] [GEOGRAPHIC_DATA] [GEOGRAPHI…" at bounding box center [498, 271] width 87 height 23
select select "object:17305"
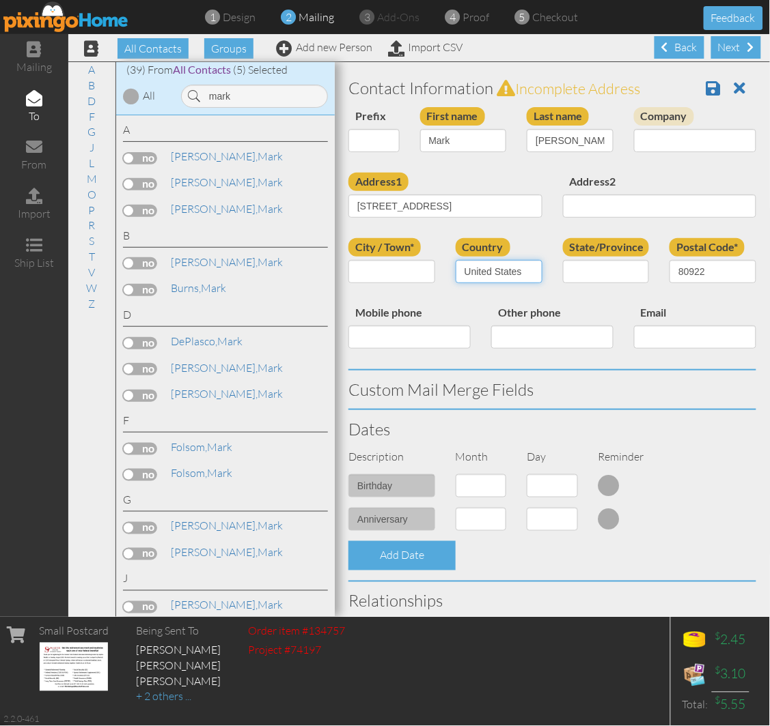
click at [455, 260] on select "[GEOGRAPHIC_DATA] -------------- [GEOGRAPHIC_DATA] [GEOGRAPHIC_DATA] [GEOGRAPHI…" at bounding box center [498, 271] width 87 height 23
click at [589, 280] on select "AA (Military) AE (Military) [US_STATE] [US_STATE] [US_STATE] AP (Military) [US_…" at bounding box center [606, 271] width 87 height 23
select select "object:17559"
click at [563, 260] on select "AA (Military) AE (Military) [US_STATE] [US_STATE] [US_STATE] AP (Military) [US_…" at bounding box center [606, 271] width 87 height 23
click at [386, 271] on input "city*" at bounding box center [391, 271] width 87 height 23
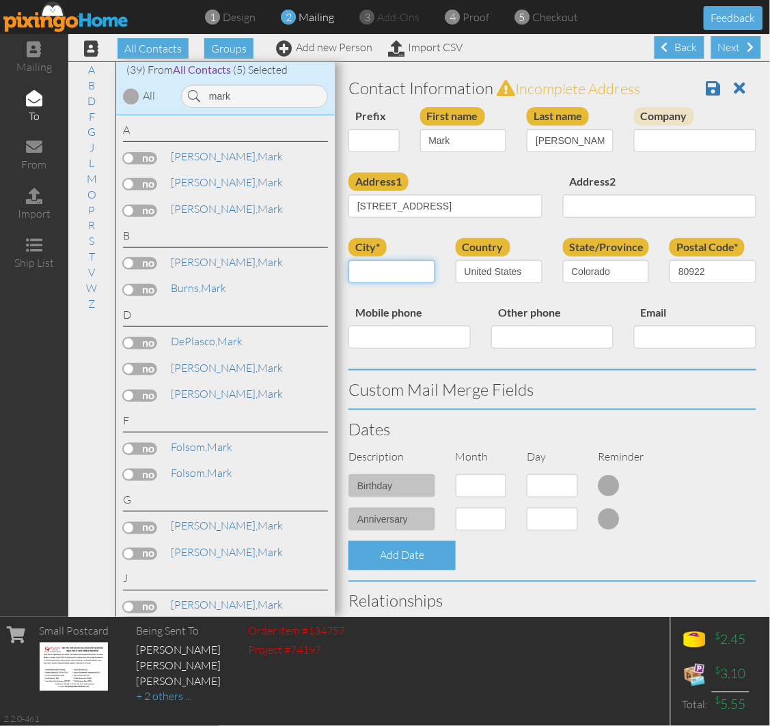
click at [380, 268] on input "city*" at bounding box center [391, 271] width 87 height 23
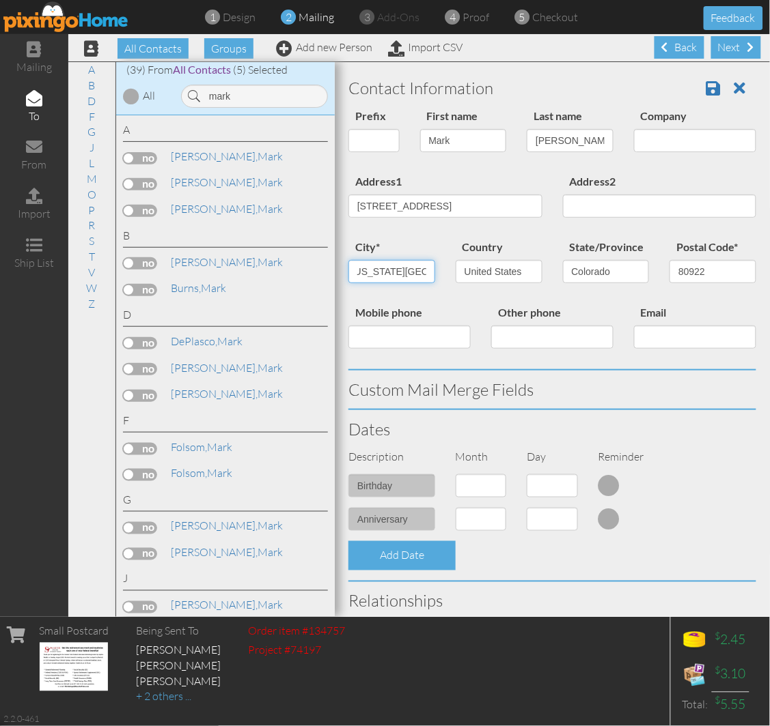
scroll to position [0, 10]
type input "[US_STATE][GEOGRAPHIC_DATA]"
click at [479, 227] on div "Address1 4006 Roan Dr" at bounding box center [445, 200] width 214 height 55
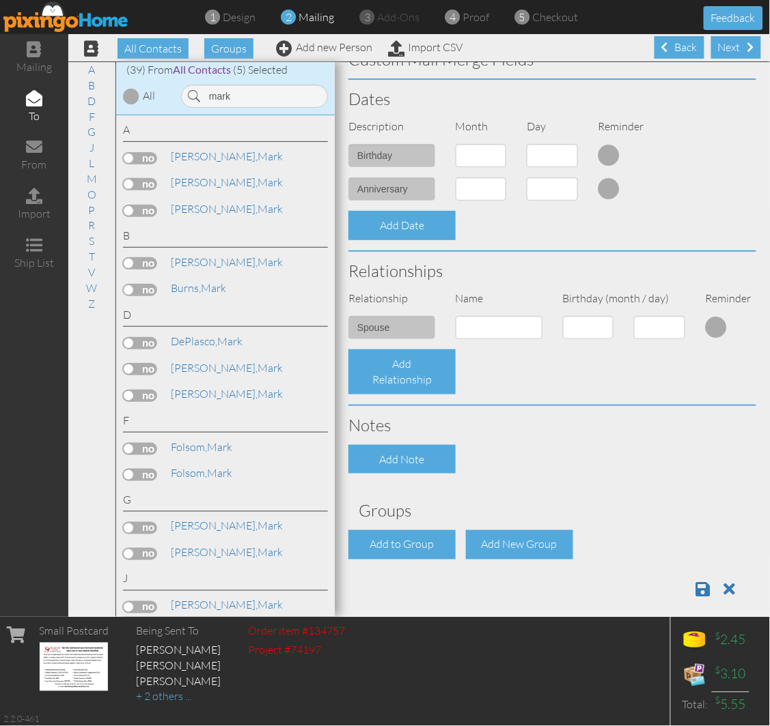
scroll to position [356, 0]
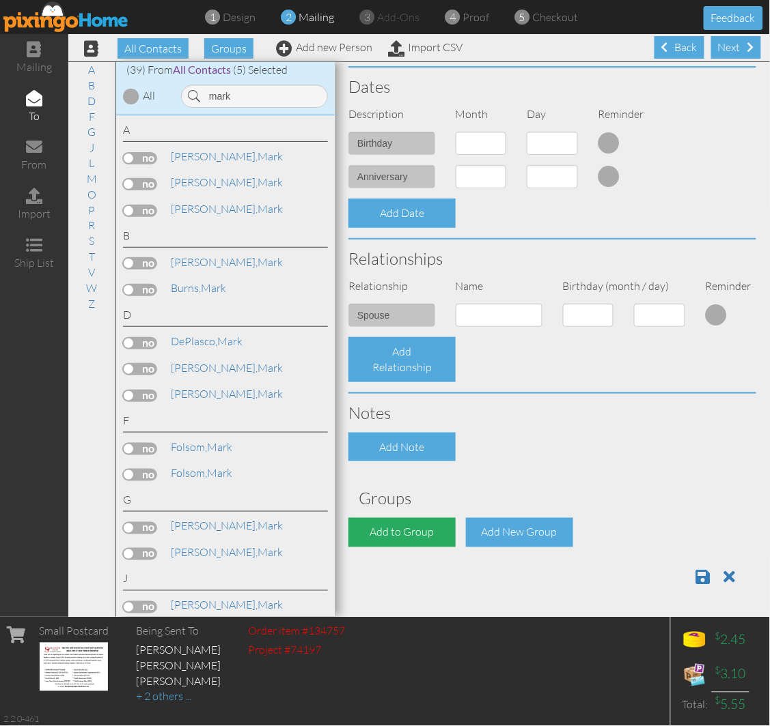
click at [373, 518] on div "Add to Group" at bounding box center [401, 532] width 107 height 29
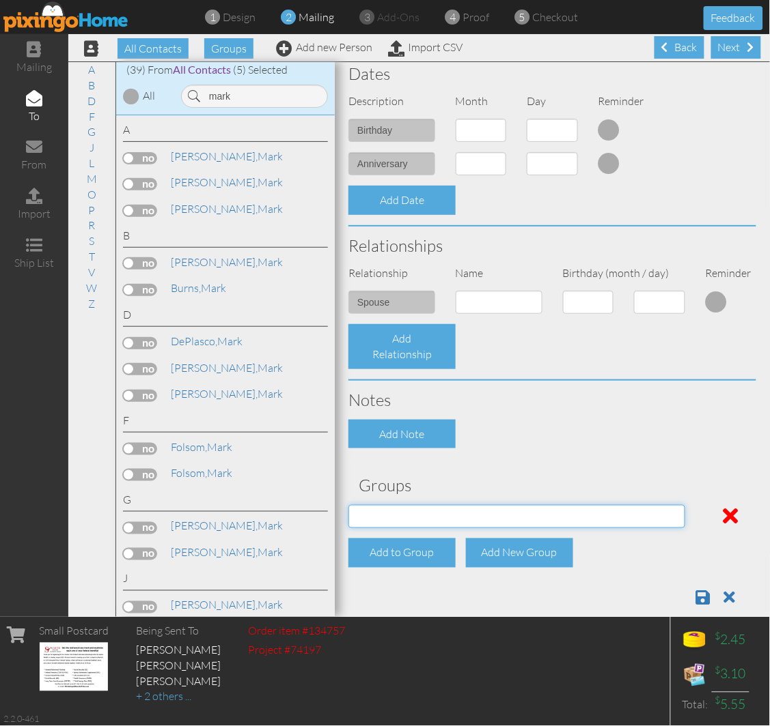
click at [444, 517] on select "[DATE] SMARTER FEDS OSD DMEA [US_STATE] [DATE] BOP Onsite 08/12 [US_STATE] Regi…" at bounding box center [516, 516] width 337 height 23
select select "object:17623"
click at [348, 505] on select "[DATE] SMARTER FEDS OSD DMEA [US_STATE] [DATE] BOP Onsite 08/12 [US_STATE] Regi…" at bounding box center [516, 516] width 337 height 23
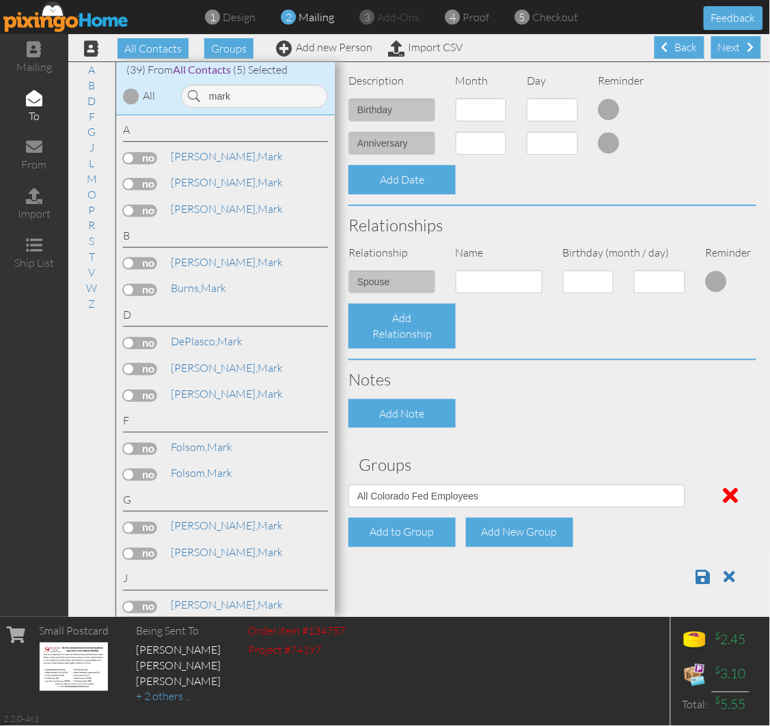
click at [672, 576] on div at bounding box center [552, 573] width 428 height 28
click at [696, 578] on span at bounding box center [703, 577] width 14 height 16
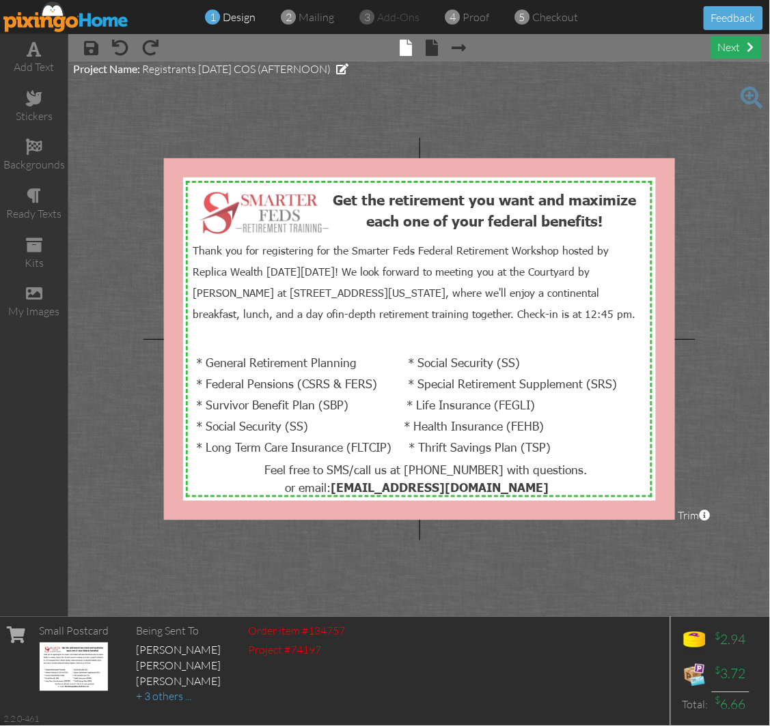
click at [729, 50] on div "next" at bounding box center [736, 47] width 50 height 23
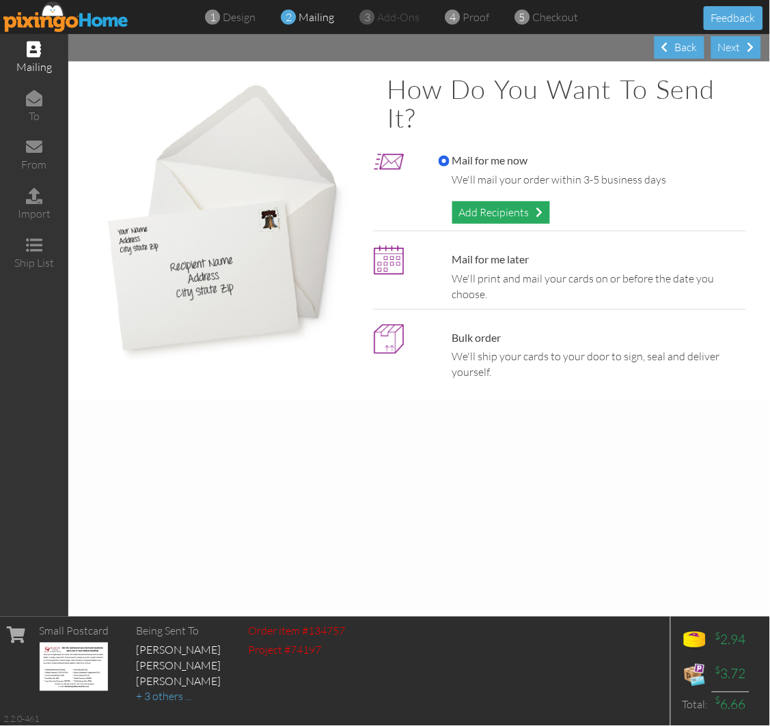
click at [481, 213] on div "Add Recipients" at bounding box center [501, 212] width 98 height 23
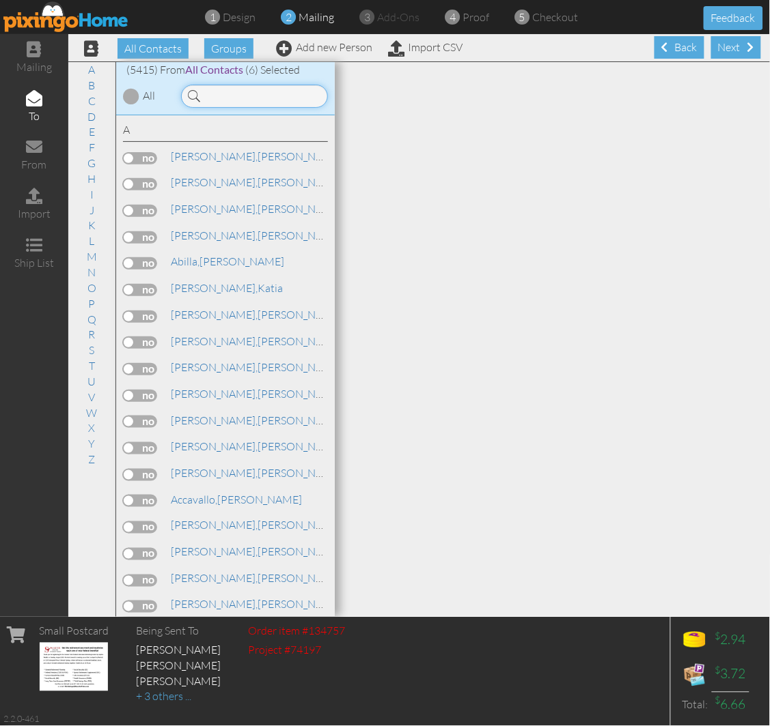
click at [236, 100] on input at bounding box center [254, 96] width 147 height 23
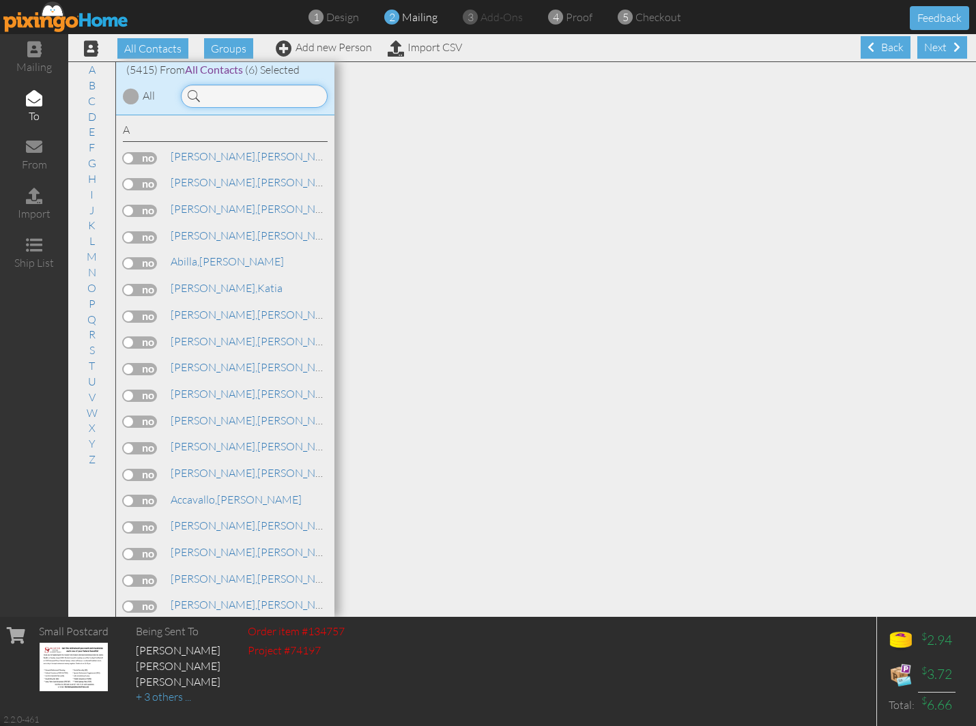
click at [255, 94] on input at bounding box center [254, 96] width 147 height 23
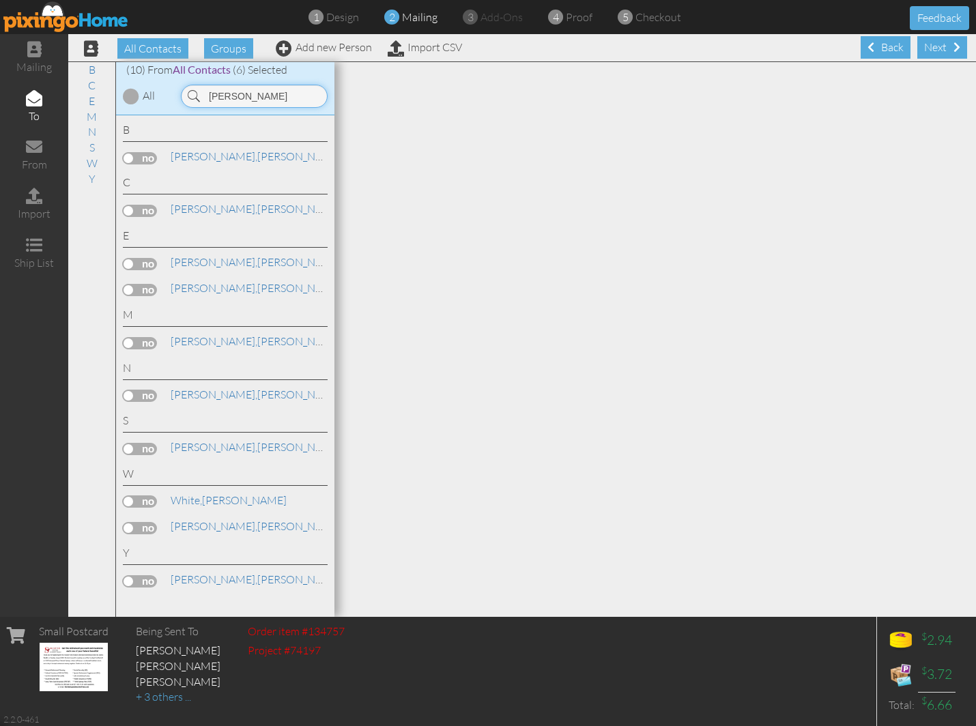
type input "laurie"
click at [138, 342] on label at bounding box center [140, 343] width 34 height 12
click at [0, 0] on input "checkbox" at bounding box center [0, 0] width 0 height 0
click at [769, 57] on div "Next" at bounding box center [943, 47] width 50 height 23
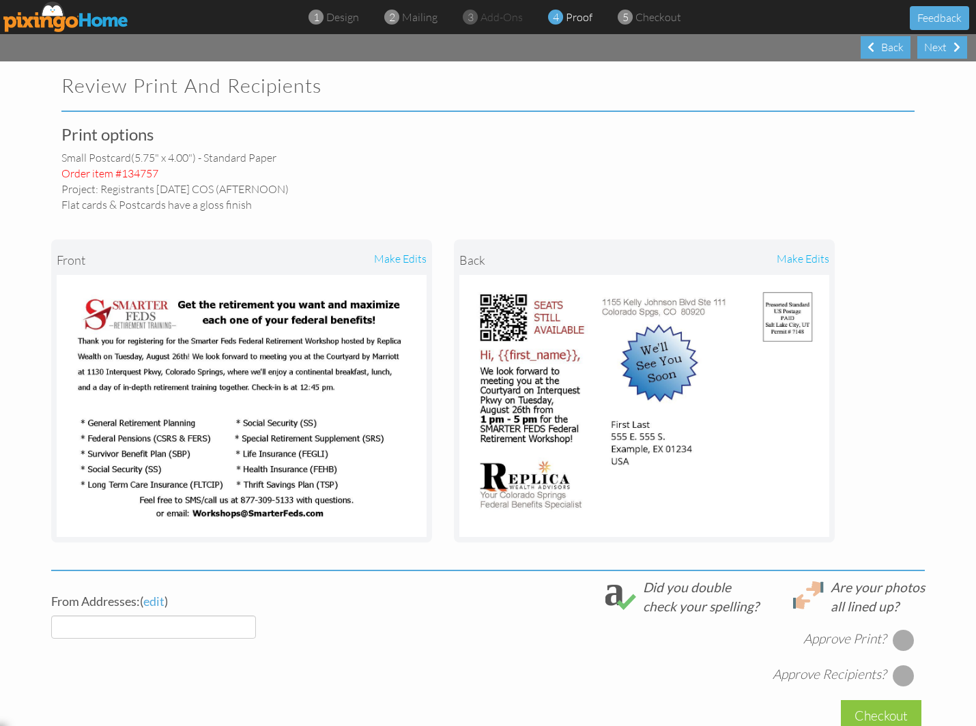
select select "object:17346"
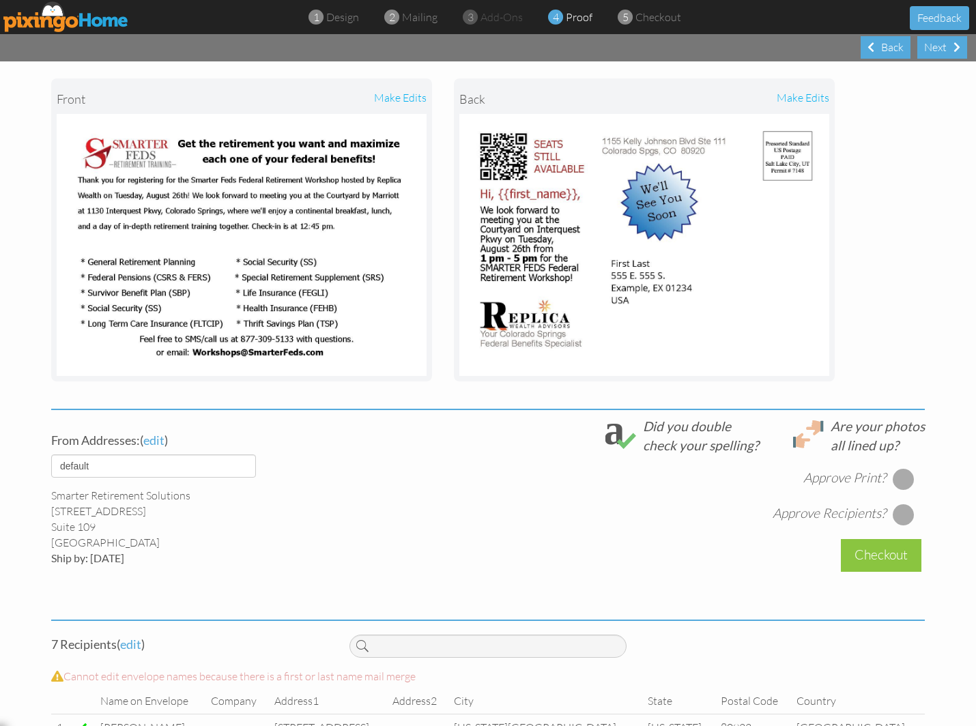
scroll to position [339, 0]
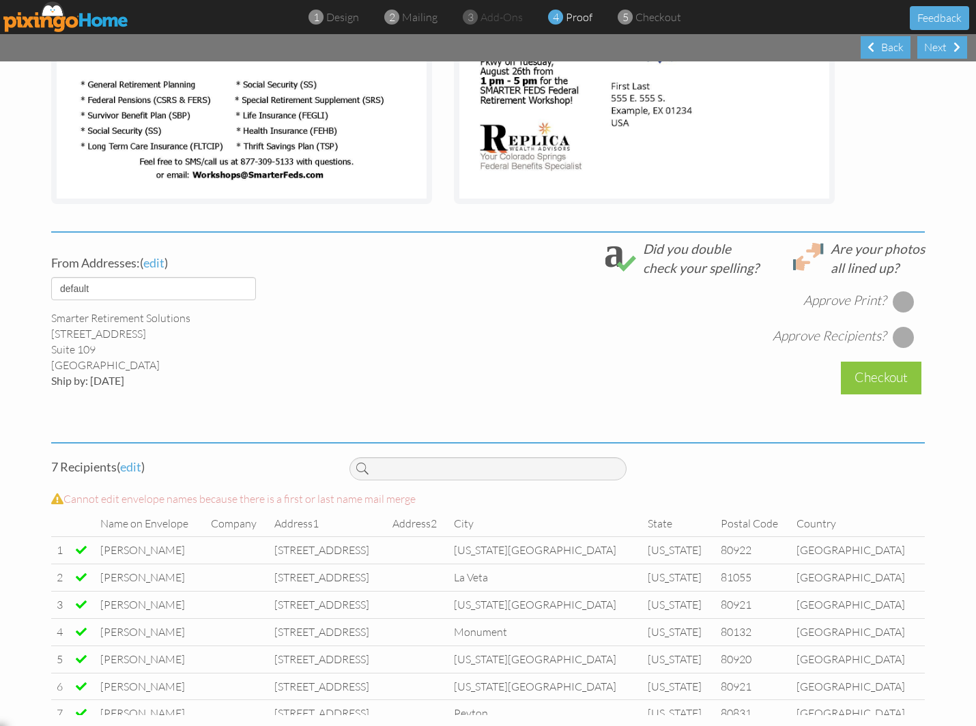
click at [769, 303] on div at bounding box center [904, 302] width 22 height 22
click at [769, 330] on div at bounding box center [904, 337] width 22 height 22
click at [769, 369] on div "Checkout" at bounding box center [881, 378] width 81 height 32
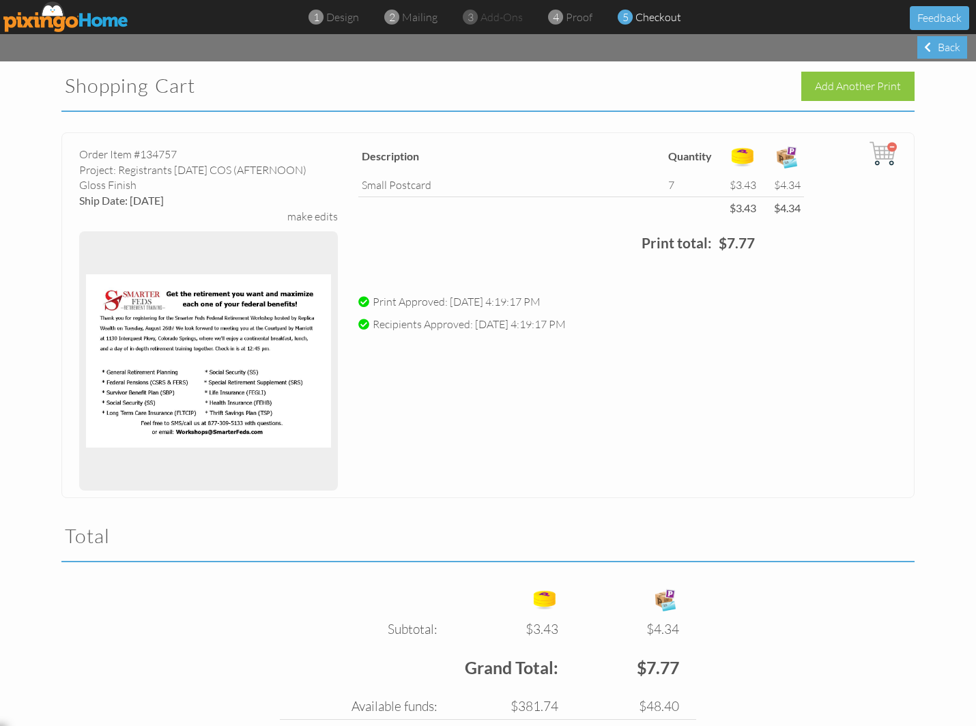
click at [769, 70] on div "Add Another Print" at bounding box center [706, 81] width 437 height 40
click at [769, 83] on div "Add Another Print" at bounding box center [858, 86] width 113 height 29
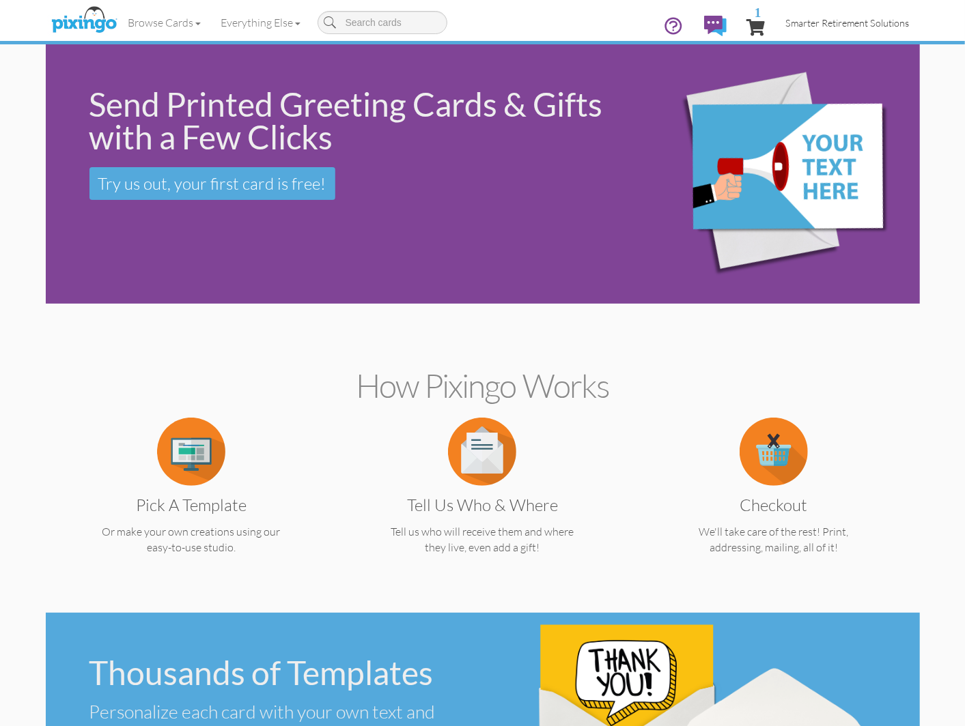
click at [769, 31] on link "Smarter Retirement Solutions" at bounding box center [848, 22] width 144 height 35
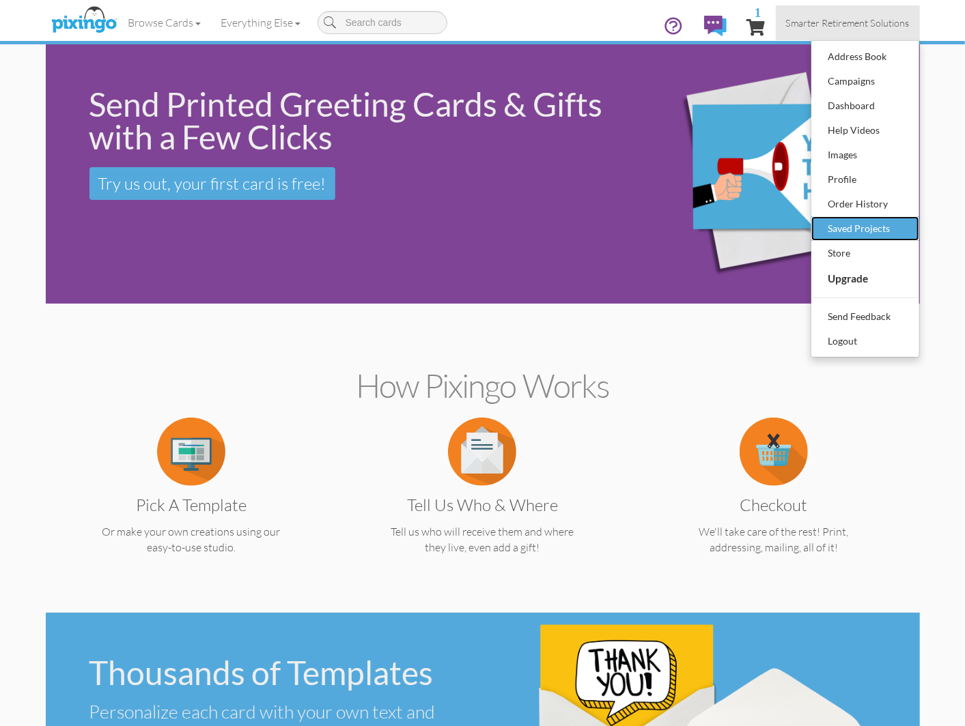
click at [769, 227] on div "Saved Projects" at bounding box center [865, 228] width 81 height 20
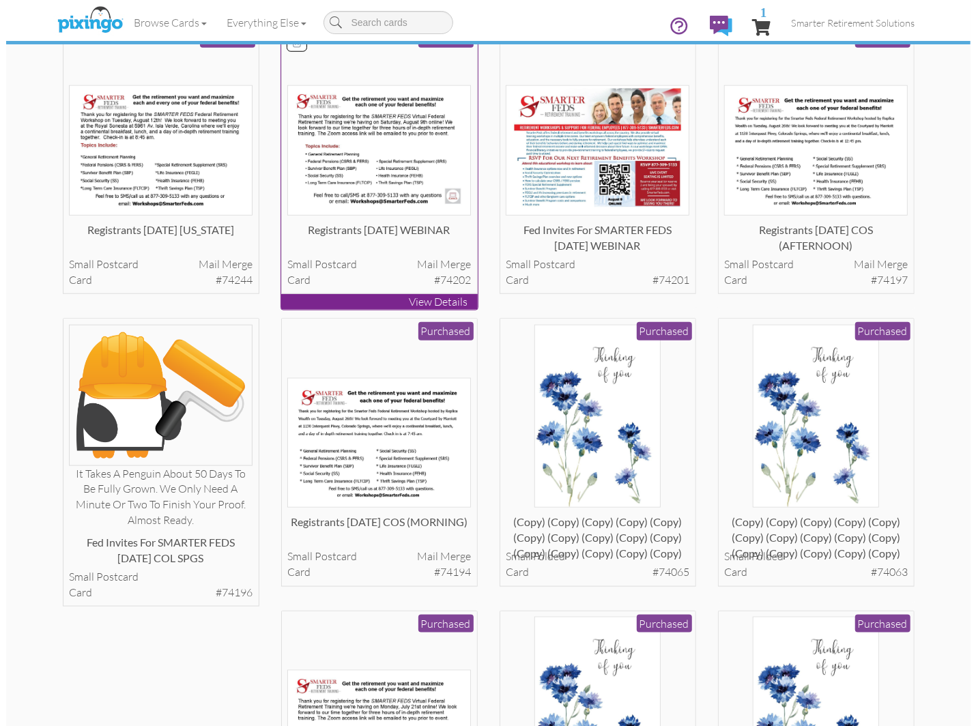
scroll to position [707, 0]
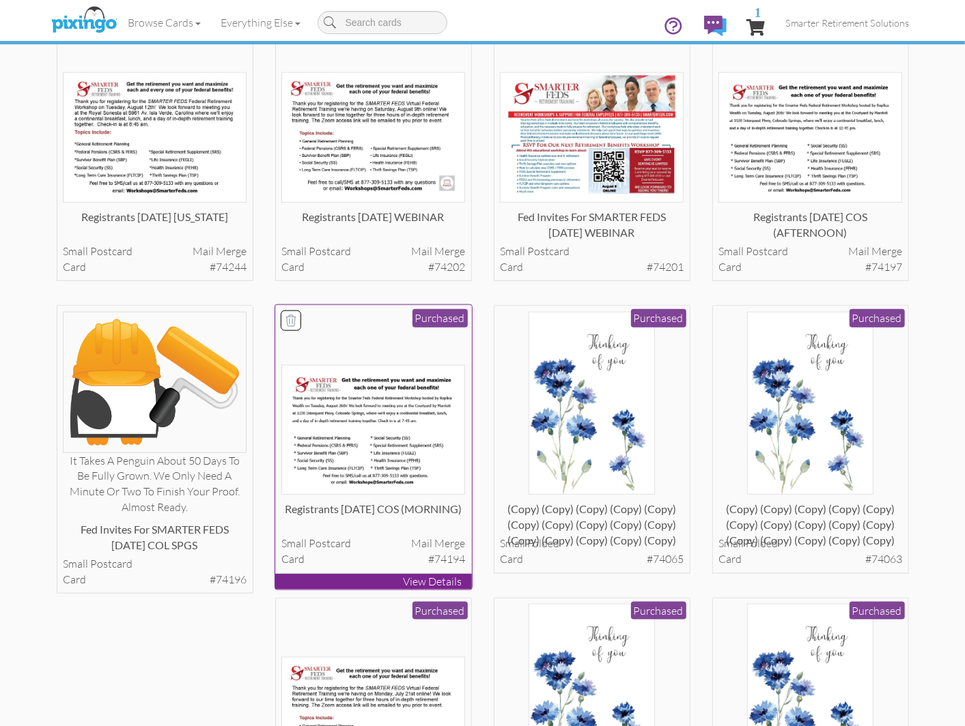
click at [414, 376] on img at bounding box center [373, 430] width 184 height 130
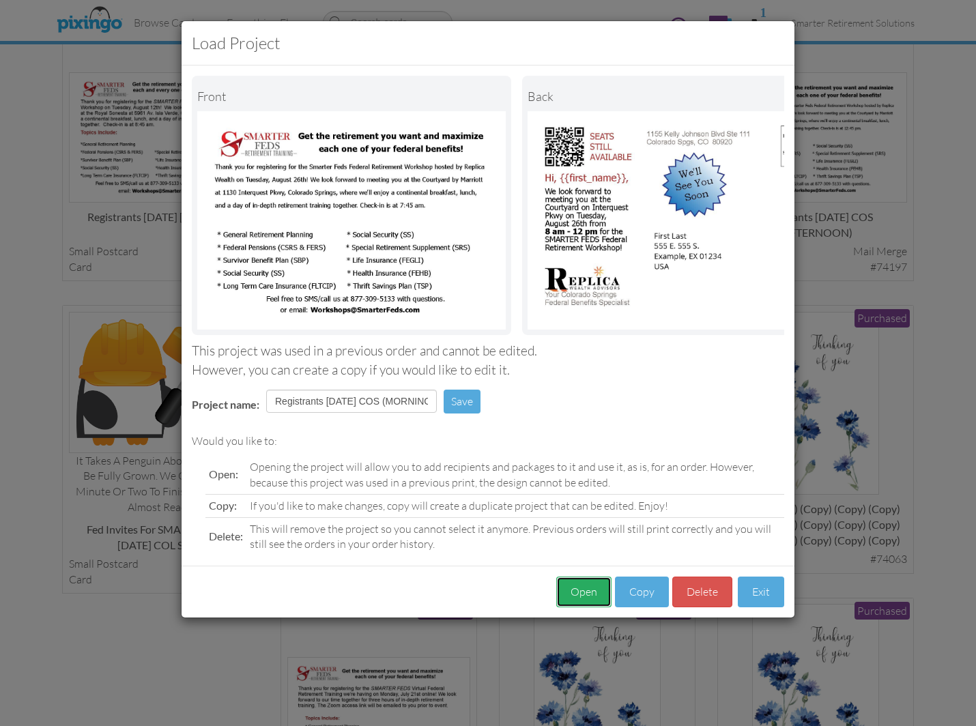
click at [567, 601] on button "Open" at bounding box center [583, 592] width 55 height 31
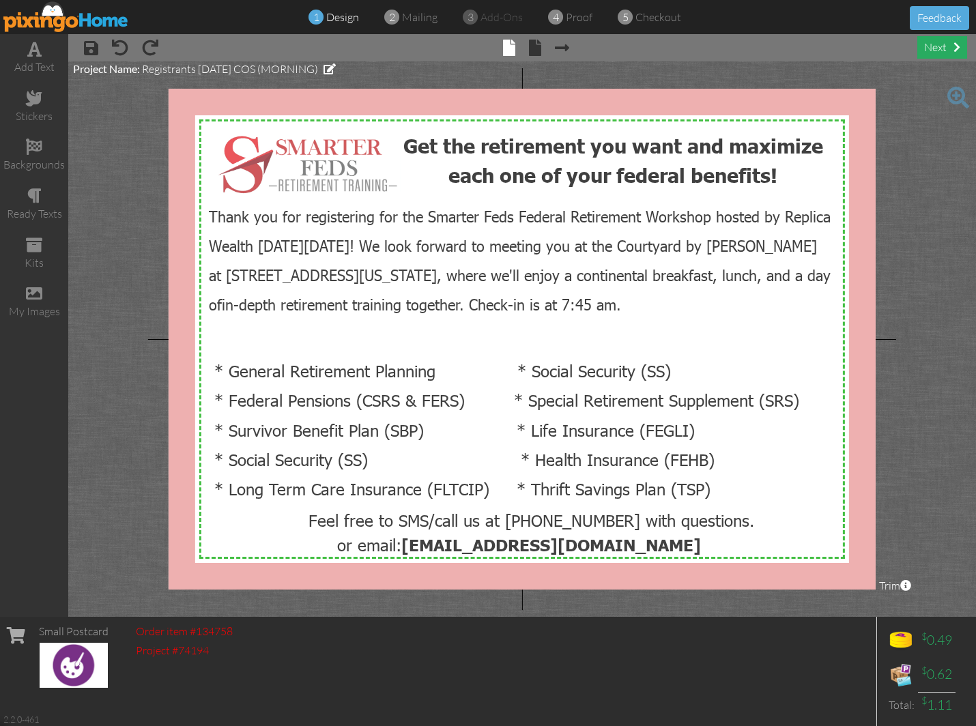
click at [769, 43] on div "next" at bounding box center [943, 47] width 50 height 23
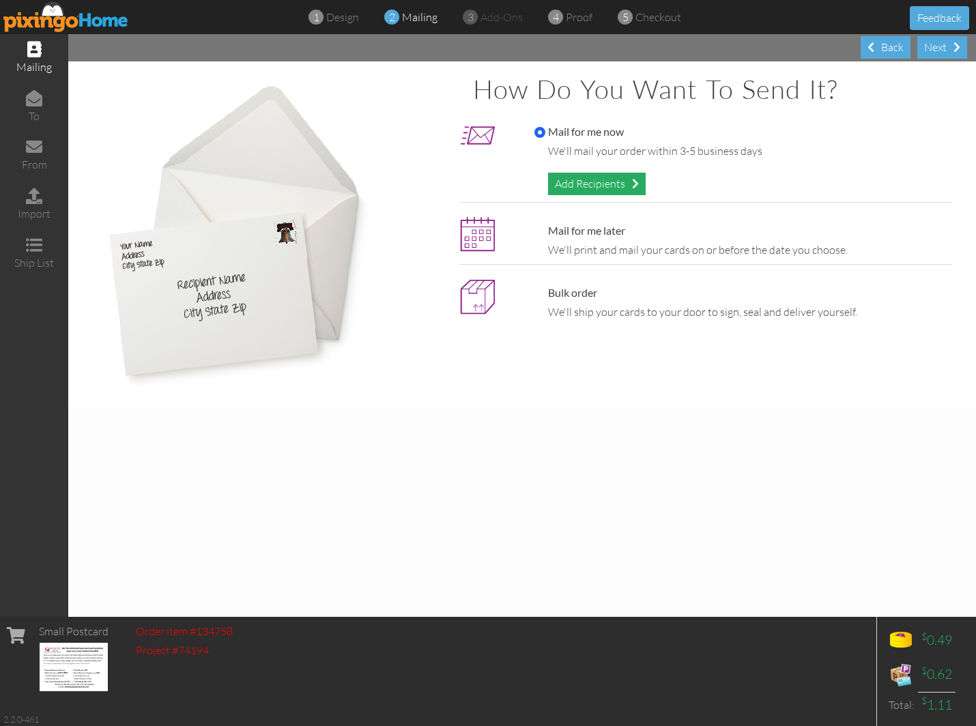
click at [570, 173] on div "Add Recipients" at bounding box center [597, 184] width 98 height 23
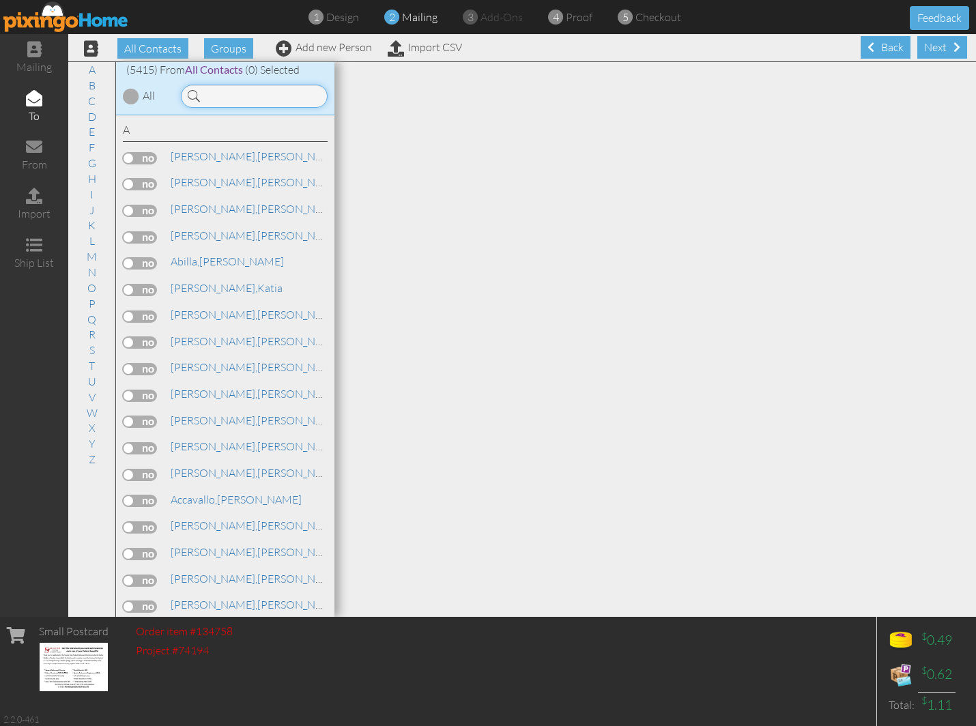
click at [318, 96] on input at bounding box center [254, 96] width 147 height 23
click at [253, 94] on input at bounding box center [254, 96] width 147 height 23
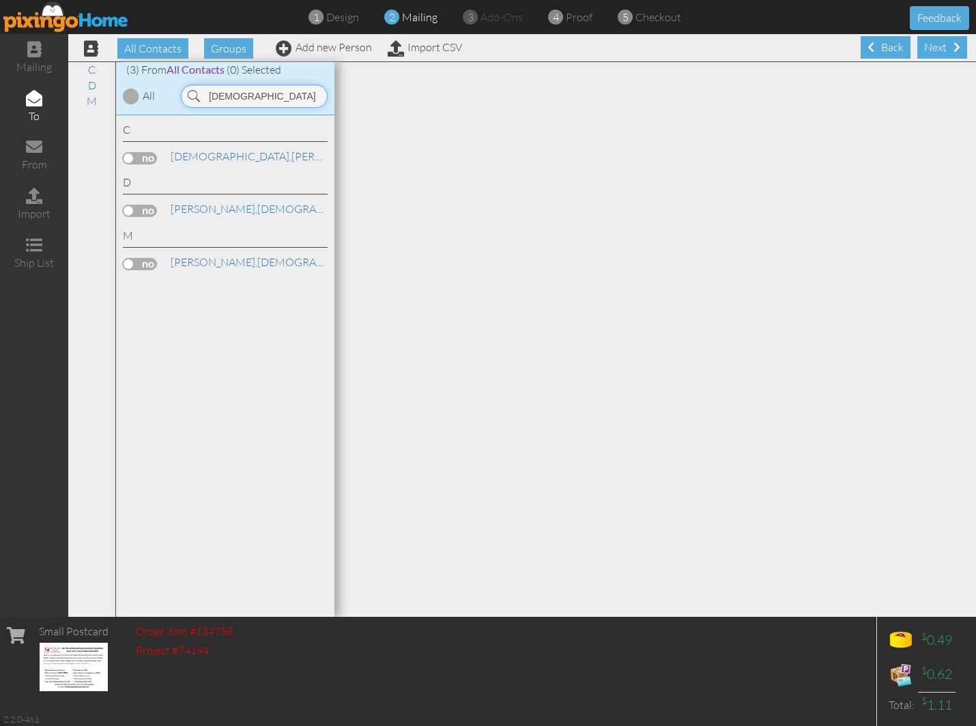
type input "christian"
click at [485, 305] on div at bounding box center [656, 339] width 642 height 555
click at [309, 42] on link "Add new Person" at bounding box center [324, 47] width 96 height 14
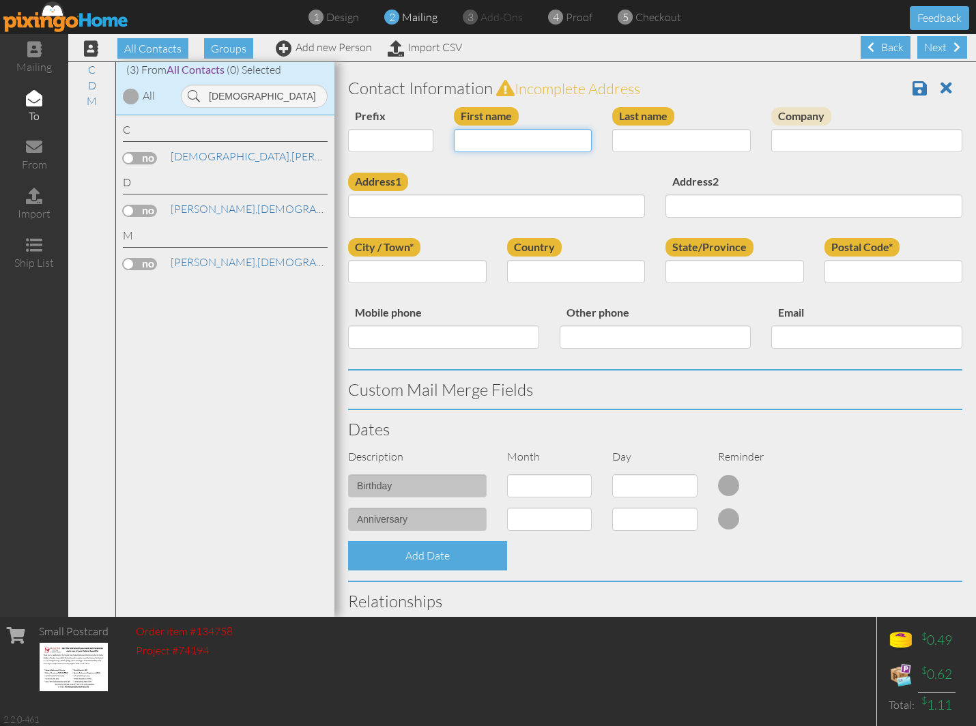
click at [483, 142] on input "First name" at bounding box center [523, 140] width 139 height 23
type input "[DEMOGRAPHIC_DATA]"
click at [642, 145] on input "Last name" at bounding box center [681, 140] width 139 height 23
type input "[PERSON_NAME]"
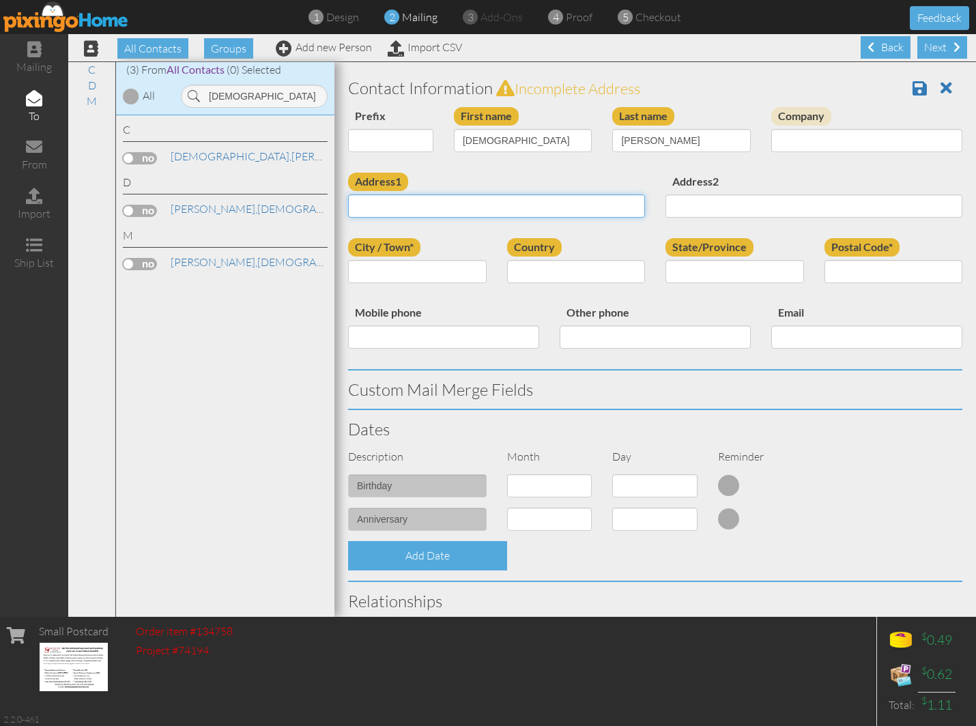
click at [451, 201] on input "Address1" at bounding box center [496, 206] width 297 height 23
drag, startPoint x: 451, startPoint y: 201, endPoint x: 453, endPoint y: 213, distance: 12.5
paste input "[STREET_ADDRESS]"
type input "[STREET_ADDRESS]"
click at [456, 153] on div "First name Christian" at bounding box center [523, 134] width 159 height 55
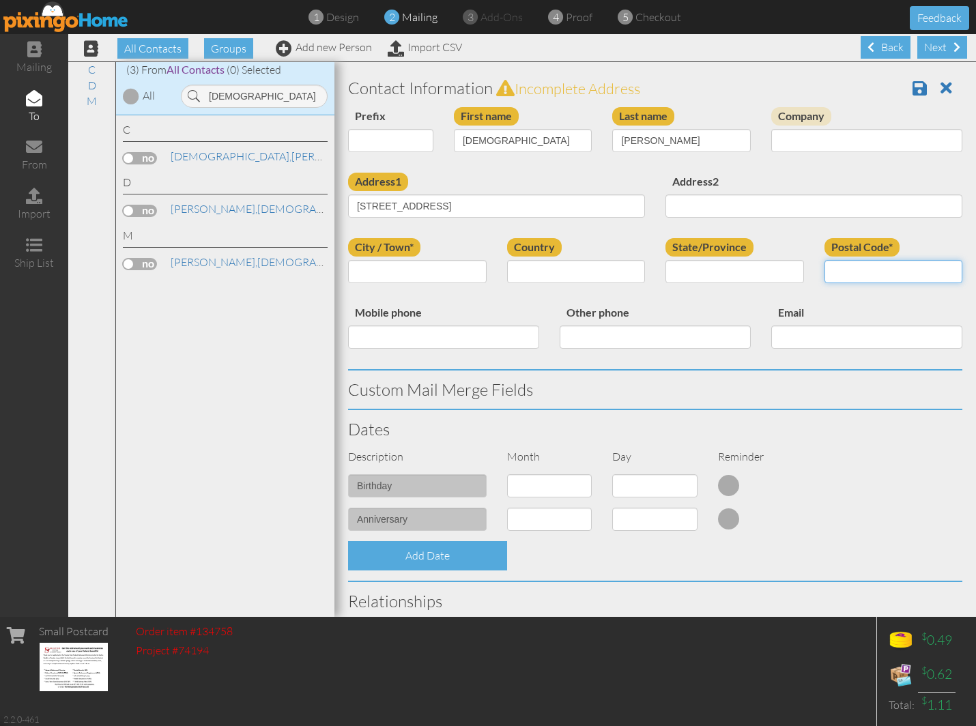
click at [769, 274] on input "Postal Code*" at bounding box center [894, 271] width 139 height 23
paste input "80820"
type input "80820"
click at [432, 273] on input "City / Town*" at bounding box center [417, 271] width 139 height 23
click at [544, 281] on select "United States -------------- Afghanistan Albania Algeria American Samoa Andorra…" at bounding box center [576, 271] width 139 height 23
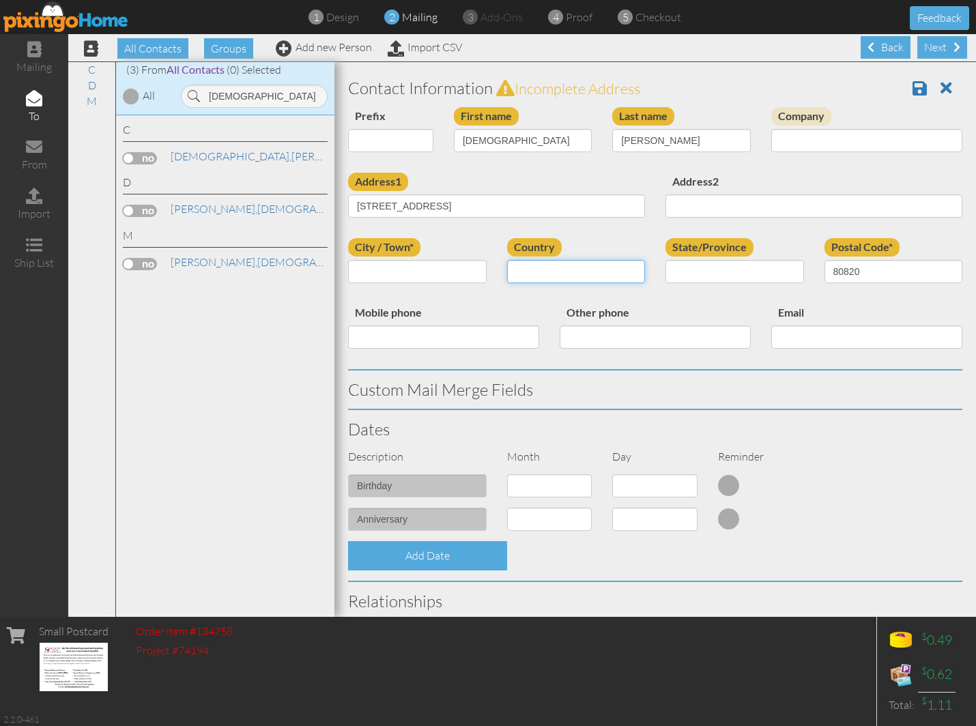
select select "object:29886"
click at [507, 260] on select "United States -------------- Afghanistan Albania Algeria American Samoa Andorra…" at bounding box center [576, 271] width 139 height 23
click at [746, 270] on select "AA (Military) AE (Military) Alabama Alaska American Samoa AP (Military) Arizona…" at bounding box center [735, 271] width 139 height 23
select select "object:30140"
click at [666, 260] on select "AA (Military) AE (Military) Alabama Alaska American Samoa AP (Military) Arizona…" at bounding box center [735, 271] width 139 height 23
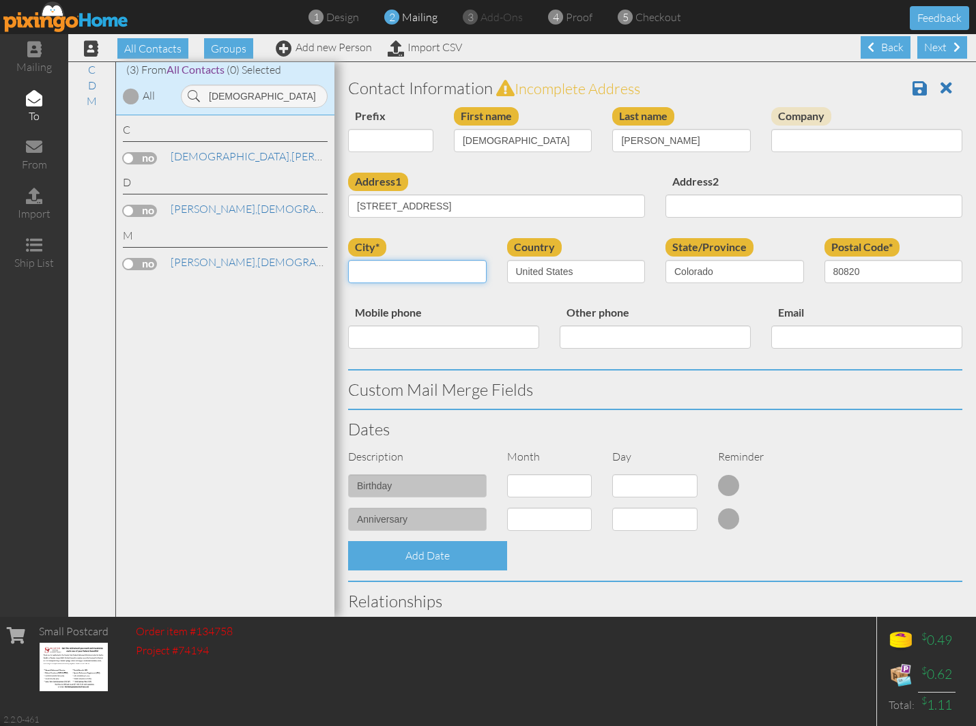
click at [414, 266] on input "city*" at bounding box center [417, 271] width 139 height 23
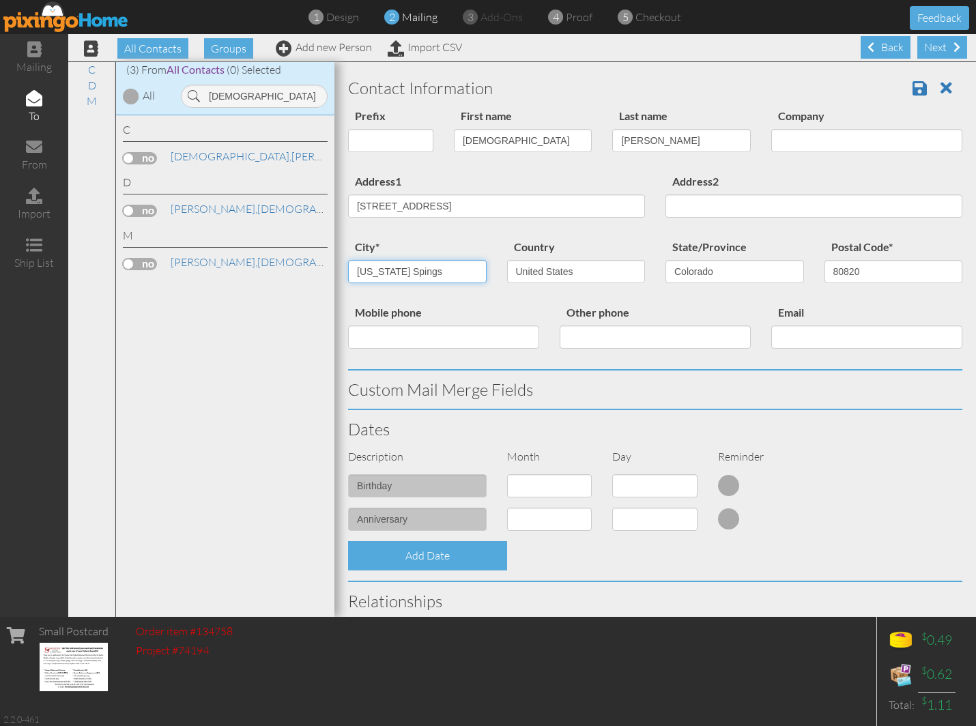
click at [408, 270] on input "Colorado Spings" at bounding box center [417, 271] width 139 height 23
type input "[US_STATE][GEOGRAPHIC_DATA]"
click at [718, 391] on h3 "Custom Mail Merge Fields" at bounding box center [655, 390] width 615 height 18
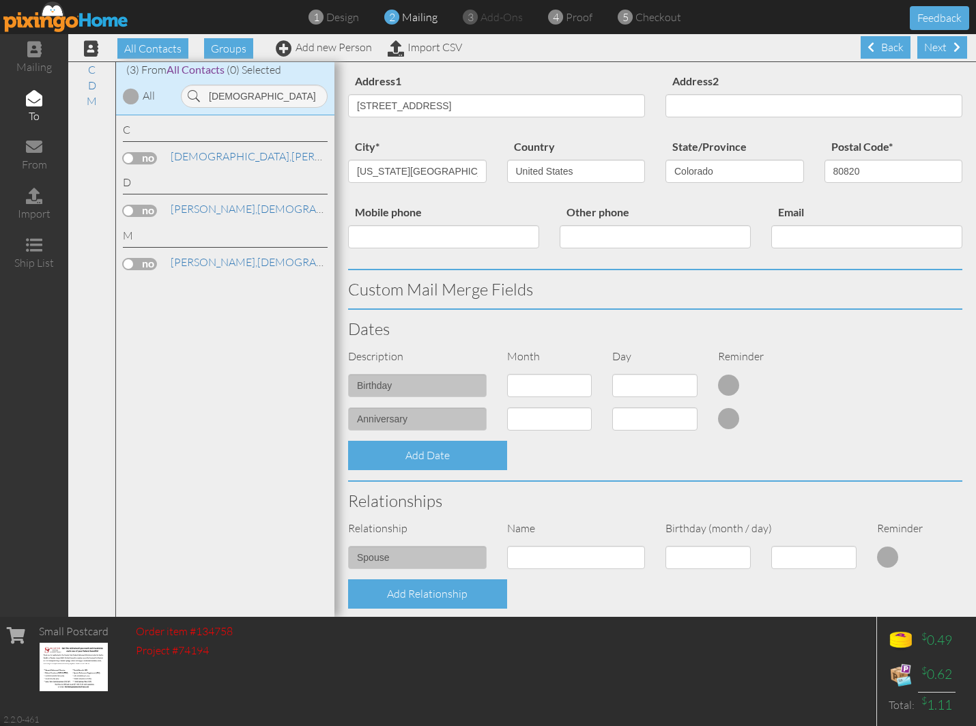
scroll to position [303, 0]
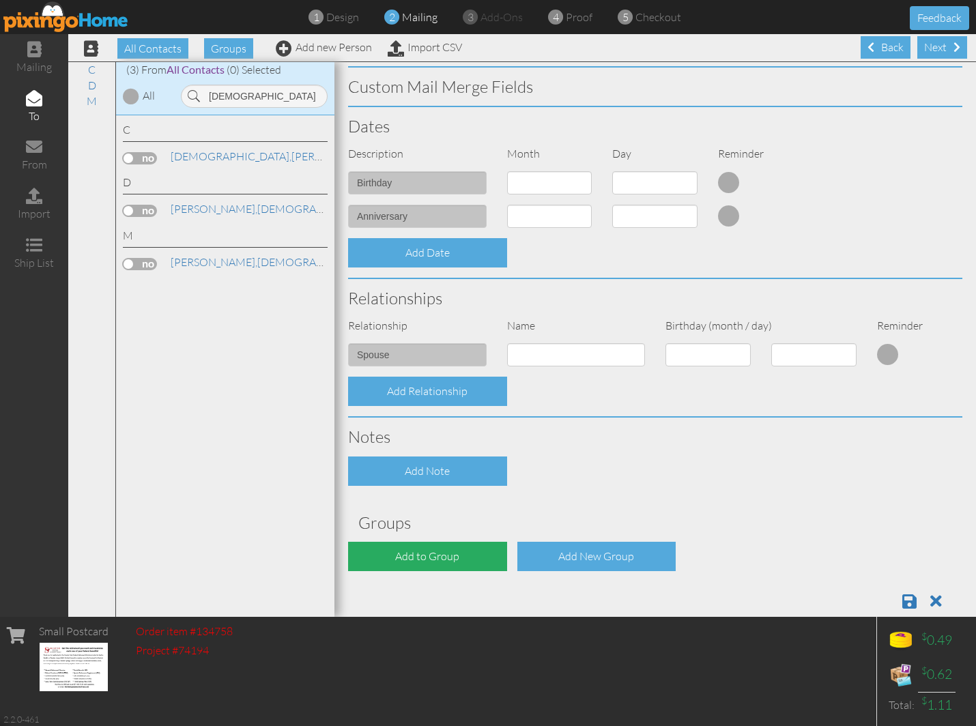
click at [437, 547] on div "Add to Group" at bounding box center [427, 556] width 159 height 29
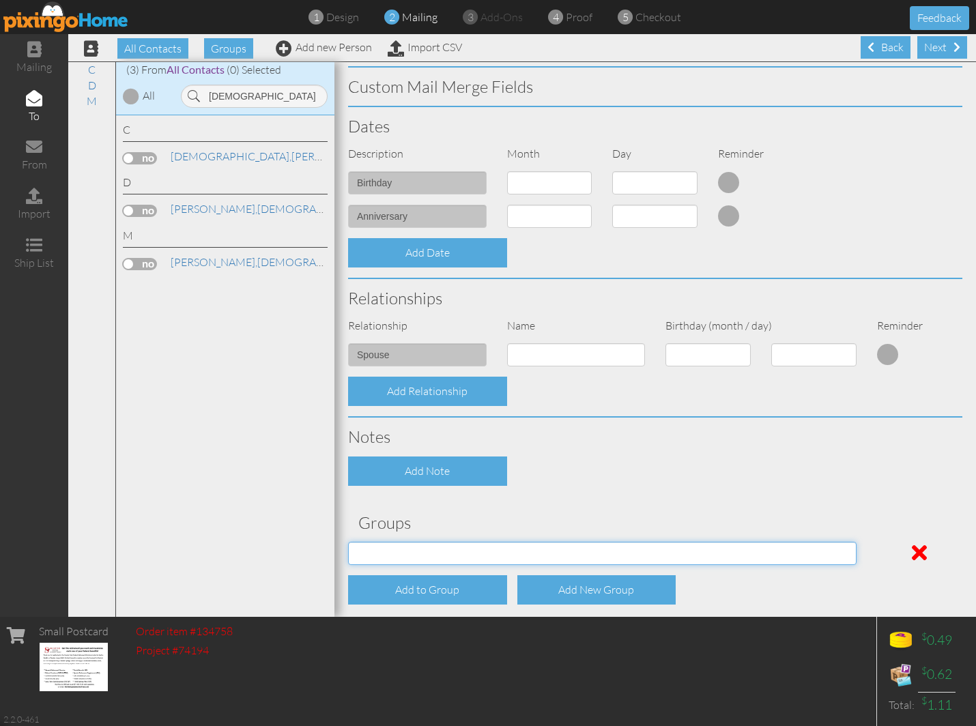
click at [434, 544] on select "04/22/2025 SMARTER FEDS OSD DMEA California 06/25/2025 BOP Onsite 08/12 Puerto …" at bounding box center [602, 553] width 509 height 23
select select "object:30204"
click at [348, 542] on select "04/22/2025 SMARTER FEDS OSD DMEA California 06/25/2025 BOP Onsite 08/12 Puerto …" at bounding box center [602, 553] width 509 height 23
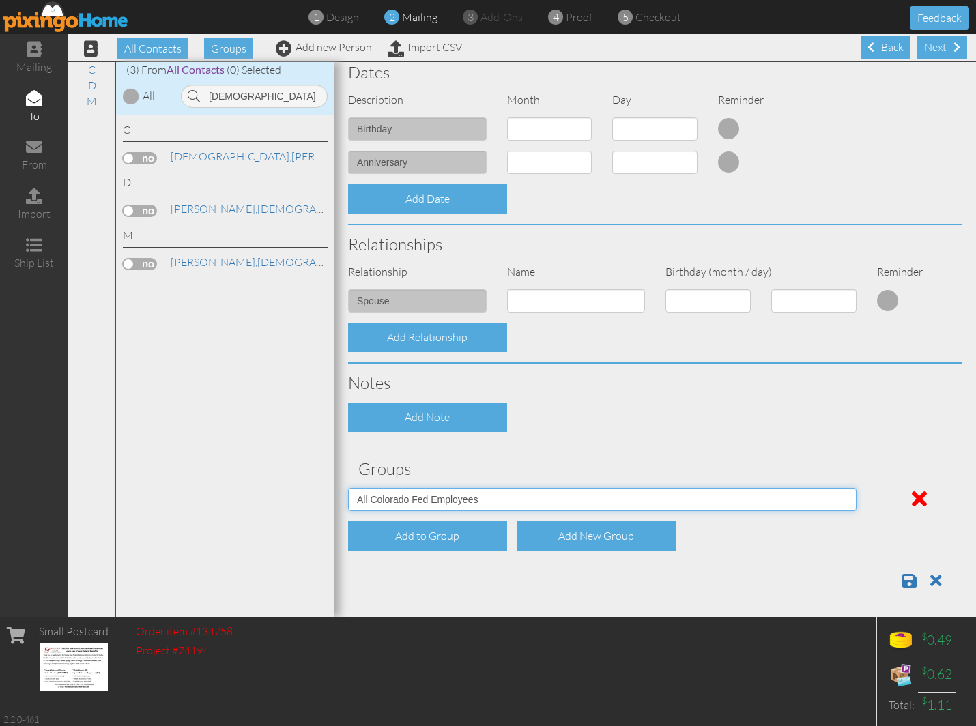
scroll to position [358, 0]
click at [769, 582] on span at bounding box center [910, 580] width 14 height 16
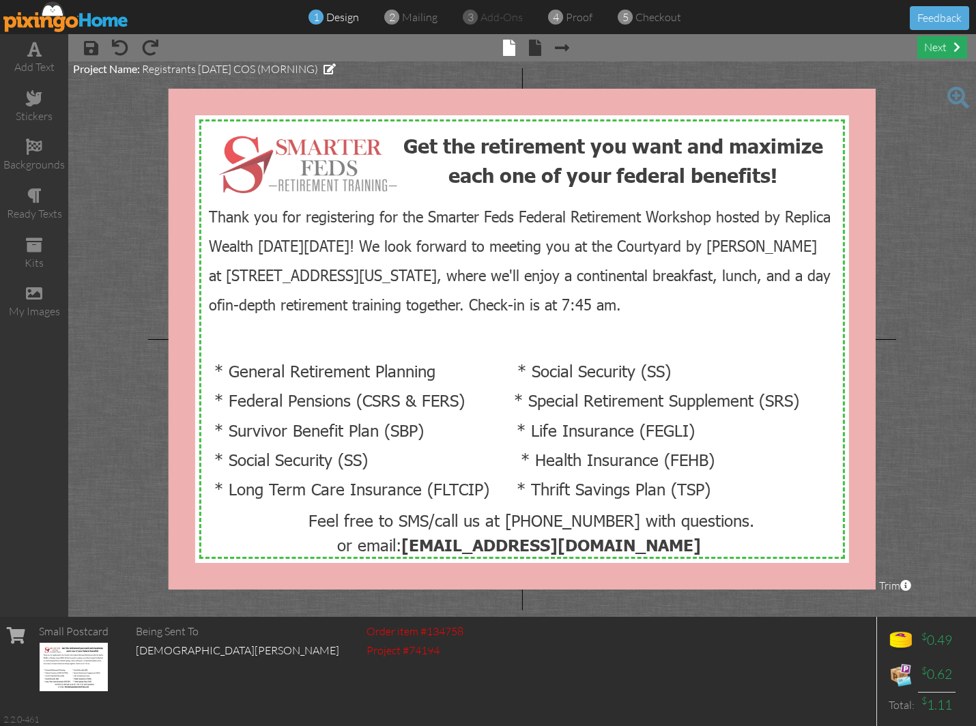
click at [959, 46] on span at bounding box center [957, 47] width 7 height 11
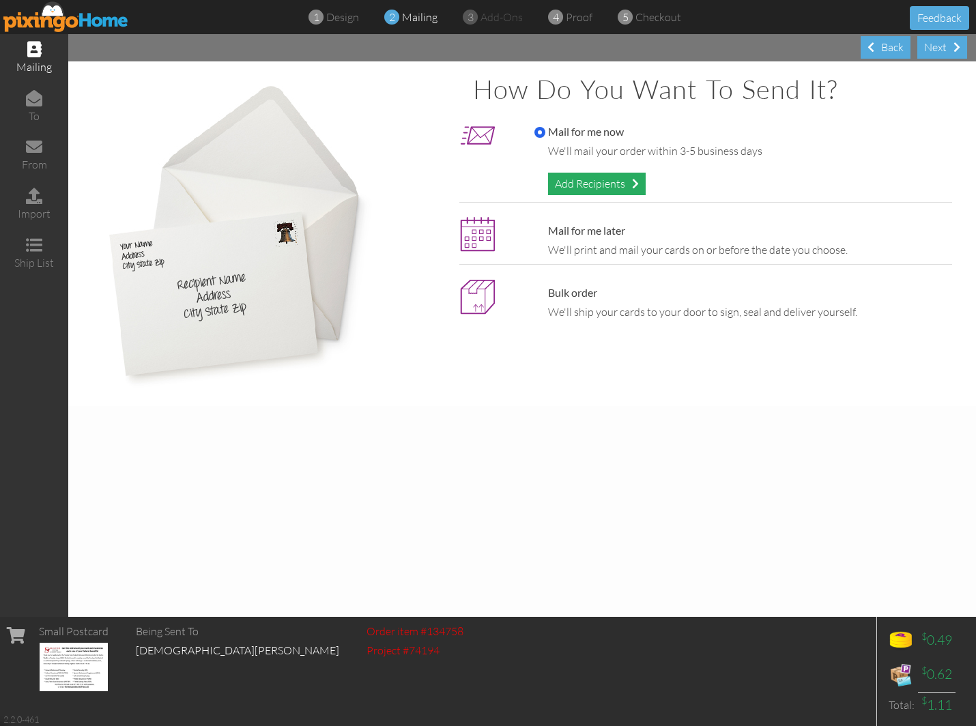
click at [585, 183] on div "Add Recipients" at bounding box center [597, 184] width 98 height 23
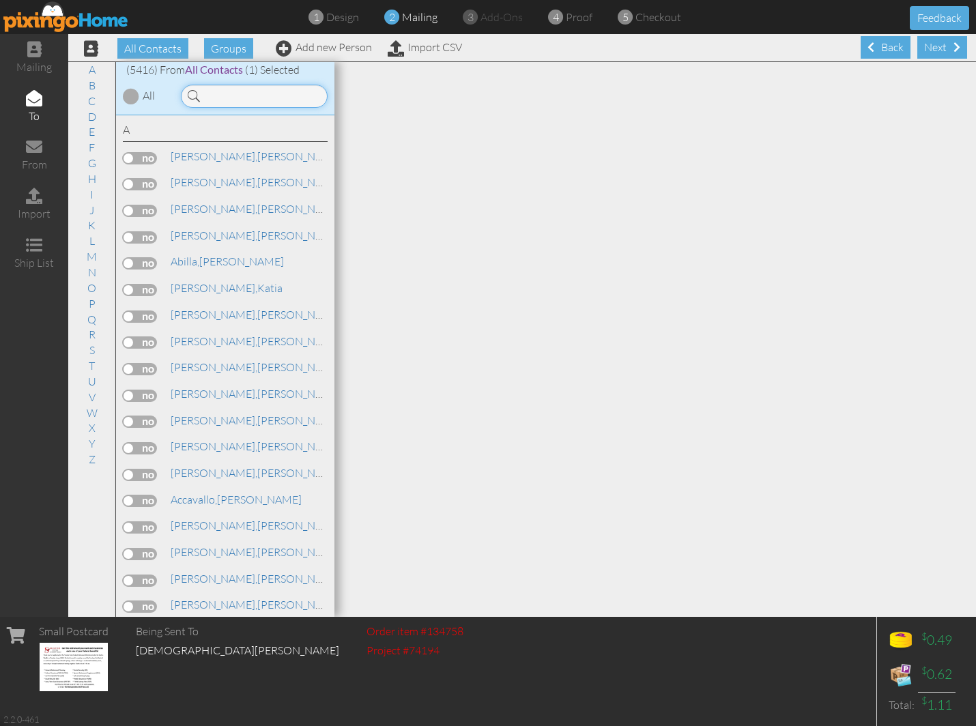
click at [224, 94] on input at bounding box center [254, 96] width 147 height 23
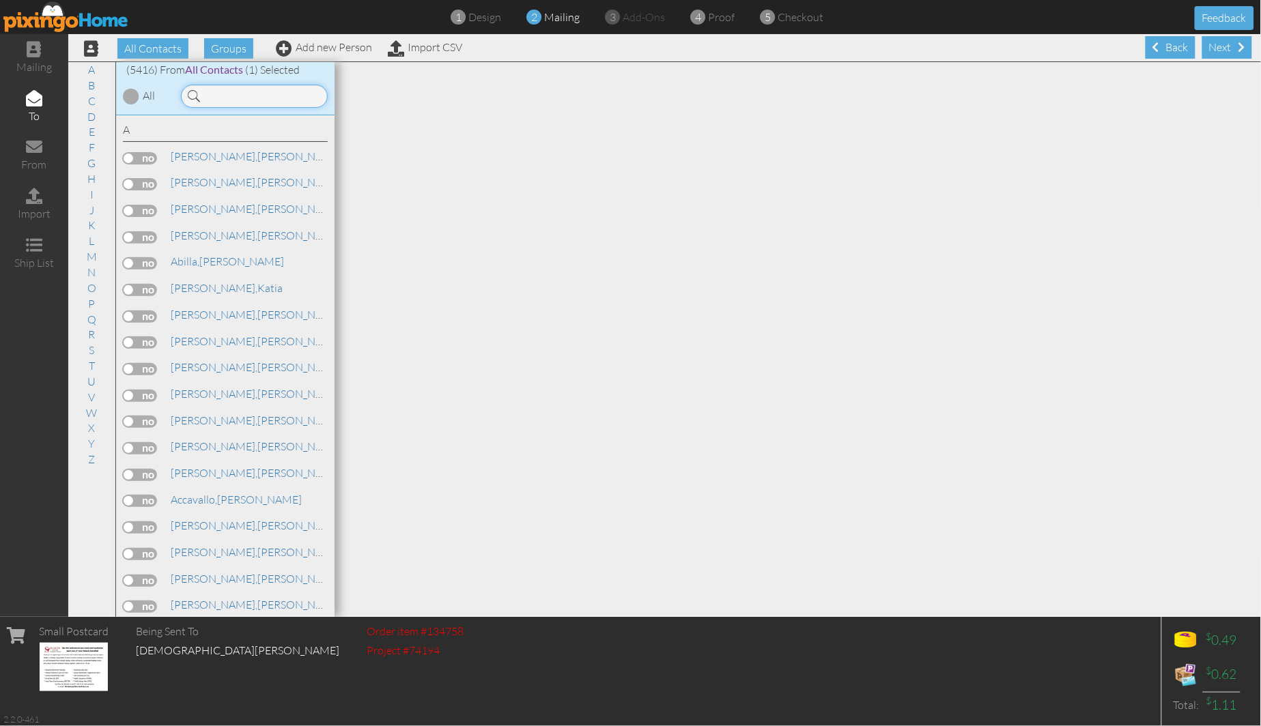
click at [227, 101] on input at bounding box center [254, 96] width 147 height 23
click at [599, 240] on div at bounding box center [798, 339] width 927 height 555
click at [236, 89] on input at bounding box center [254, 96] width 147 height 23
click at [236, 90] on input at bounding box center [254, 96] width 147 height 23
click at [247, 100] on input at bounding box center [254, 96] width 147 height 23
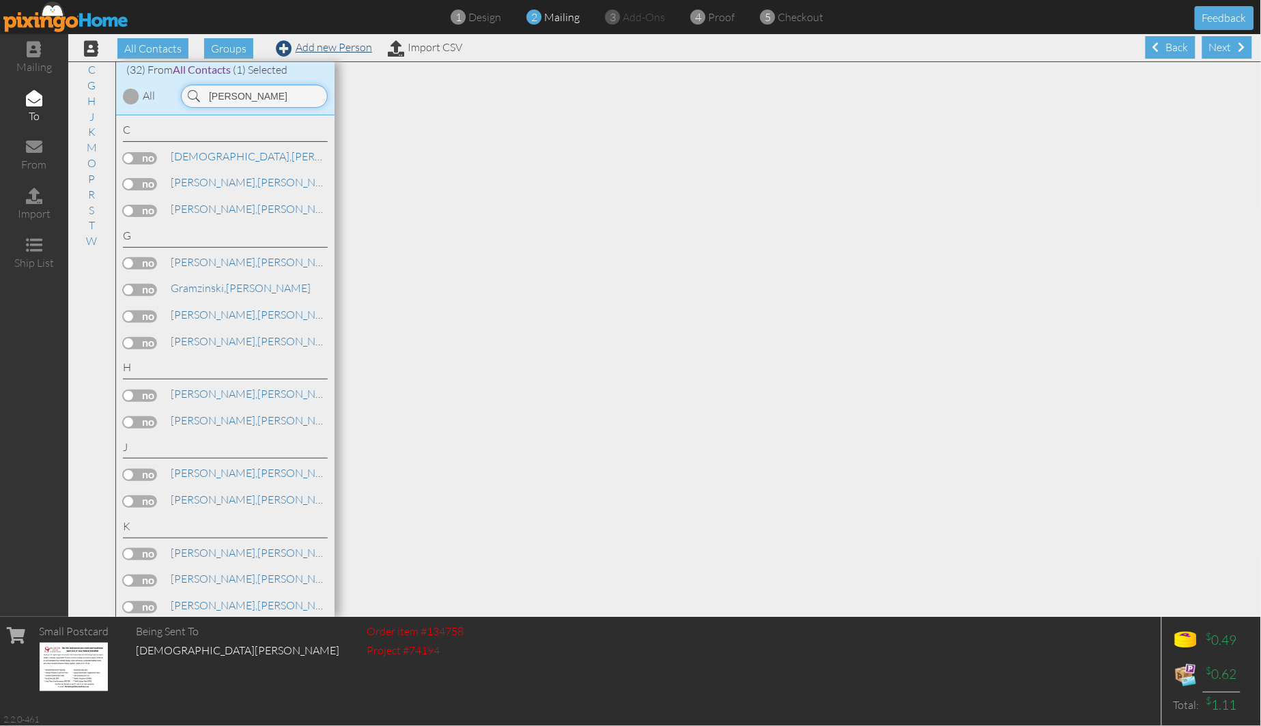
type input "joseph"
click at [326, 44] on link "Add new Person" at bounding box center [324, 47] width 96 height 14
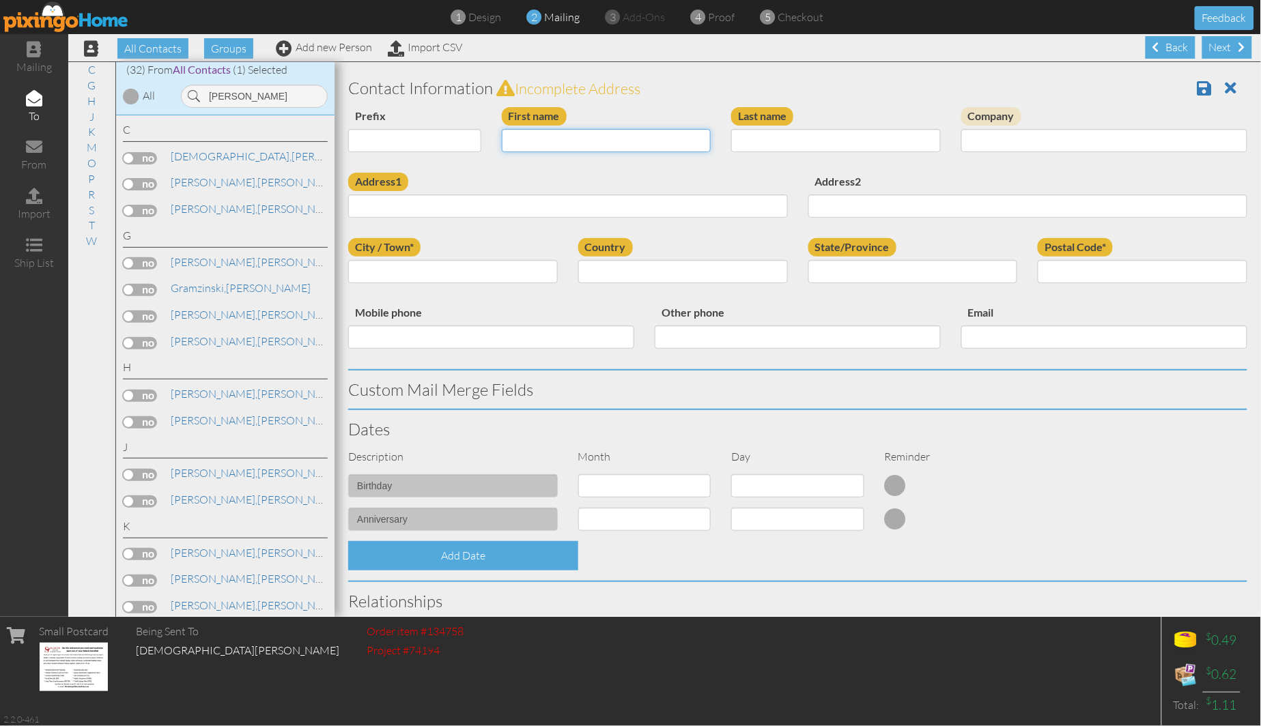
click at [511, 145] on input "First name" at bounding box center [607, 140] width 210 height 23
type input "[PERSON_NAME]"
click at [807, 152] on input "Last name" at bounding box center [836, 140] width 210 height 23
type input "Johnson"
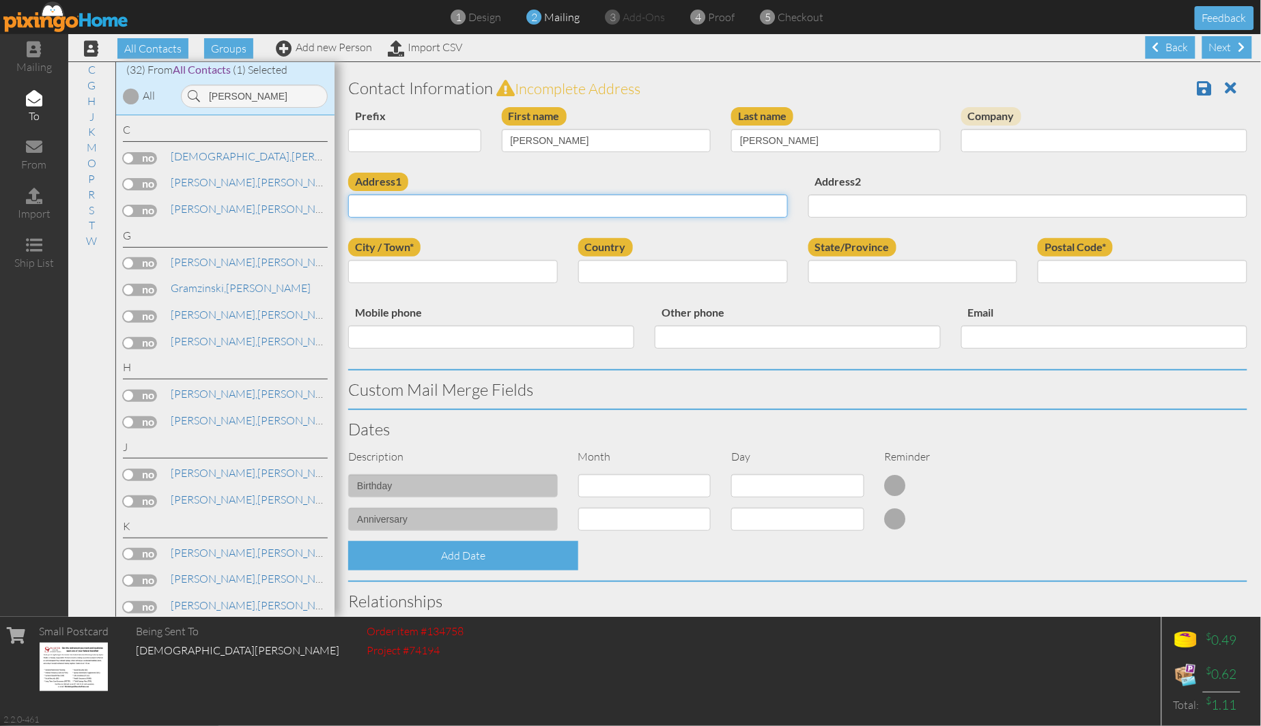
click at [447, 208] on input "Address1" at bounding box center [568, 206] width 440 height 23
paste input "[STREET_ADDRESS][PERSON_NAME]"
type input "[STREET_ADDRESS][PERSON_NAME]"
click at [457, 187] on div "Address1 5447 Ansel Drive" at bounding box center [568, 200] width 460 height 55
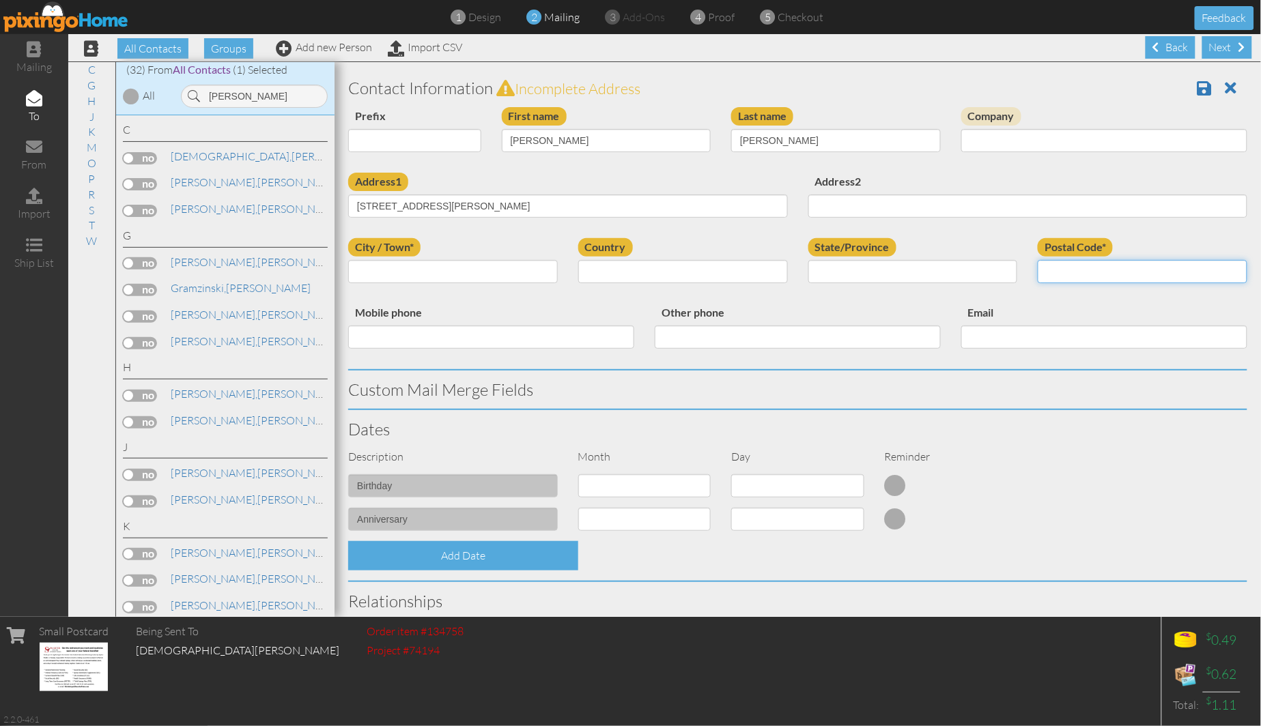
click at [976, 281] on input "Postal Code*" at bounding box center [1143, 271] width 210 height 23
paste input "80923"
type input "80923"
click at [584, 270] on select "United States -------------- Afghanistan Albania Algeria American Samoa Andorra…" at bounding box center [683, 271] width 210 height 23
select select "object:17294"
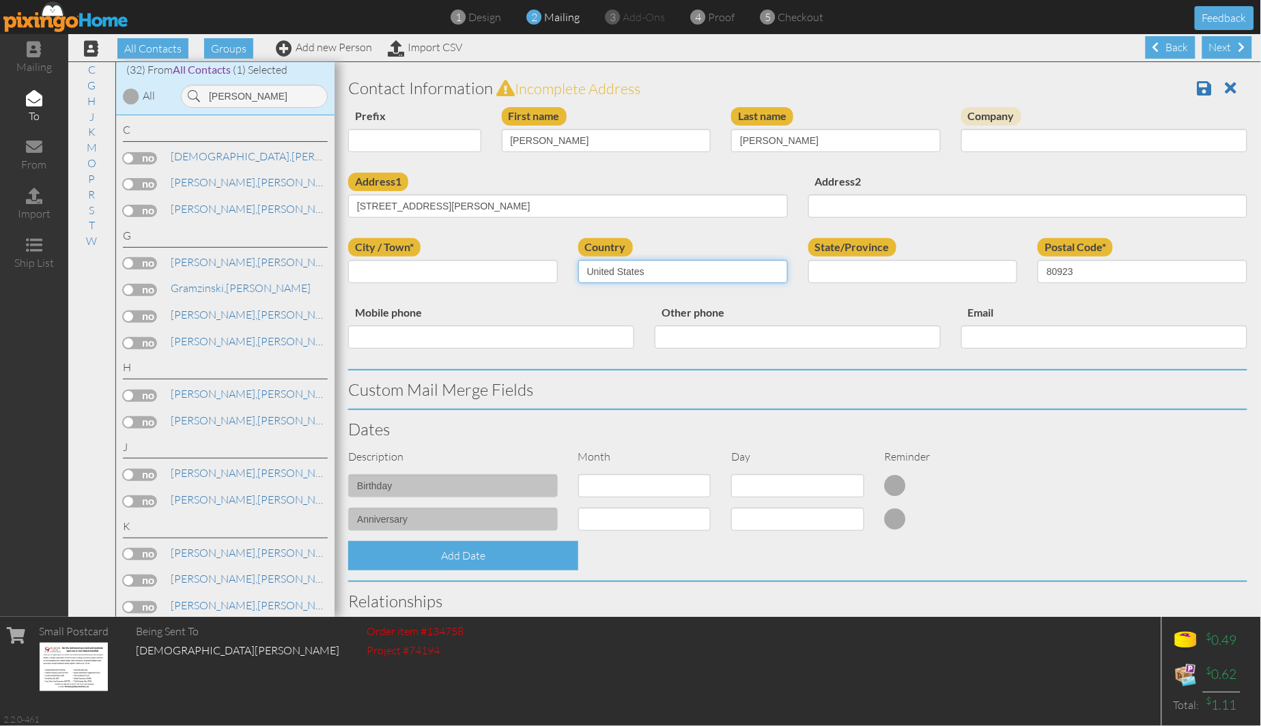
click at [578, 260] on select "United States -------------- Afghanistan Albania Algeria American Samoa Andorra…" at bounding box center [683, 271] width 210 height 23
click at [841, 275] on select "AA (Military) AE (Military) Alabama Alaska American Samoa AP (Military) Arizona…" at bounding box center [913, 271] width 210 height 23
select select "object:17548"
click at [808, 260] on select "AA (Military) AE (Military) Alabama Alaska American Samoa AP (Military) Arizona…" at bounding box center [913, 271] width 210 height 23
click at [469, 272] on input "city*" at bounding box center [453, 271] width 210 height 23
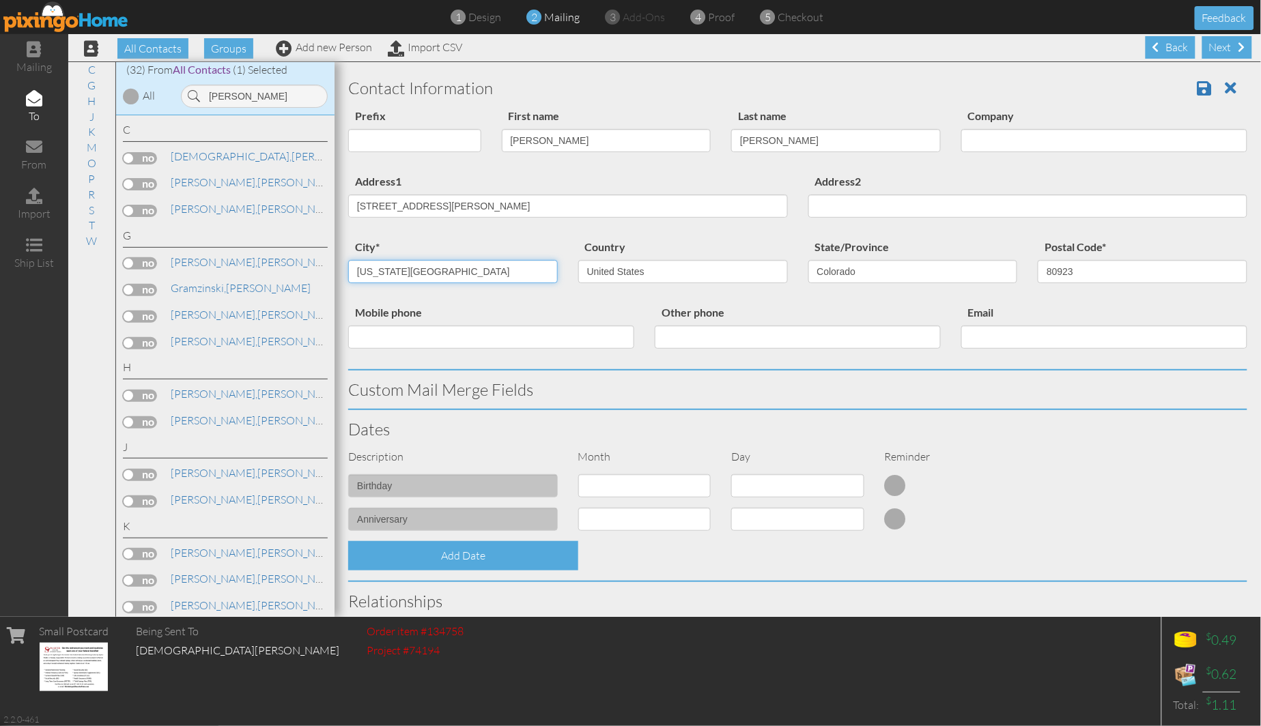
type input "[US_STATE][GEOGRAPHIC_DATA]"
click at [499, 232] on div "Address1 5447 Ansel Drive Address2" at bounding box center [798, 206] width 920 height 66
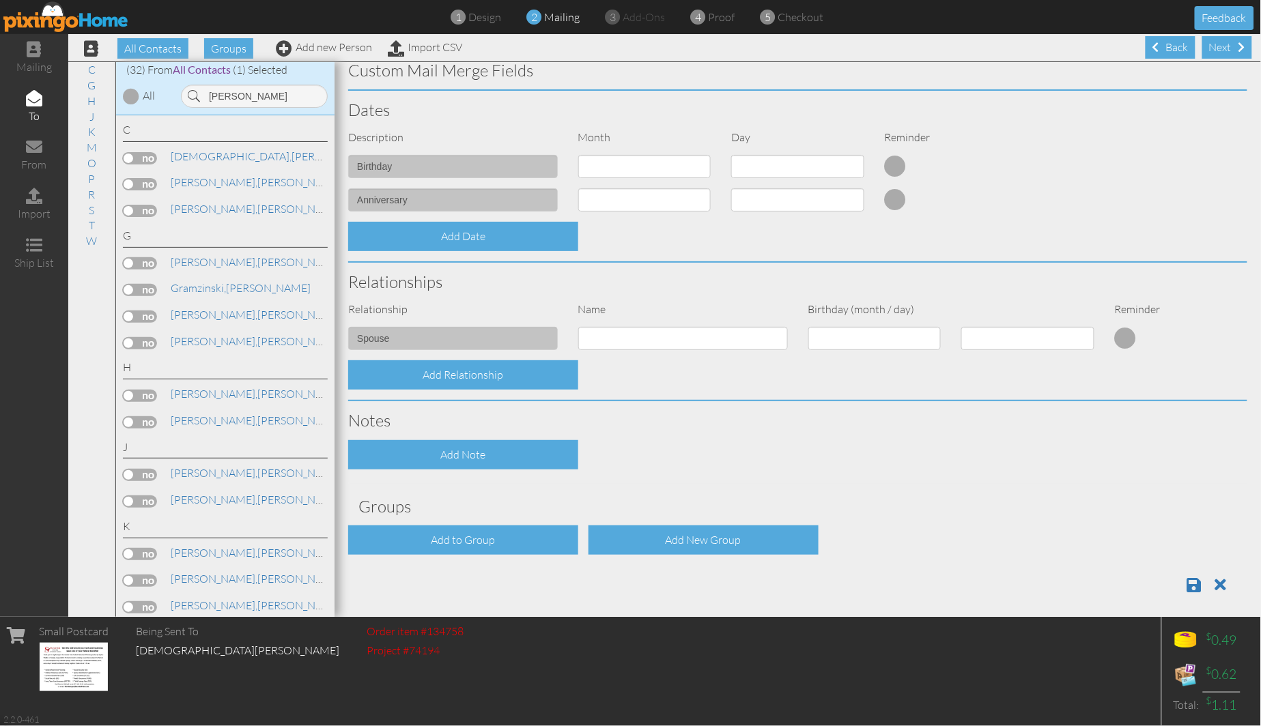
scroll to position [324, 0]
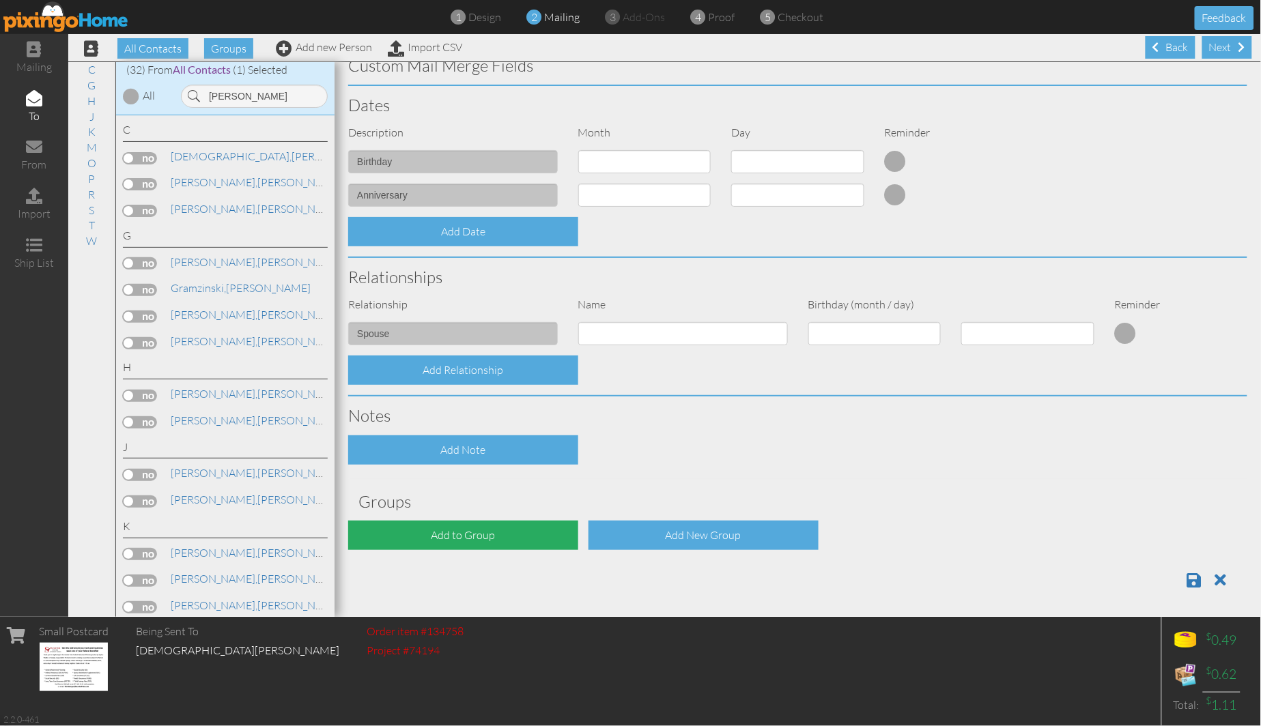
click at [455, 524] on div "Add to Group" at bounding box center [463, 535] width 230 height 29
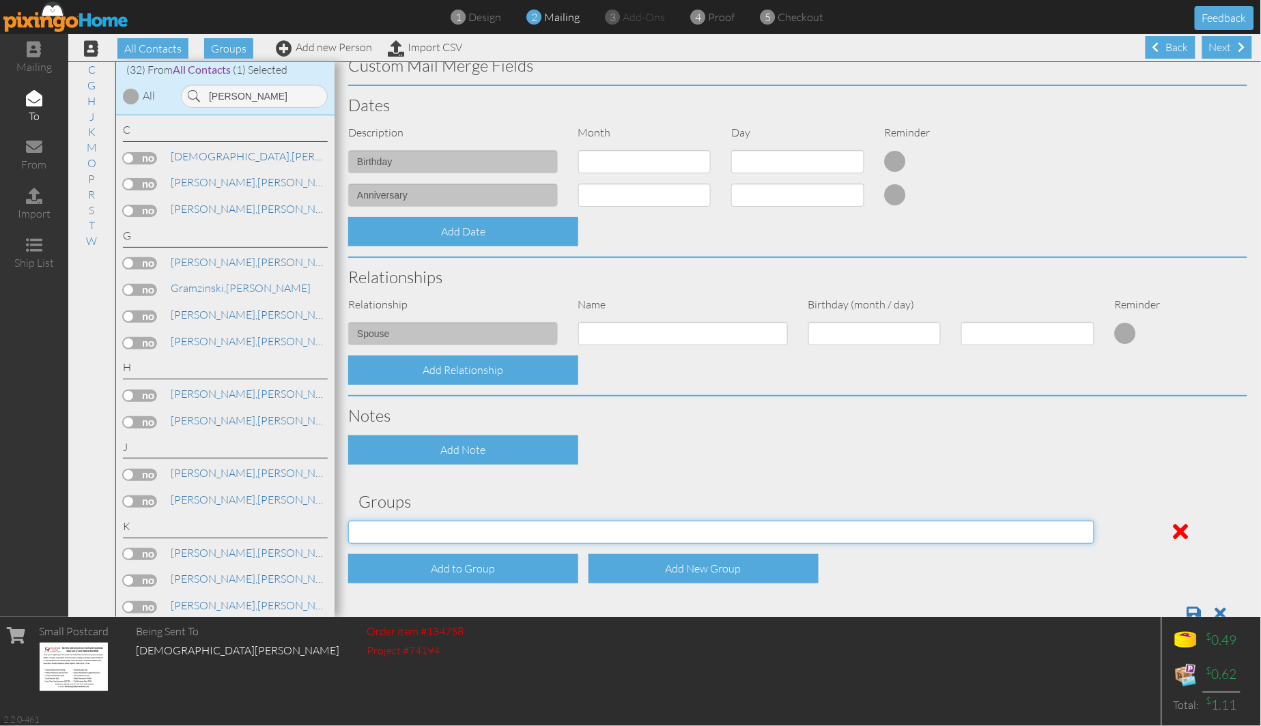
click at [457, 524] on select "04/22/2025 SMARTER FEDS OSD DMEA California 06/25/2025 BOP Onsite 08/12 Puerto …" at bounding box center [721, 532] width 746 height 23
select select "object:17612"
click at [348, 521] on select "04/22/2025 SMARTER FEDS OSD DMEA California 06/25/2025 BOP Onsite 08/12 Puerto …" at bounding box center [721, 532] width 746 height 23
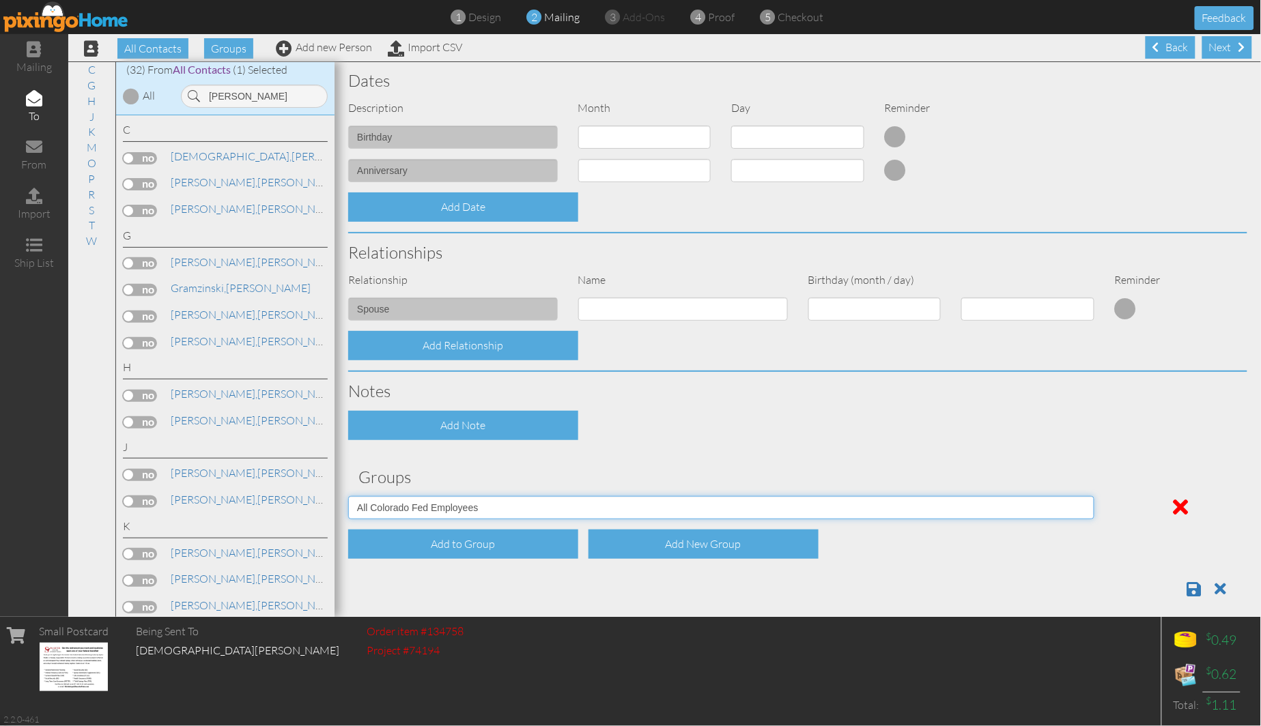
scroll to position [358, 0]
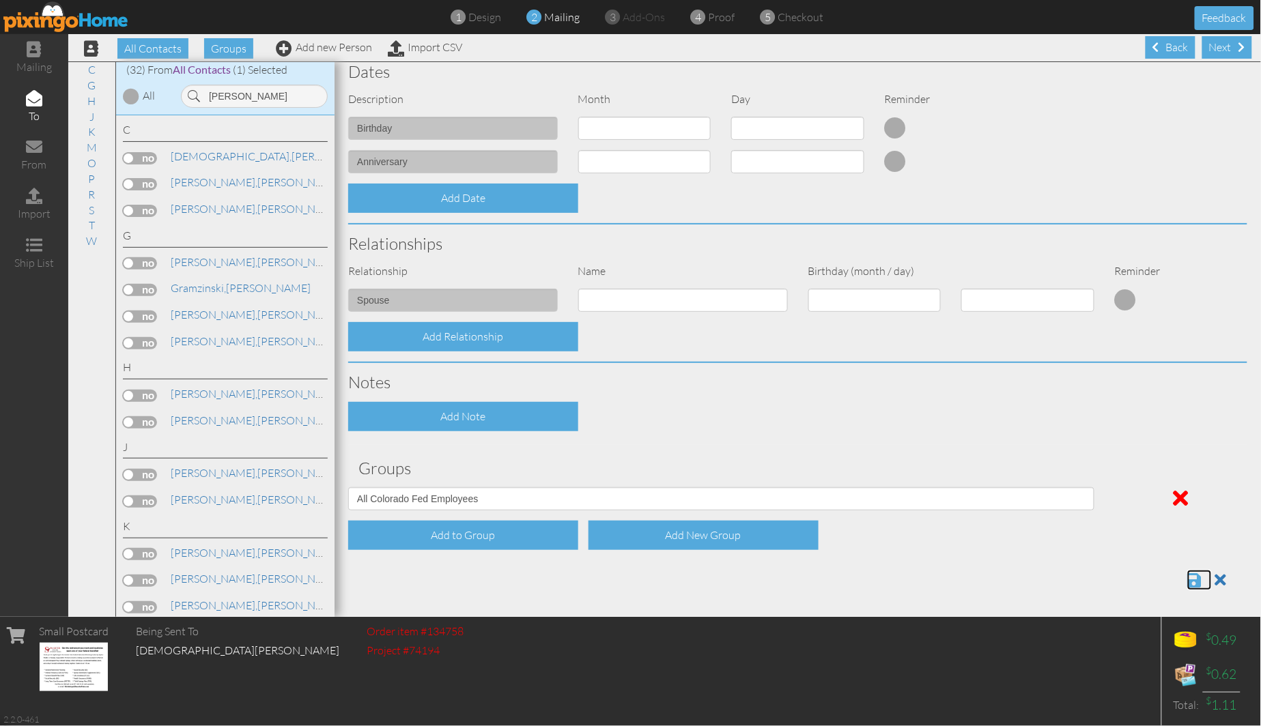
click at [976, 576] on span at bounding box center [1194, 580] width 14 height 16
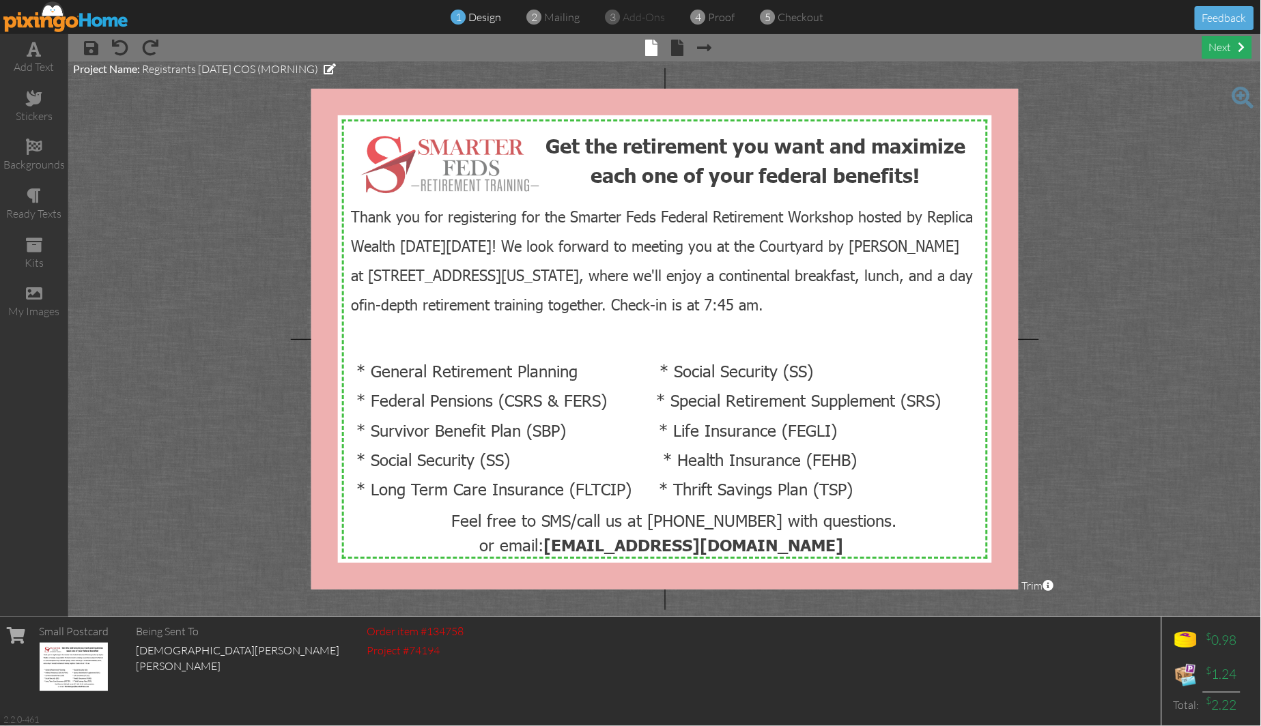
click at [1243, 50] on span at bounding box center [1242, 47] width 7 height 11
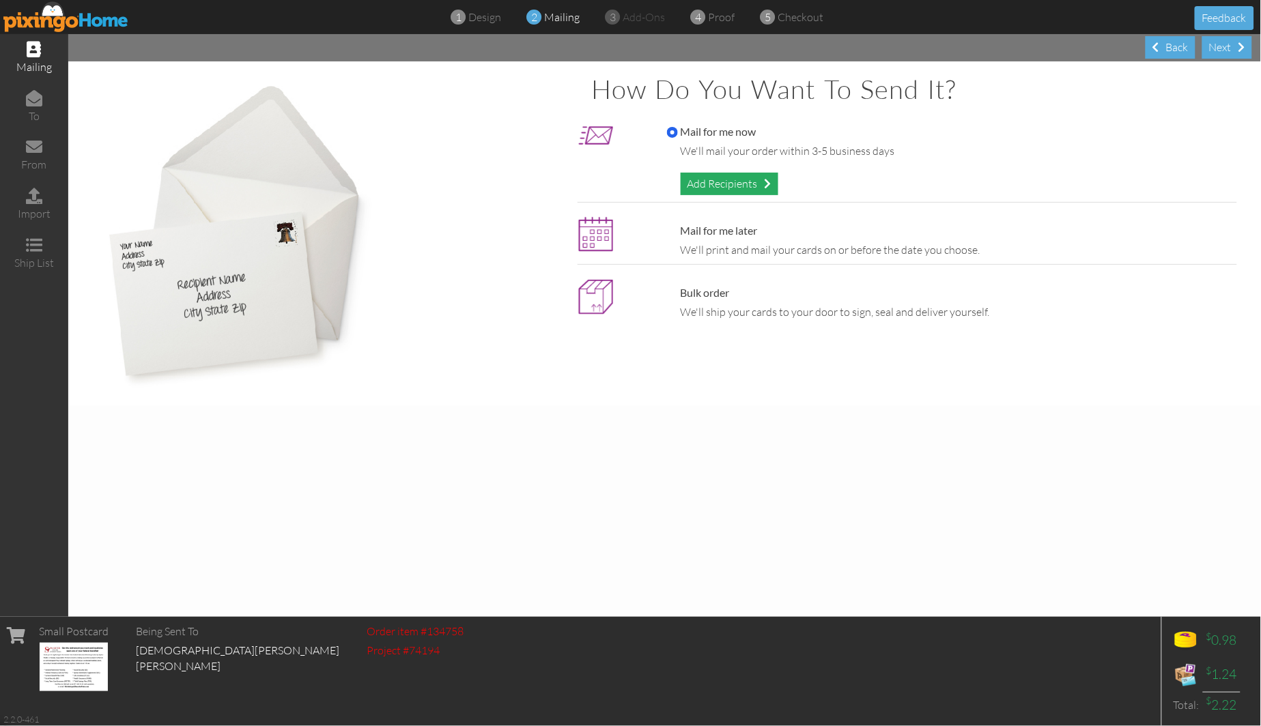
click at [718, 186] on div "Add Recipients" at bounding box center [730, 184] width 98 height 23
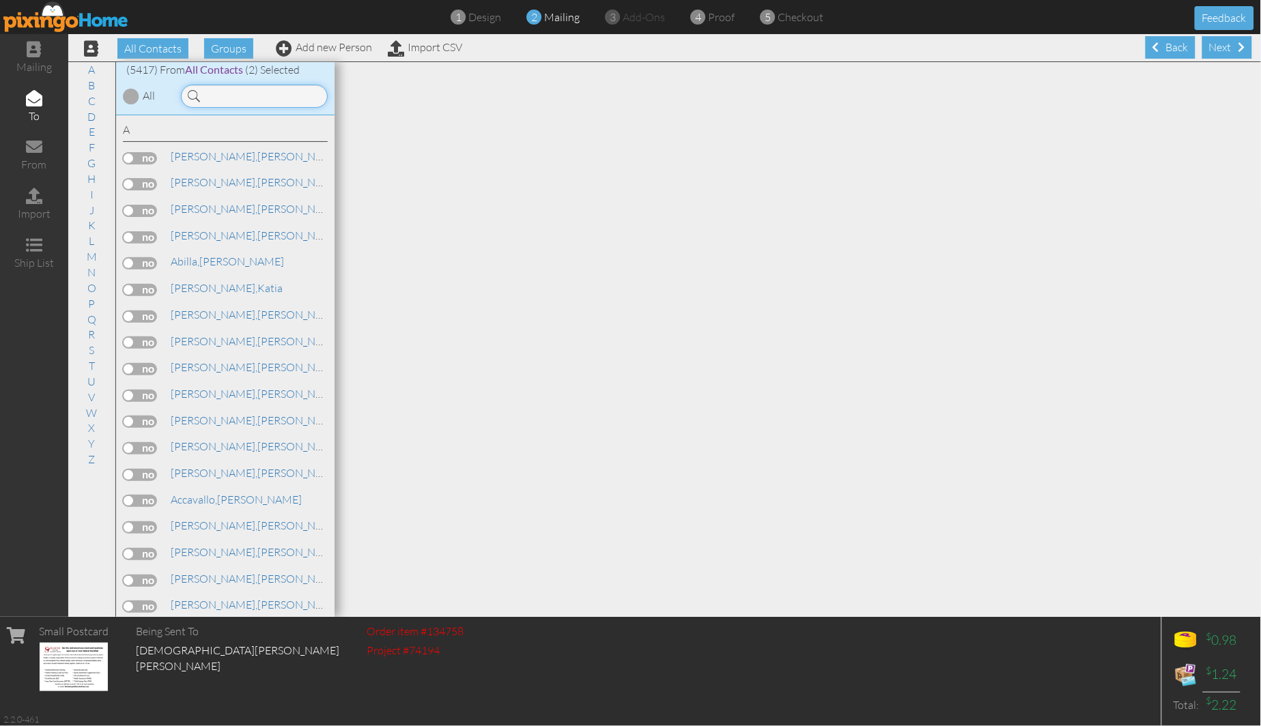
click at [260, 96] on input at bounding box center [254, 96] width 147 height 23
click at [227, 93] on input at bounding box center [254, 96] width 147 height 23
type input "richard"
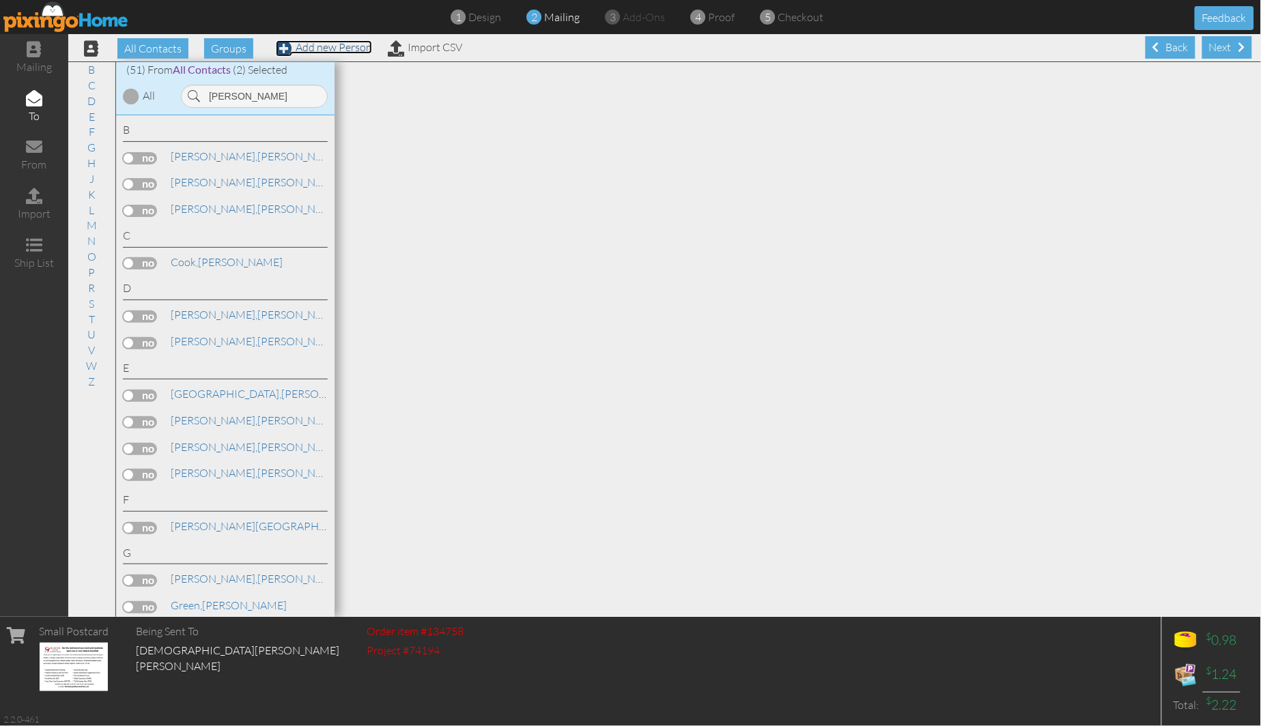
click at [330, 43] on link "Add new Person" at bounding box center [324, 47] width 96 height 14
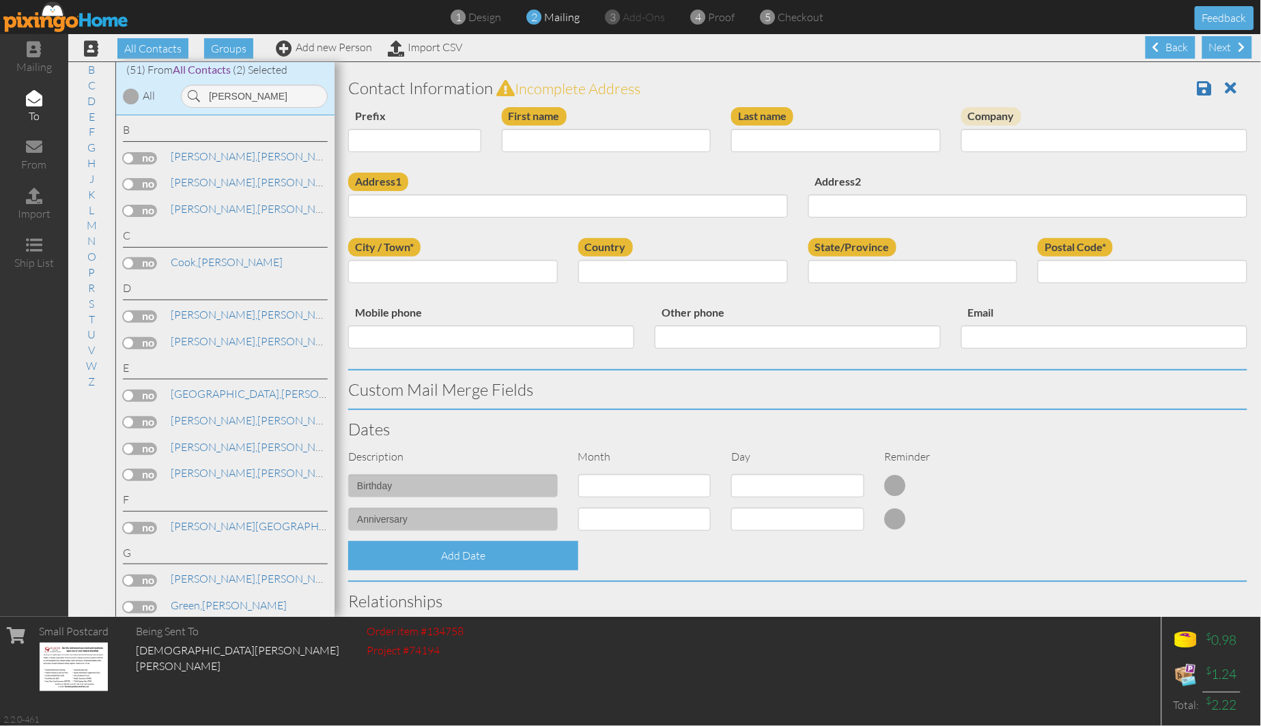
click at [522, 157] on div "First name" at bounding box center [607, 134] width 230 height 55
click at [533, 147] on input "First name" at bounding box center [607, 140] width 210 height 23
type input "[PERSON_NAME]"
click at [845, 139] on input "Last name" at bounding box center [836, 140] width 210 height 23
paste input "Carbonneau"
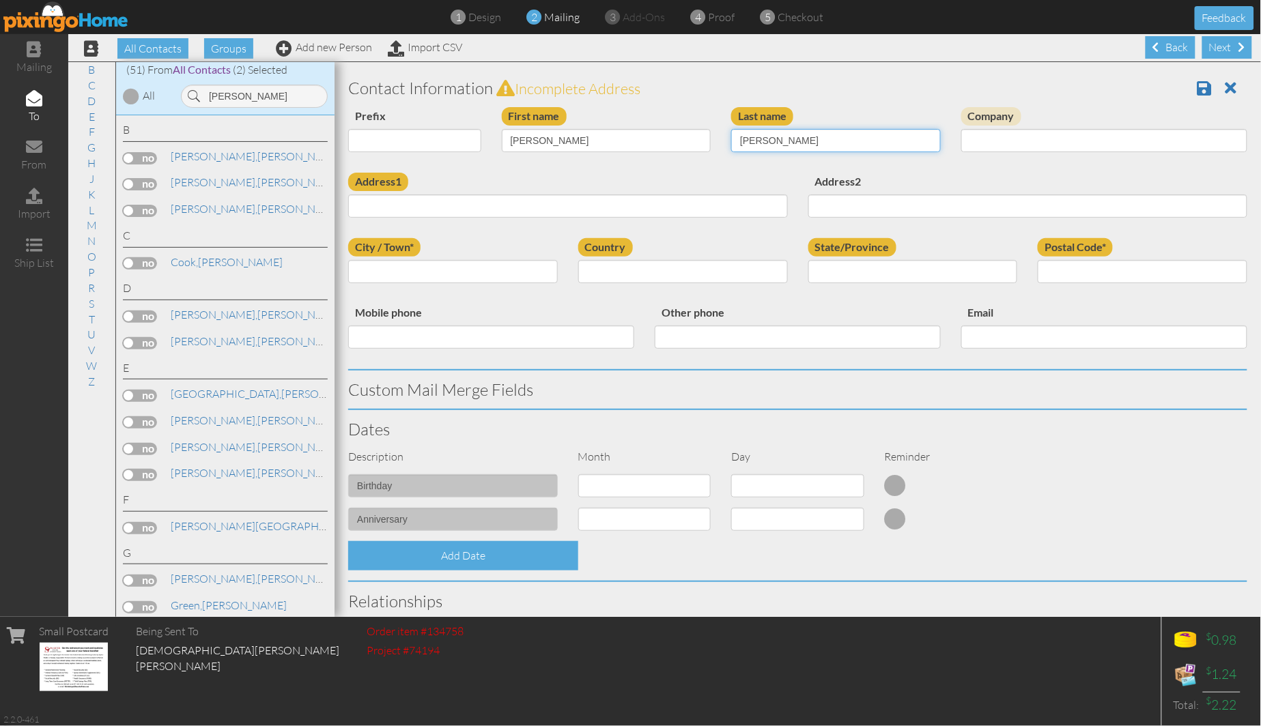
click at [735, 132] on input "Carbonneau" at bounding box center [836, 140] width 210 height 23
type input "Carbonneau"
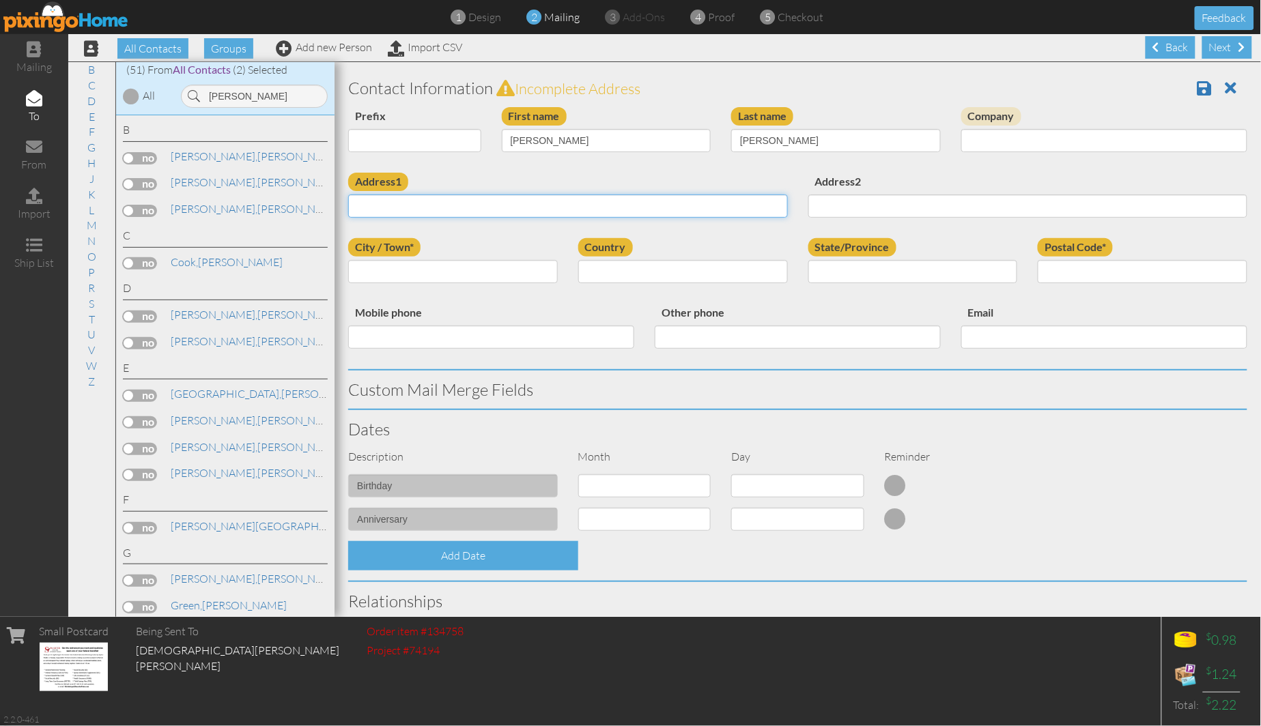
click at [476, 201] on input "Address1" at bounding box center [568, 206] width 440 height 23
paste input "[STREET_ADDRESS][PERSON_NAME]"
type input "[STREET_ADDRESS][PERSON_NAME]"
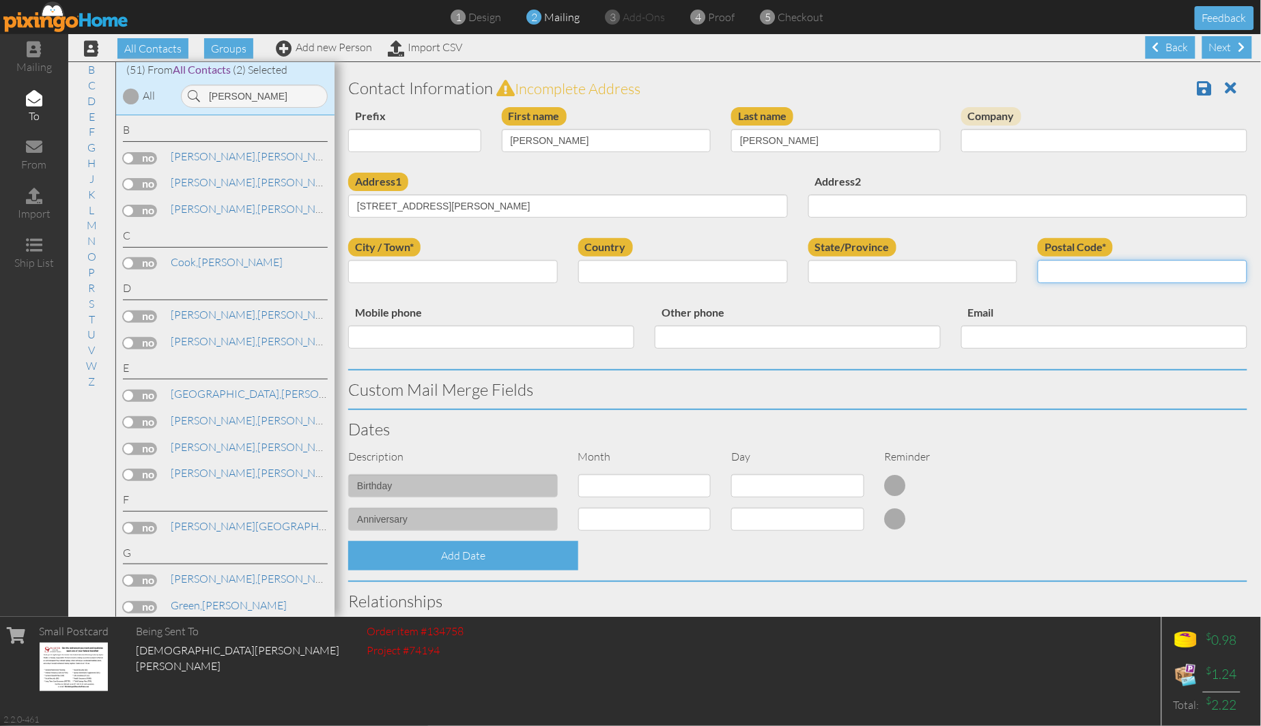
click at [1089, 273] on input "Postal Code*" at bounding box center [1143, 271] width 210 height 23
paste input "80910"
type input "80910"
click at [415, 267] on input "City / Town*" at bounding box center [453, 271] width 210 height 23
paste input "[US_STATE][GEOGRAPHIC_DATA]"
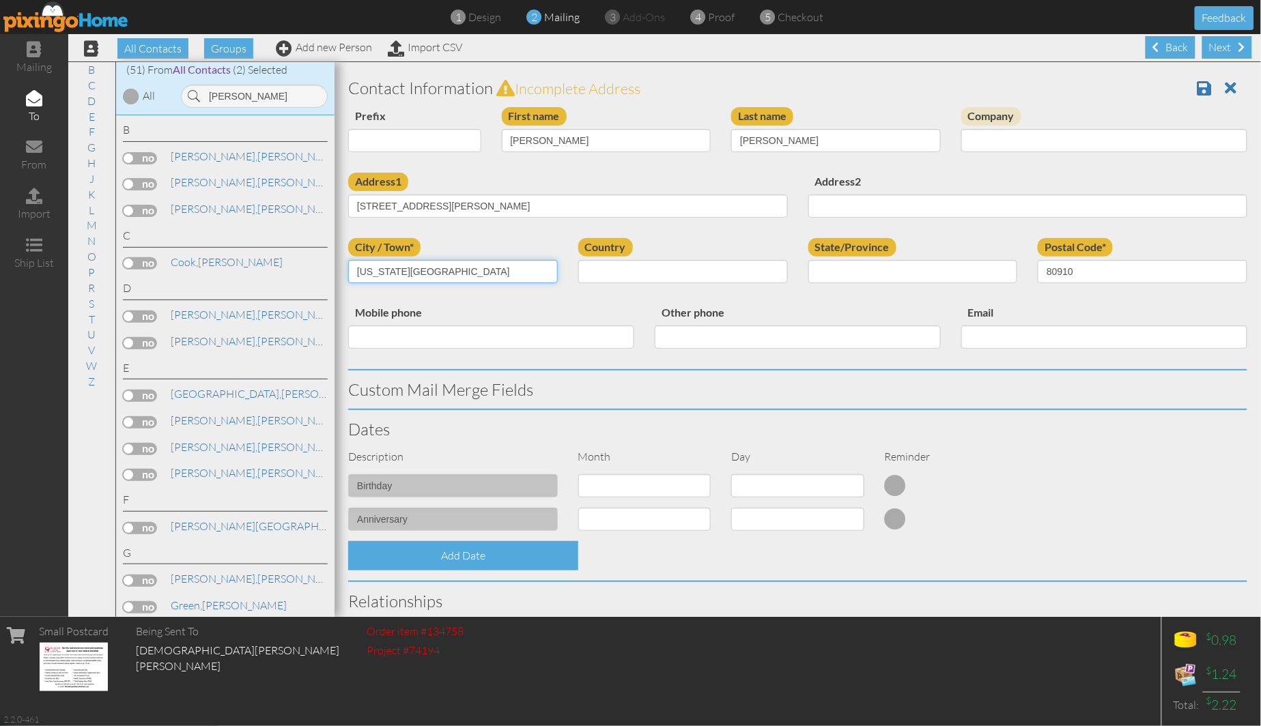
type input "[US_STATE][GEOGRAPHIC_DATA]"
click at [602, 270] on select "United States -------------- Afghanistan Albania Algeria American Samoa Andorra…" at bounding box center [683, 271] width 210 height 23
select select "object:17321"
click at [578, 260] on select "United States -------------- Afghanistan Albania Algeria American Samoa Andorra…" at bounding box center [683, 271] width 210 height 23
click at [854, 285] on div "State/Province AA (Military) AE (Military) Alabama Alaska American Samoa AP (Mi…" at bounding box center [913, 265] width 230 height 55
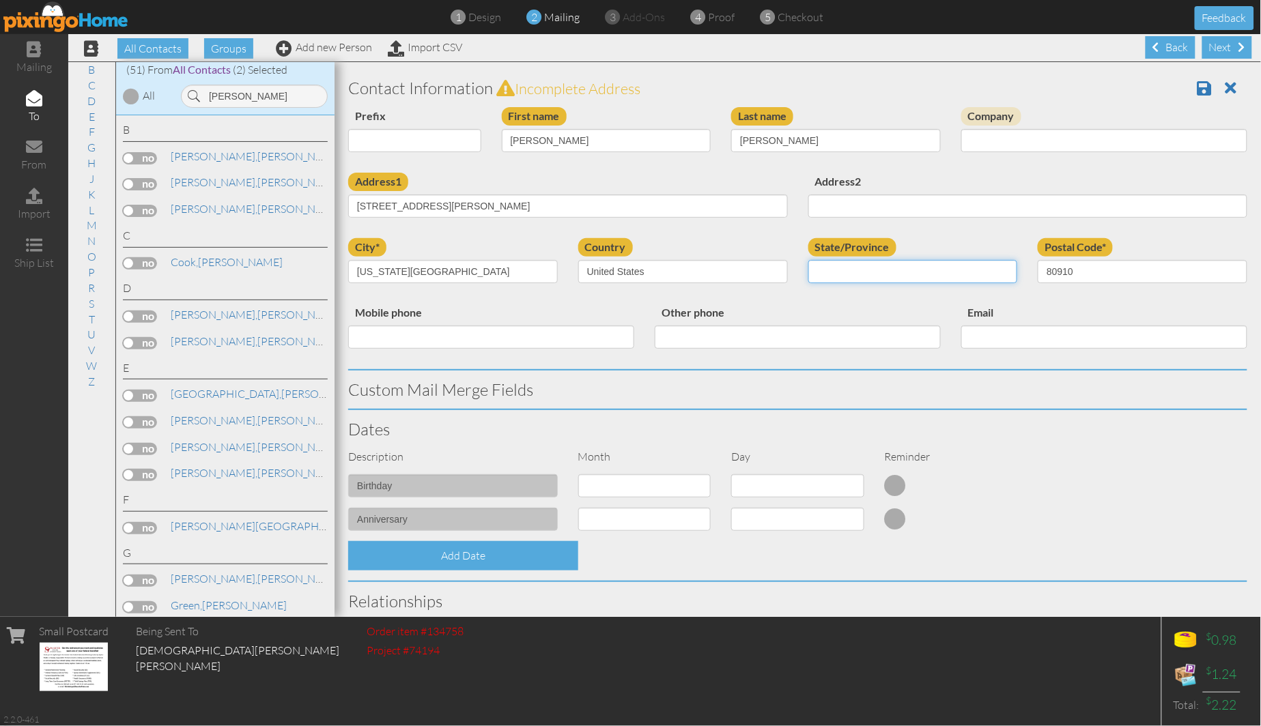
click at [850, 270] on select "AA (Military) AE (Military) Alabama Alaska American Samoa AP (Military) Arizona…" at bounding box center [913, 271] width 210 height 23
select select "object:17575"
click at [808, 260] on select "AA (Military) AE (Military) Alabama Alaska American Samoa AP (Military) Arizona…" at bounding box center [913, 271] width 210 height 23
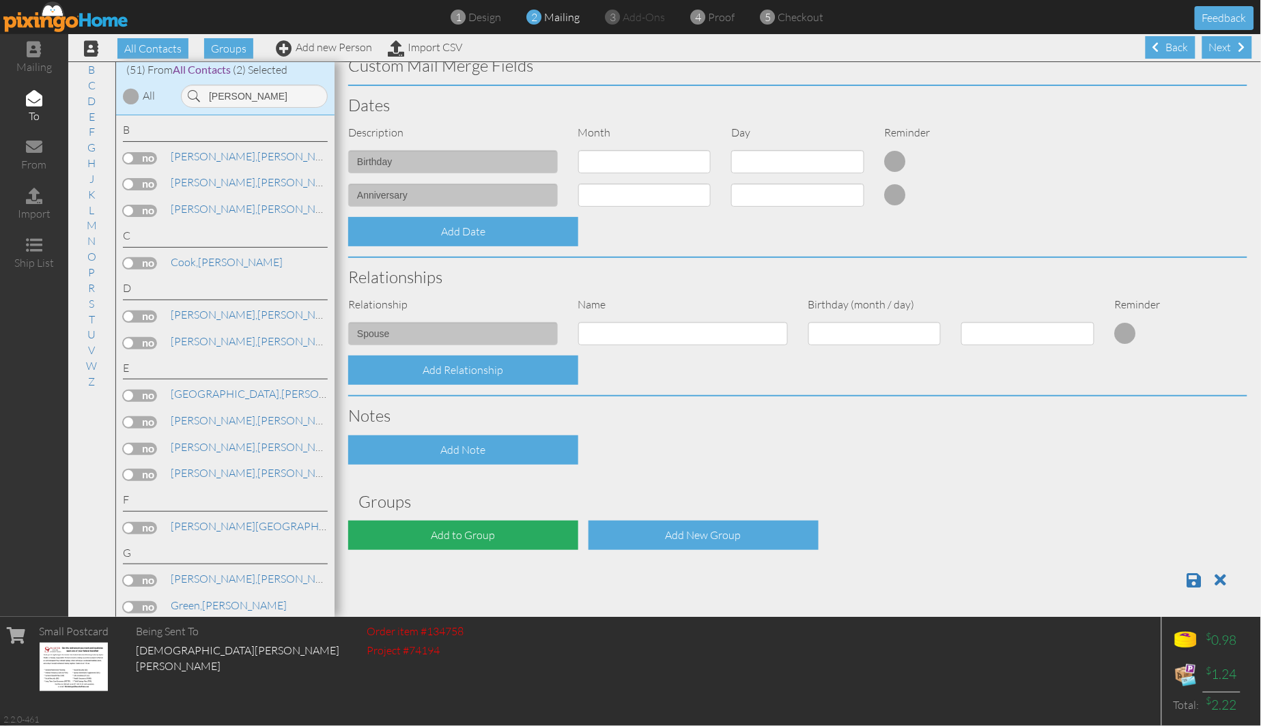
scroll to position [1, 0]
click at [432, 526] on div "Add to Group" at bounding box center [463, 534] width 230 height 29
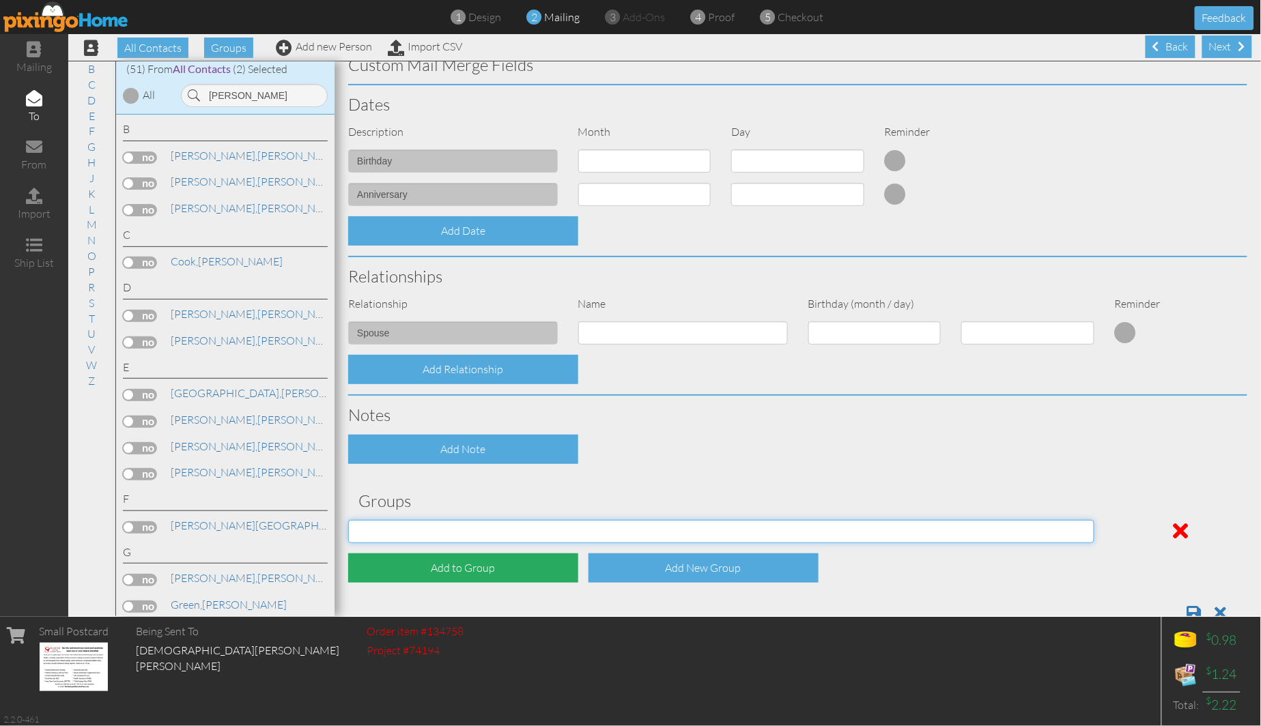
click at [432, 526] on select "04/22/2025 SMARTER FEDS OSD DMEA California 06/25/2025 BOP Onsite 08/12 Puerto …" at bounding box center [721, 531] width 746 height 23
select select "object:17639"
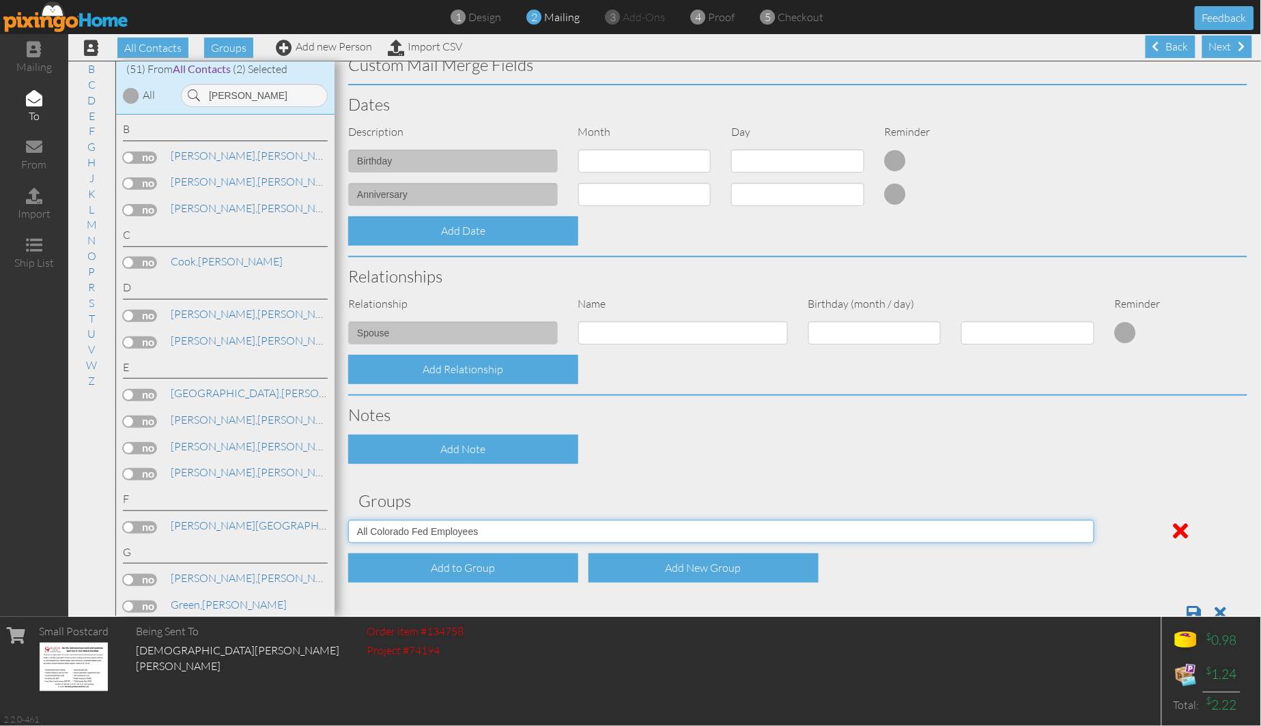
click at [348, 520] on select "04/22/2025 SMARTER FEDS OSD DMEA California 06/25/2025 BOP Onsite 08/12 Puerto …" at bounding box center [721, 531] width 746 height 23
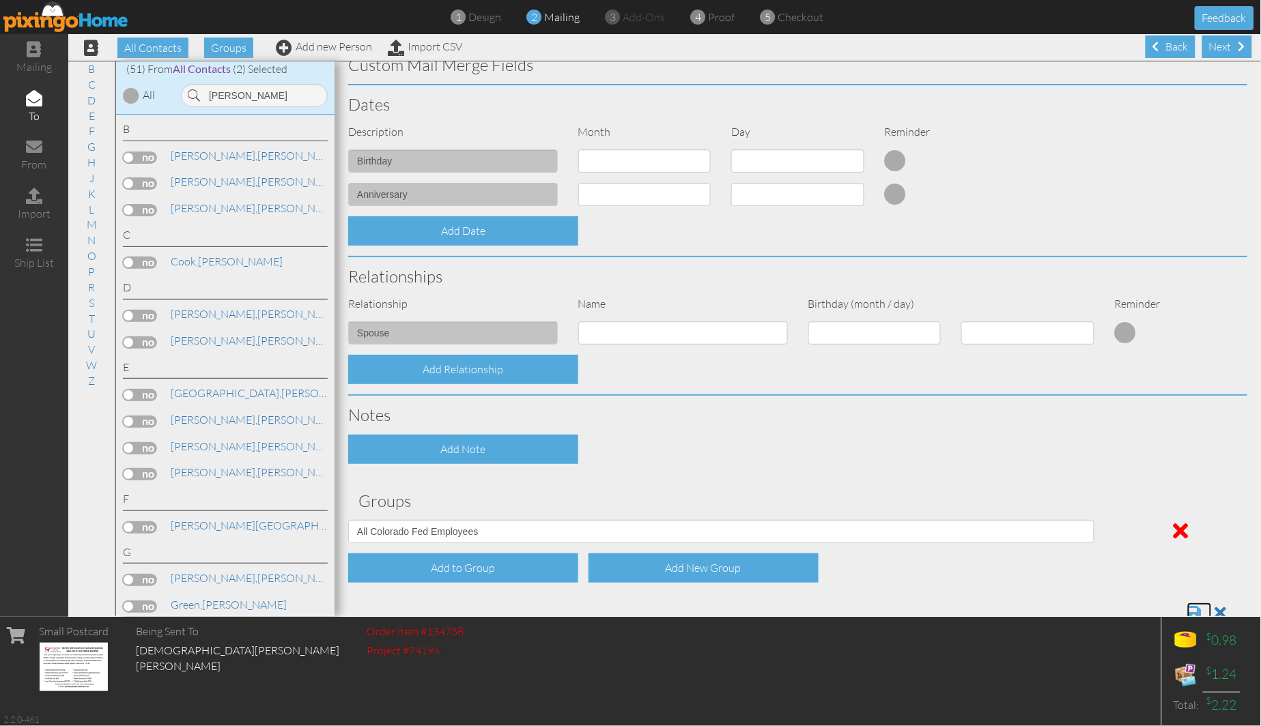
click at [1187, 606] on span at bounding box center [1194, 613] width 14 height 16
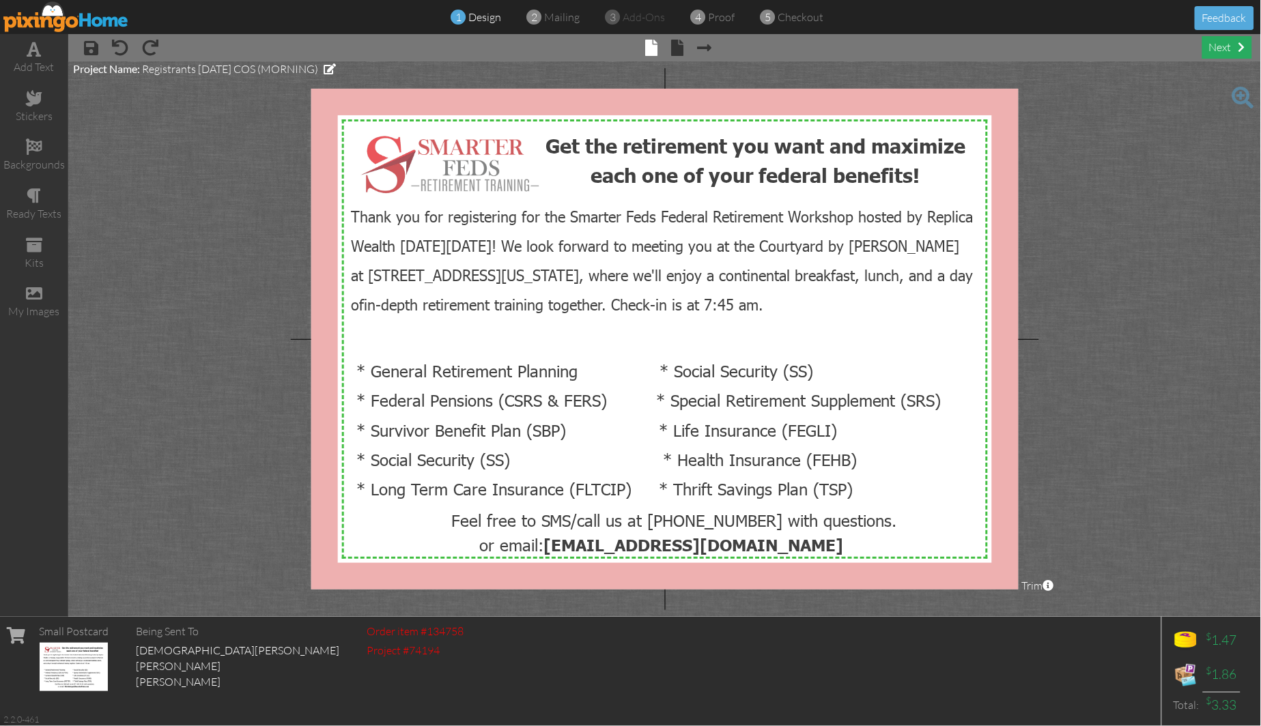
click at [1228, 50] on div "next" at bounding box center [1227, 47] width 50 height 23
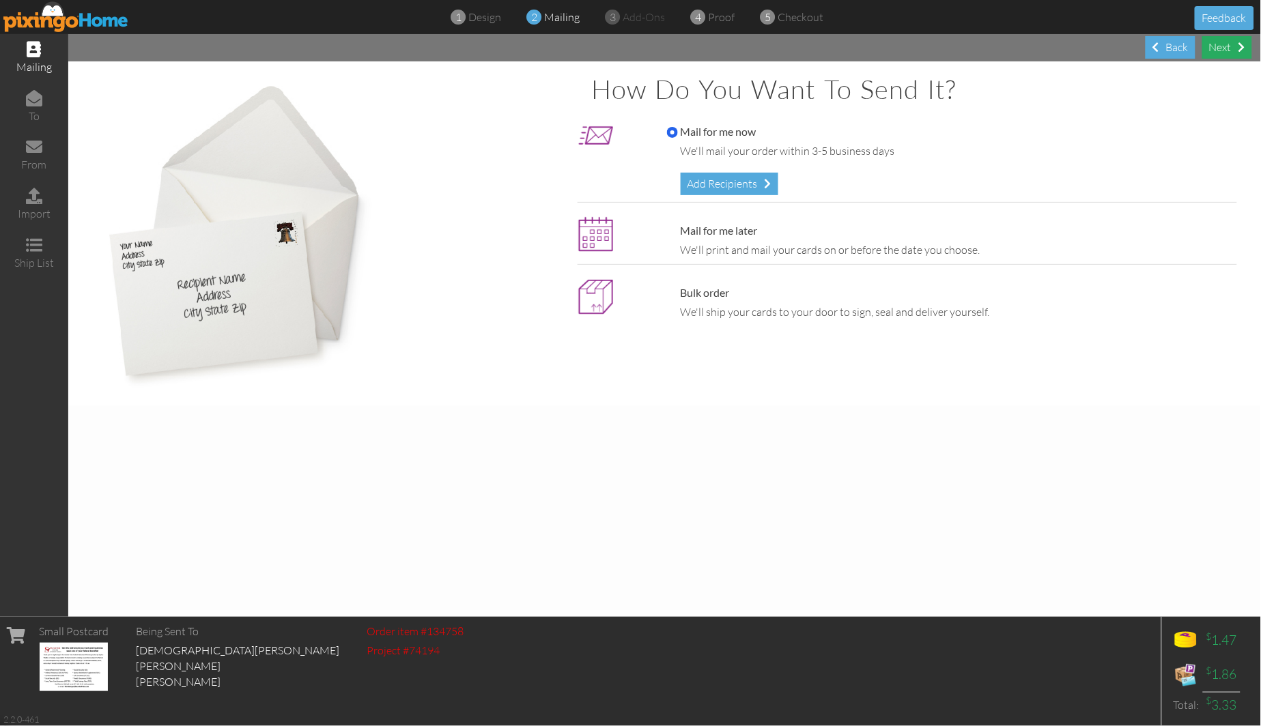
click at [1211, 46] on div "Next" at bounding box center [1227, 47] width 50 height 23
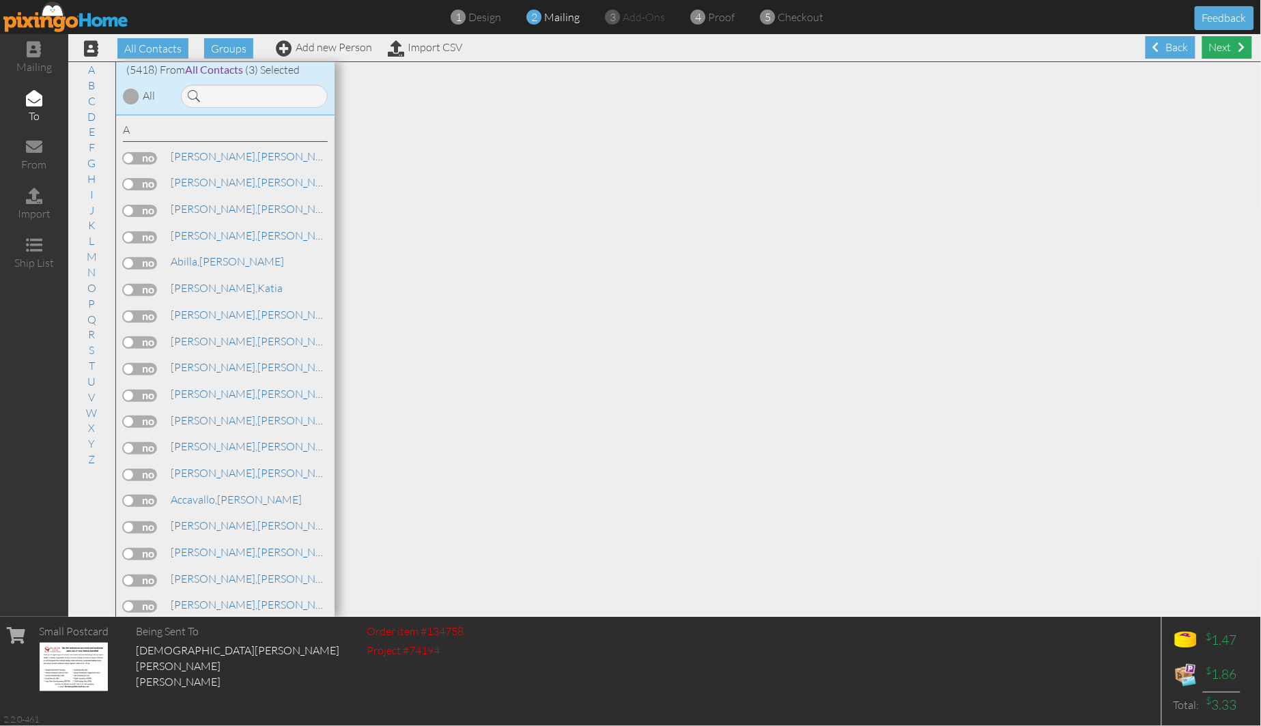
click at [1217, 52] on div "Next" at bounding box center [1227, 47] width 50 height 23
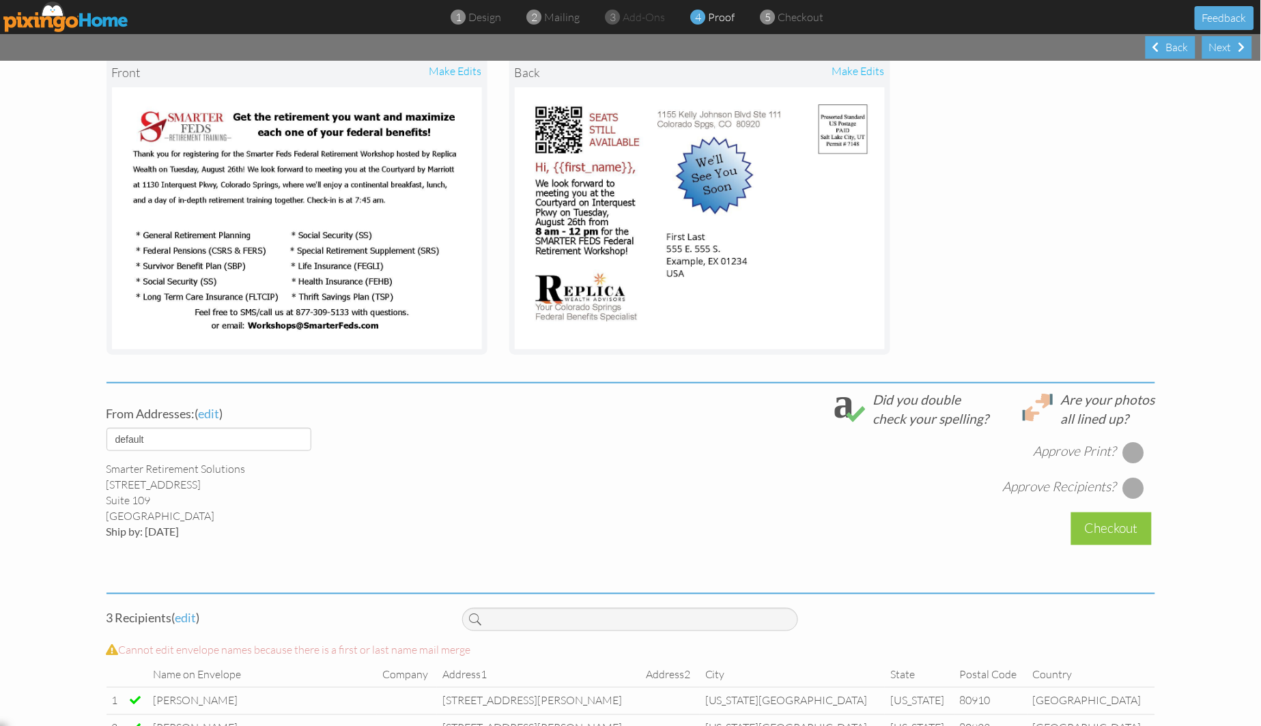
scroll to position [253, 0]
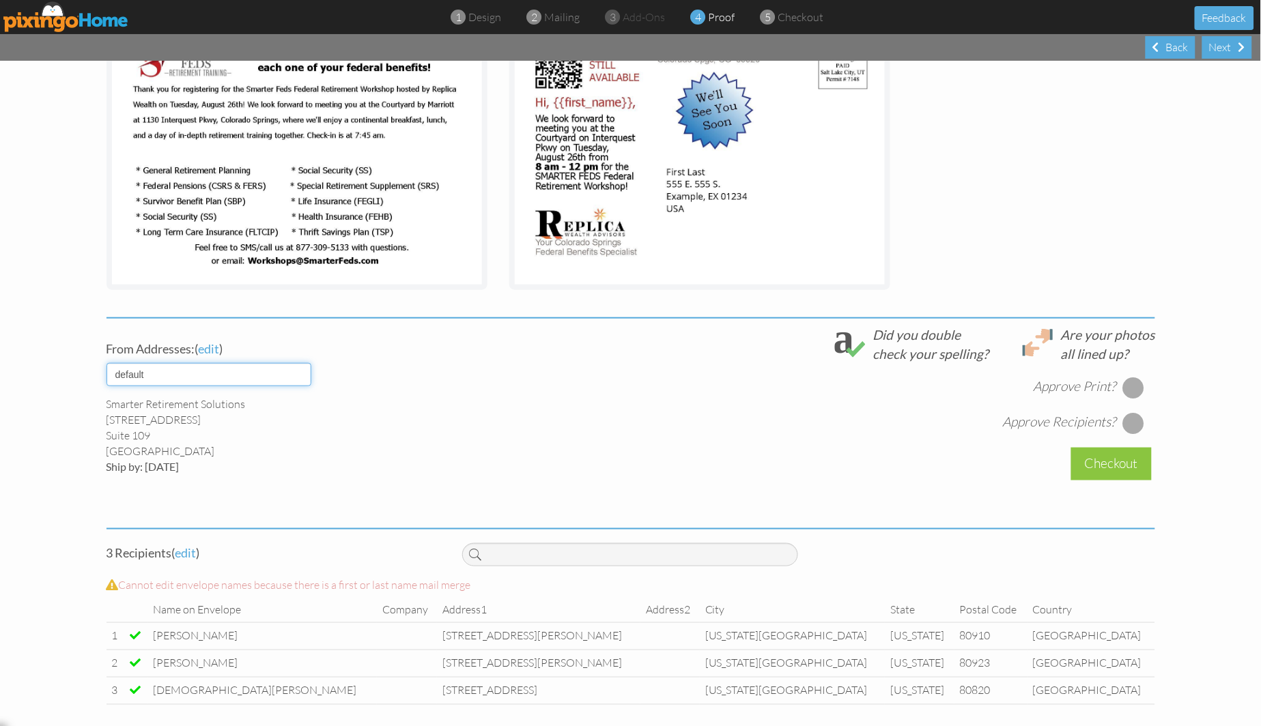
click at [197, 377] on select "default HOME DENVER Team AUSTIN Team COL SPGS team ORLANDO Team Replica Wealth …" at bounding box center [209, 374] width 205 height 23
select select "object:17290"
click at [107, 363] on select "default HOME DENVER Team AUSTIN Team COL SPGS team ORLANDO Team Replica Wealth …" at bounding box center [209, 374] width 205 height 23
click at [1123, 387] on div at bounding box center [1134, 388] width 22 height 22
click at [1127, 407] on div "[DATE] 5:26:30 PM Approve Print? Approve Recipients?" at bounding box center [808, 398] width 692 height 71
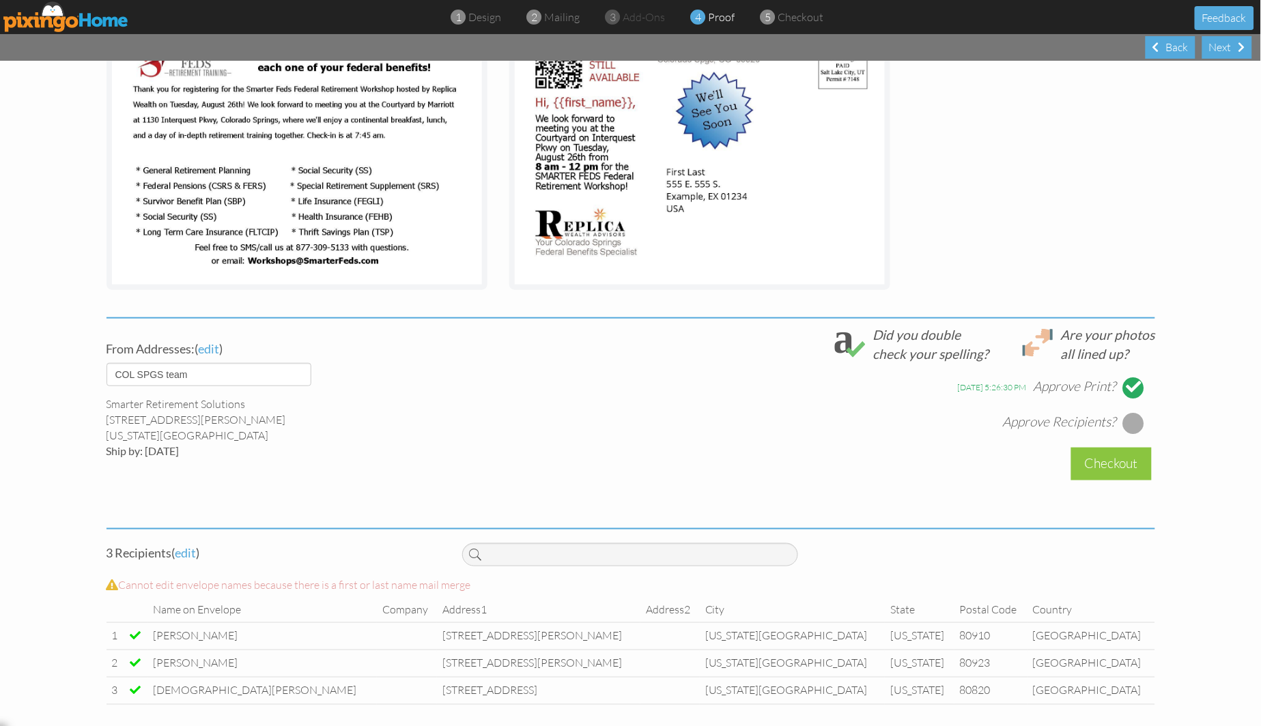
click at [1123, 427] on div at bounding box center [1134, 423] width 22 height 22
click at [1110, 451] on div "Checkout" at bounding box center [1111, 464] width 81 height 32
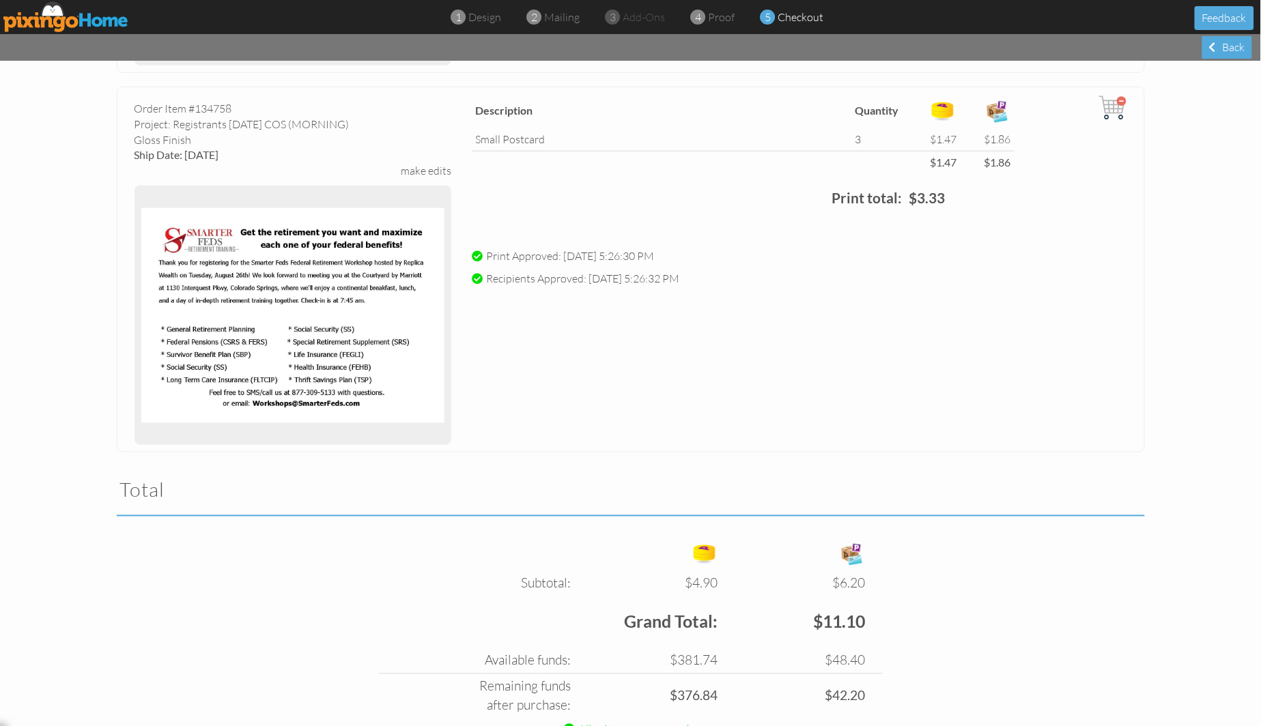
scroll to position [519, 0]
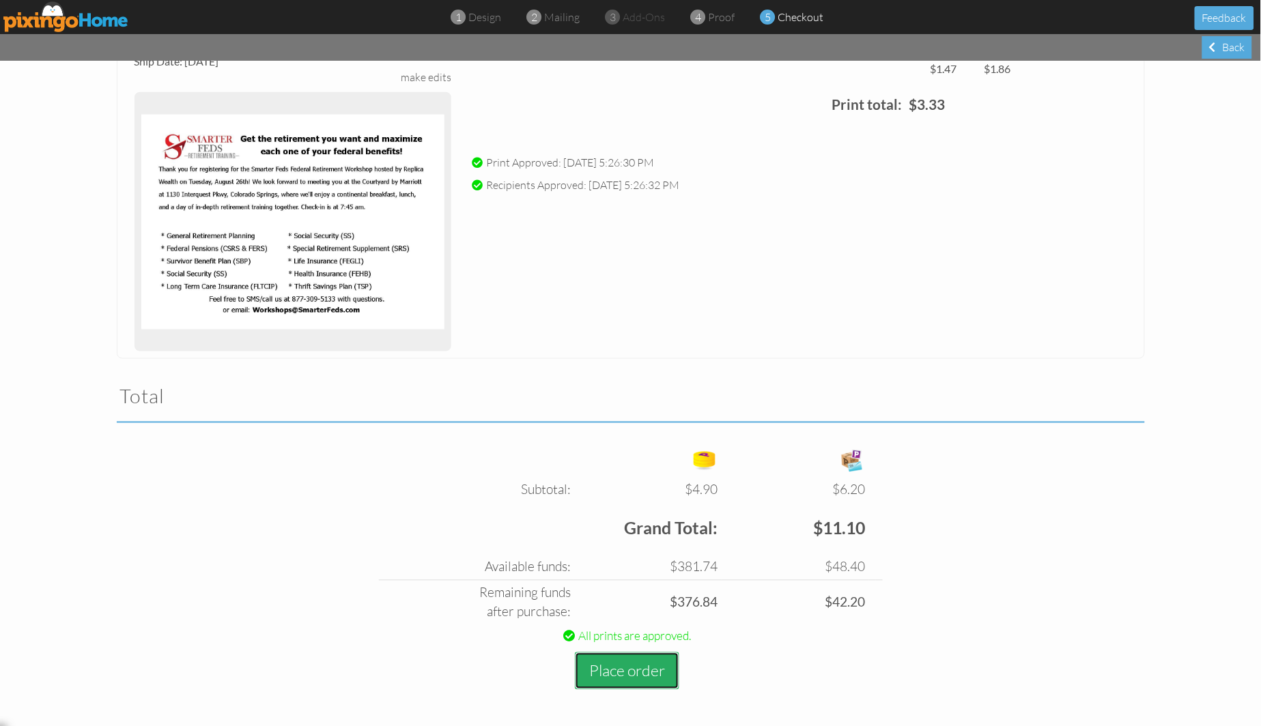
click at [635, 679] on button "Place order" at bounding box center [627, 672] width 104 height 38
